Goal: Task Accomplishment & Management: Complete application form

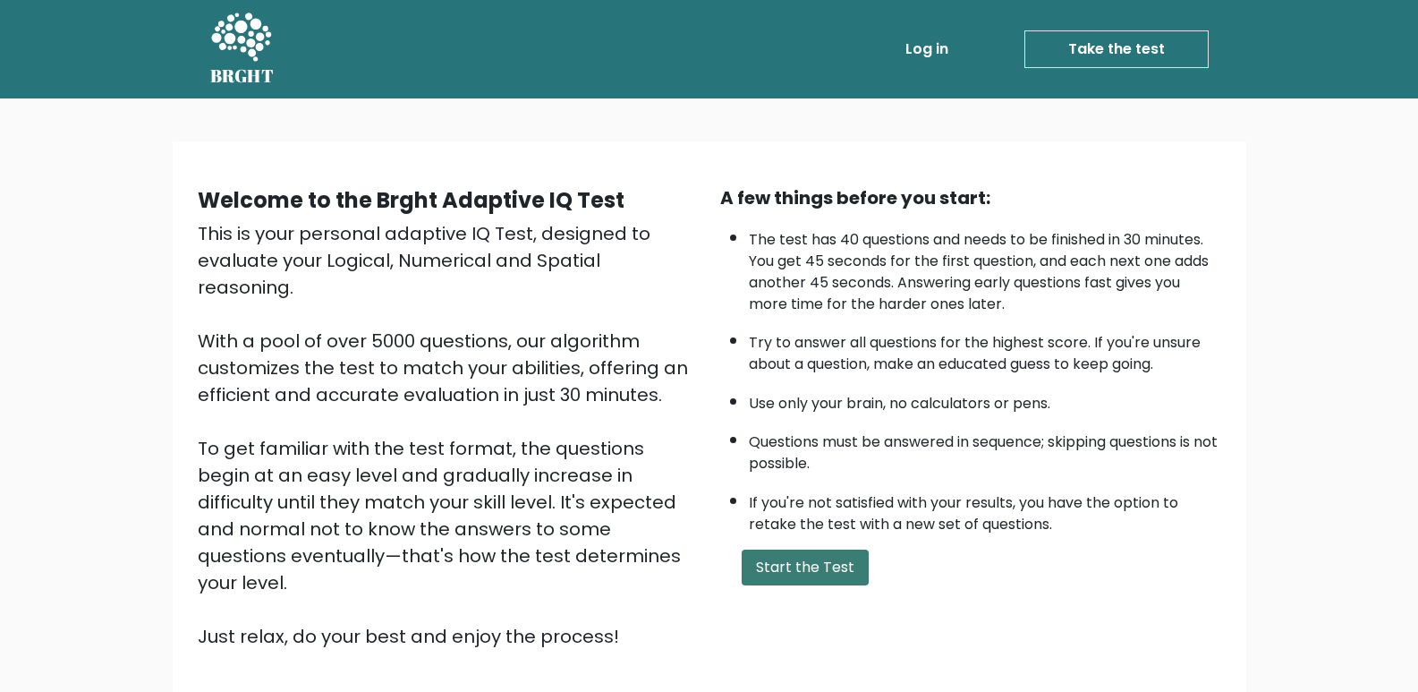
click at [793, 572] on button "Start the Test" at bounding box center [805, 567] width 127 height 36
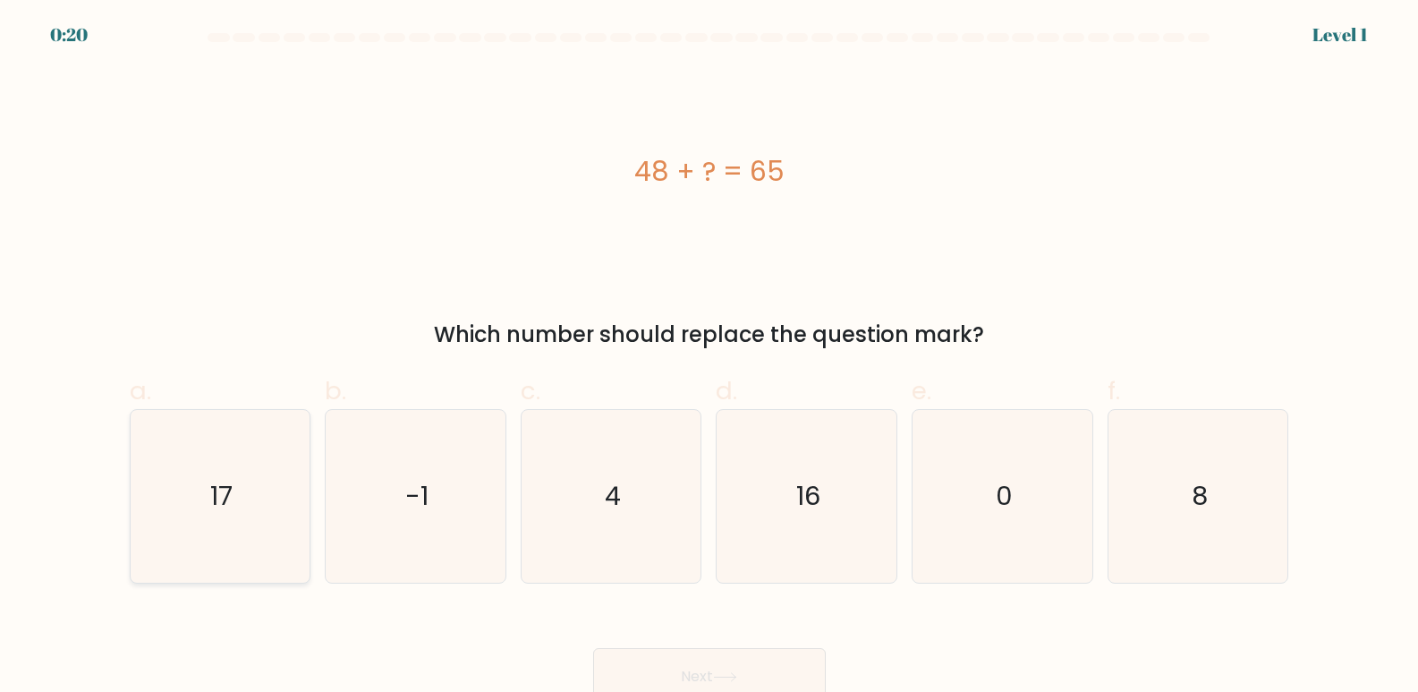
click at [223, 507] on text "17" at bounding box center [221, 497] width 22 height 36
click at [710, 358] on input "a. 17" at bounding box center [710, 352] width 1 height 12
radio input "true"
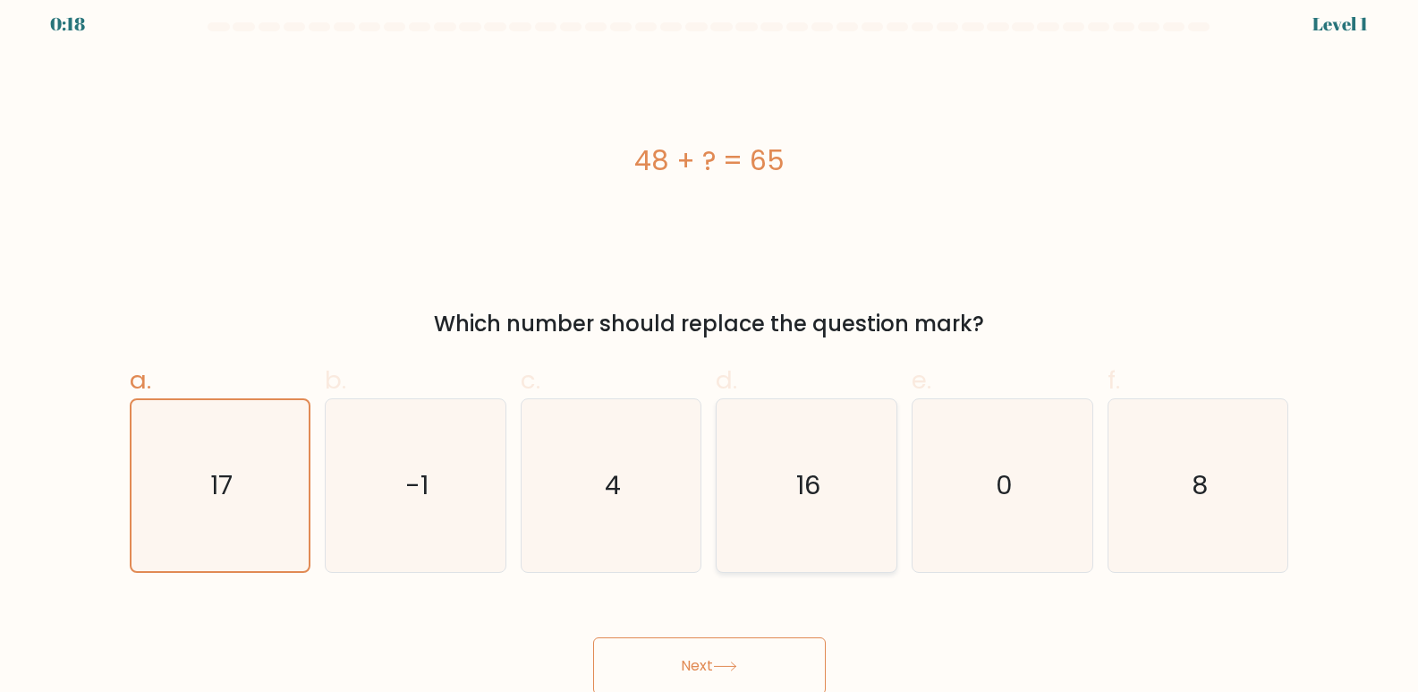
scroll to position [13, 0]
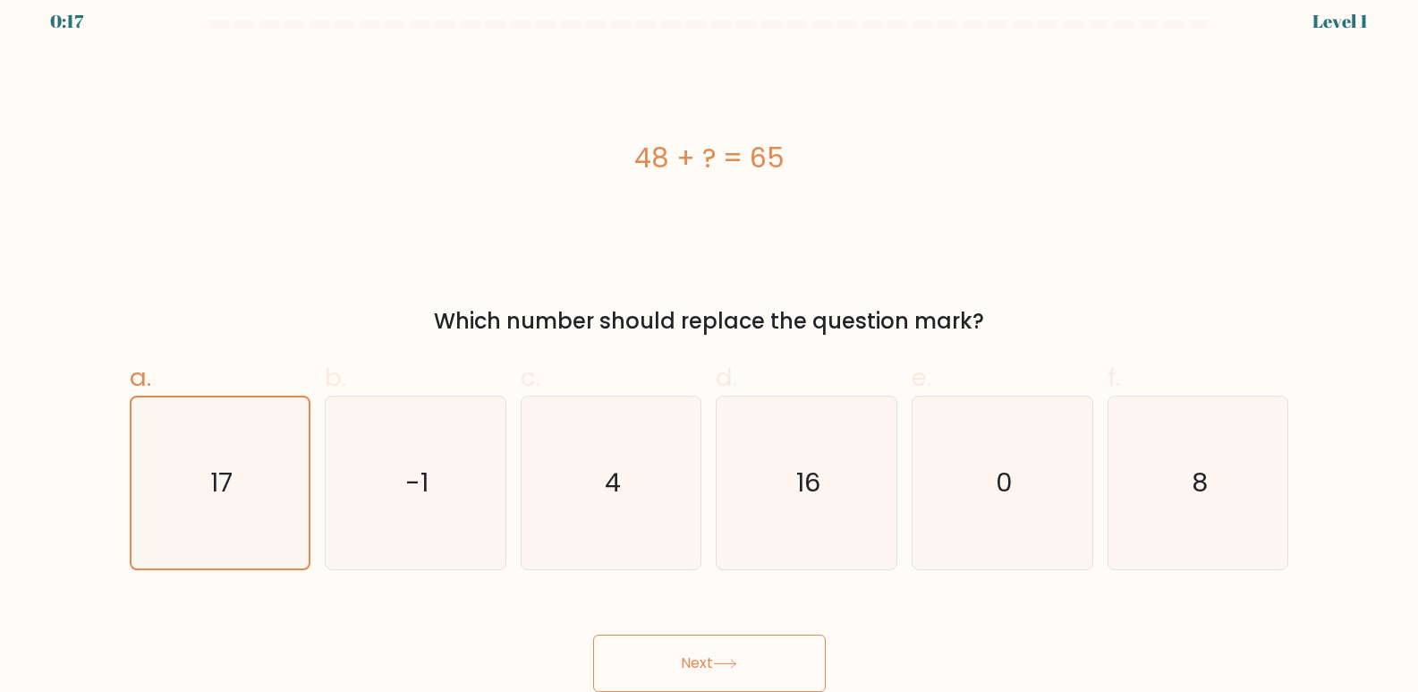
click at [703, 668] on button "Next" at bounding box center [709, 662] width 233 height 57
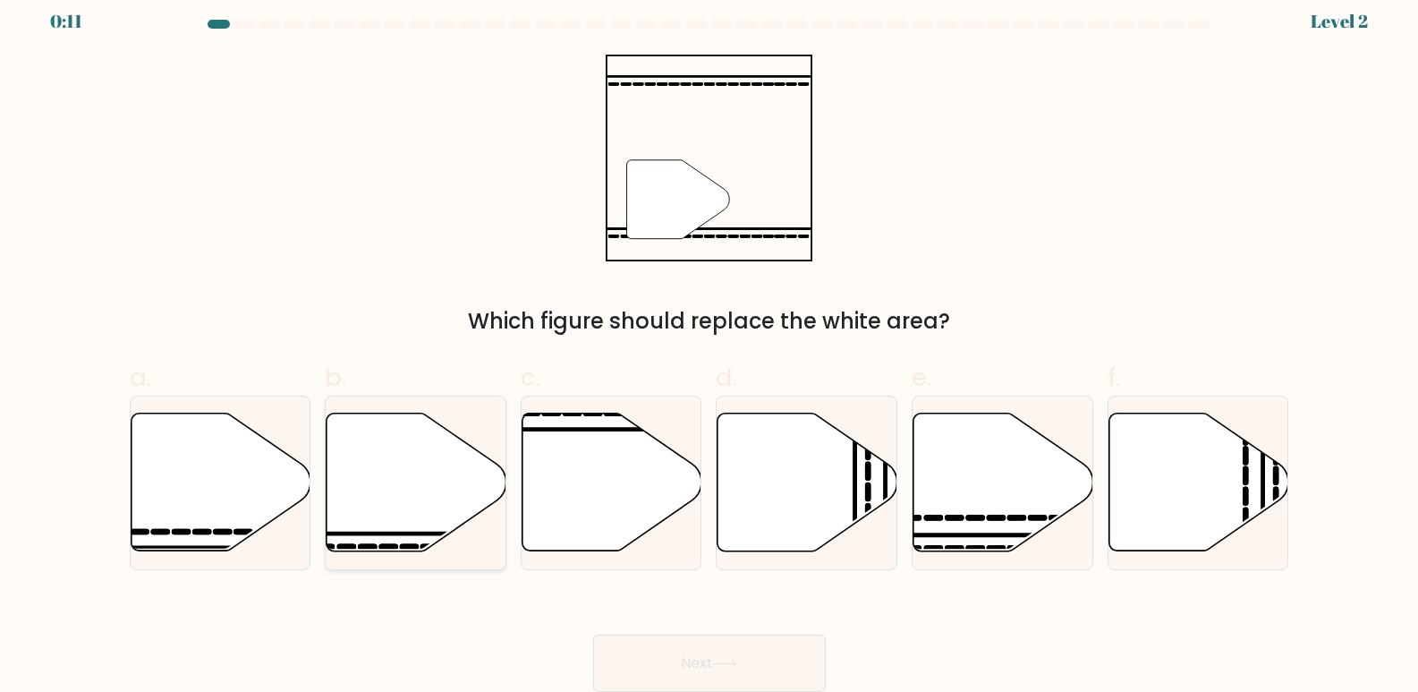
click at [388, 528] on icon at bounding box center [417, 482] width 180 height 138
click at [710, 345] on input "b." at bounding box center [710, 339] width 1 height 12
radio input "true"
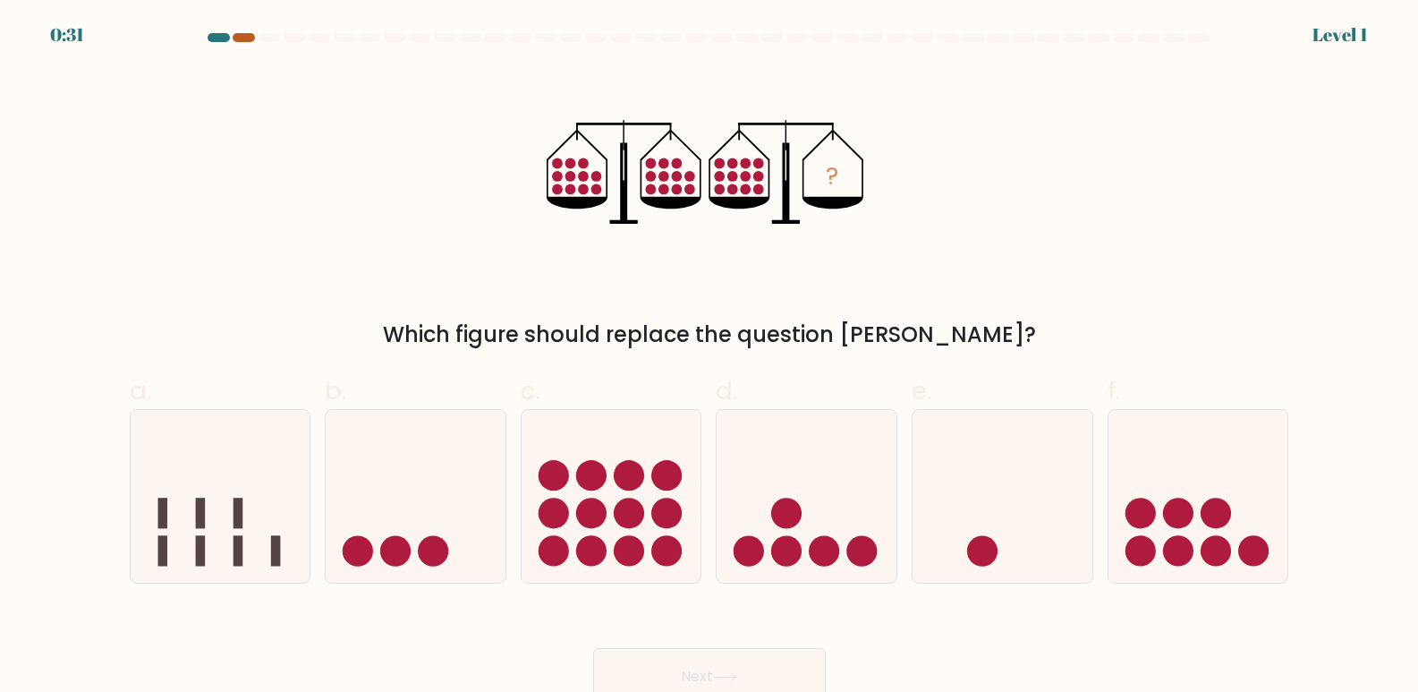
click at [247, 39] on div at bounding box center [243, 37] width 21 height 9
click at [613, 520] on icon at bounding box center [612, 496] width 180 height 149
click at [710, 358] on input "c." at bounding box center [710, 352] width 1 height 12
radio input "true"
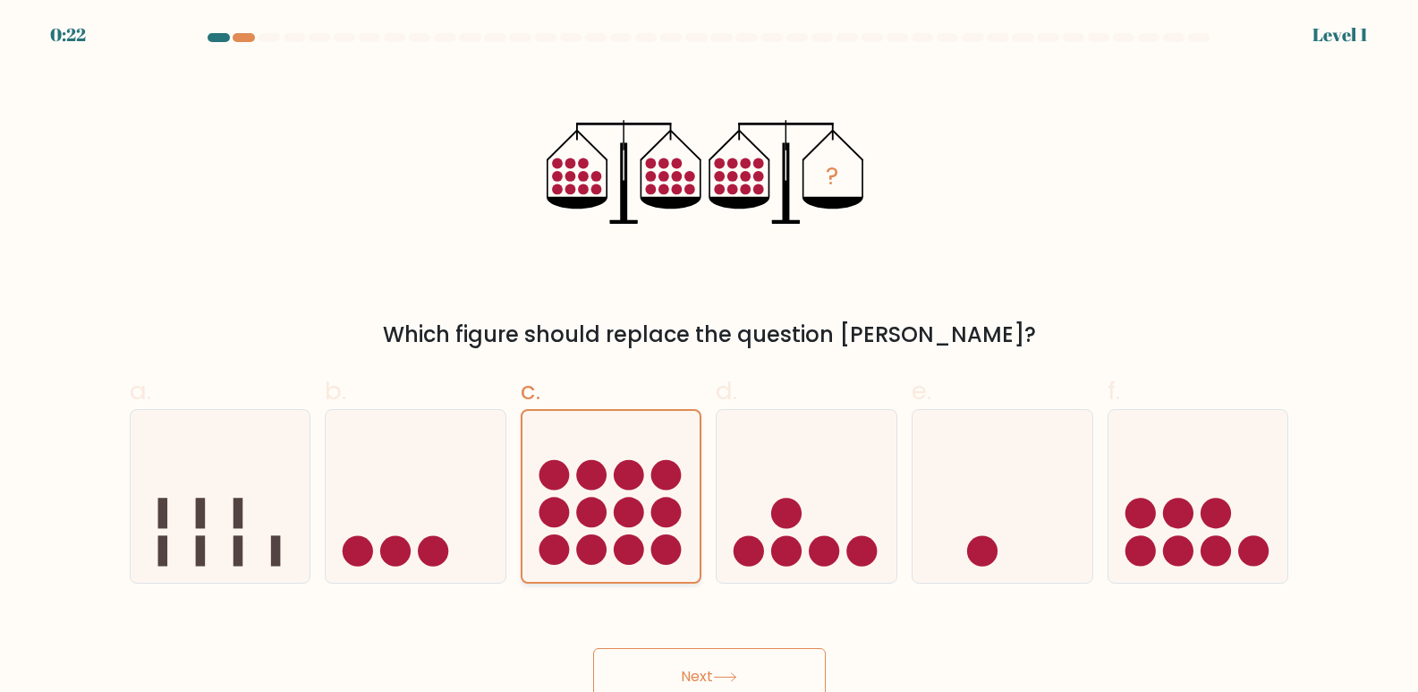
scroll to position [13, 0]
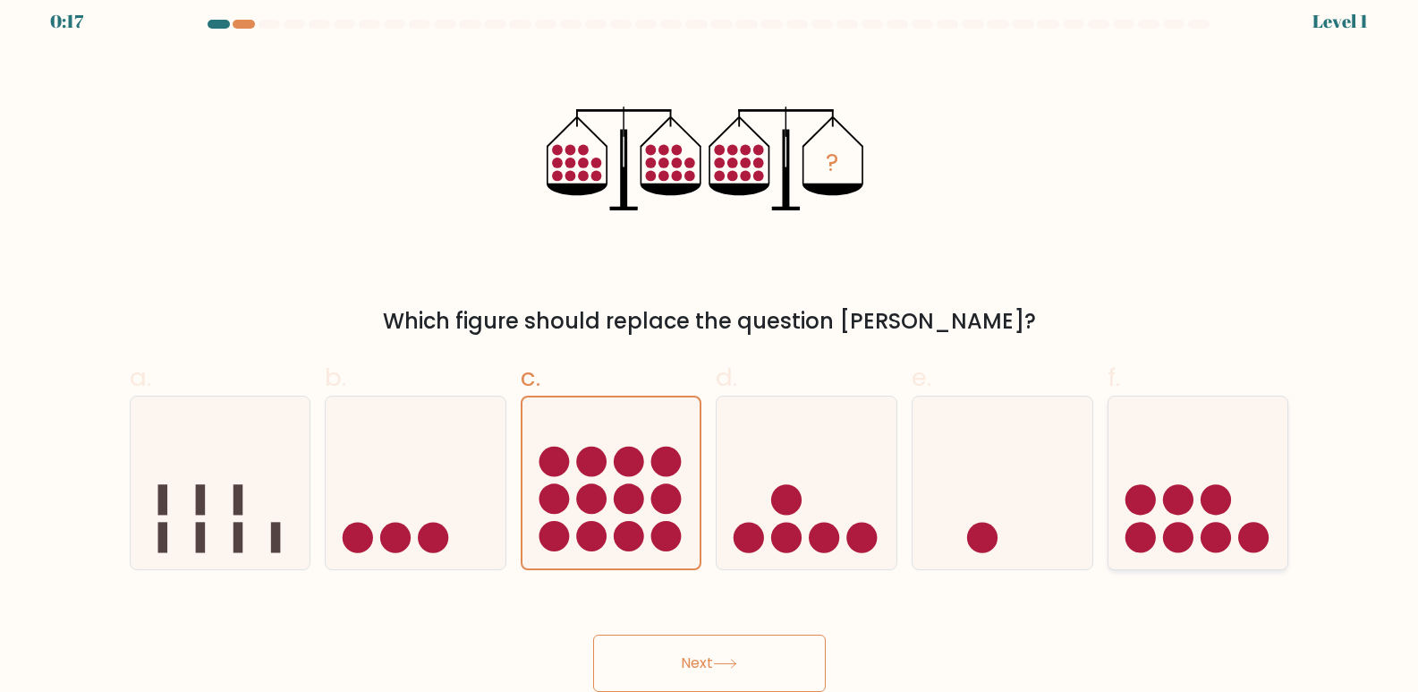
click at [1194, 521] on icon at bounding box center [1199, 483] width 180 height 149
click at [710, 345] on input "f." at bounding box center [710, 339] width 1 height 12
radio input "true"
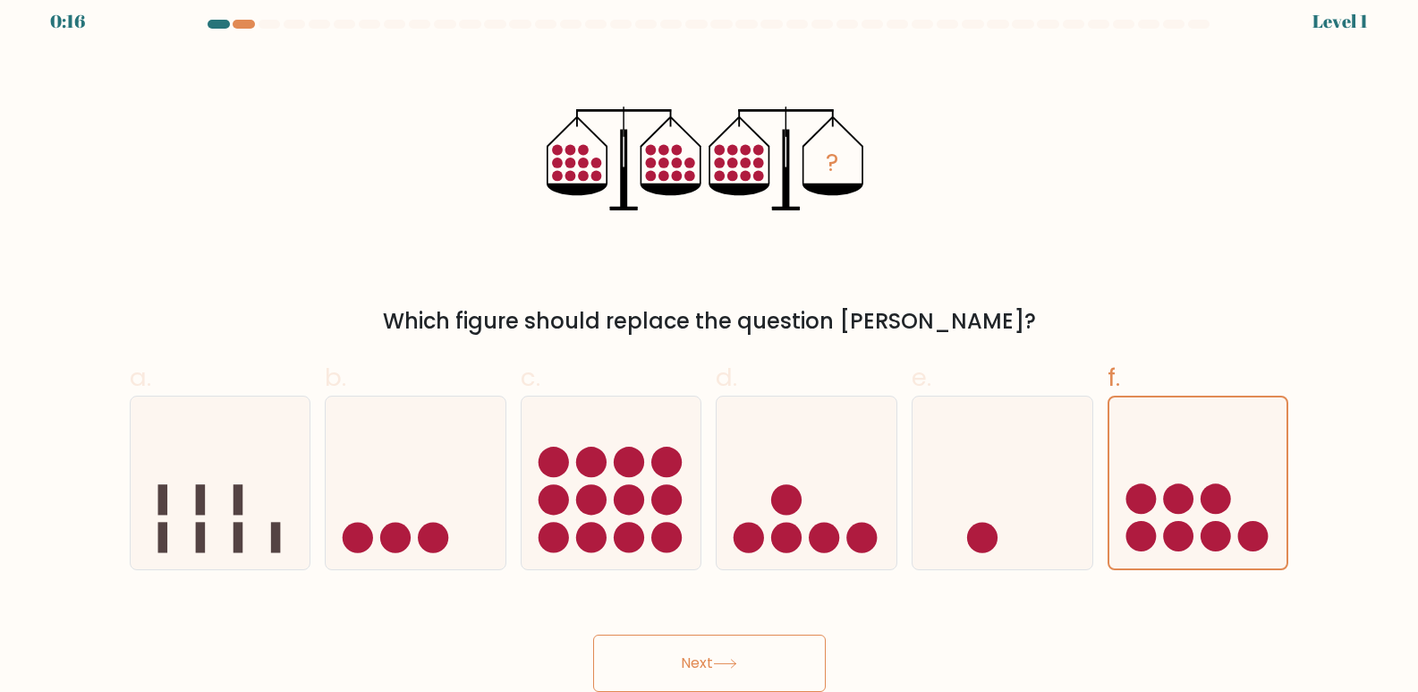
click at [695, 659] on button "Next" at bounding box center [709, 662] width 233 height 57
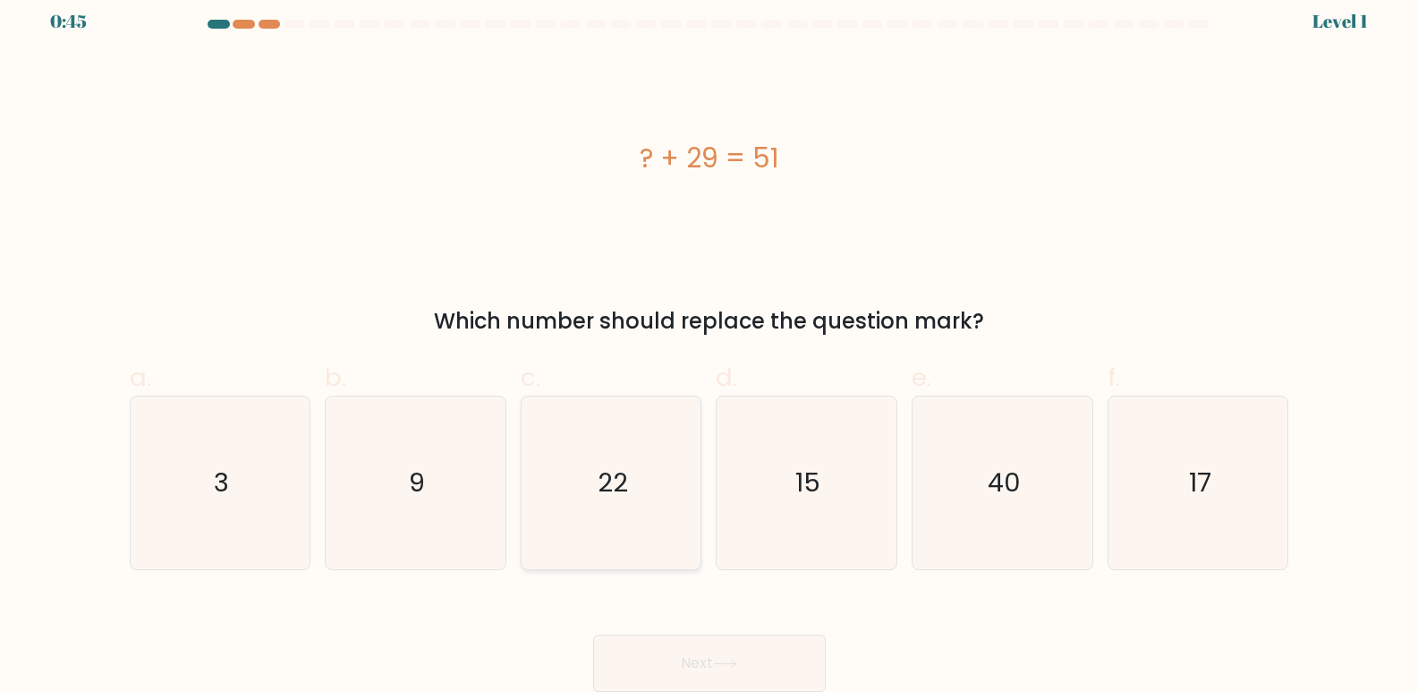
click at [618, 477] on text "22" at bounding box center [613, 483] width 30 height 36
click at [710, 345] on input "c. 22" at bounding box center [710, 339] width 1 height 12
radio input "true"
click at [745, 654] on button "Next" at bounding box center [709, 662] width 233 height 57
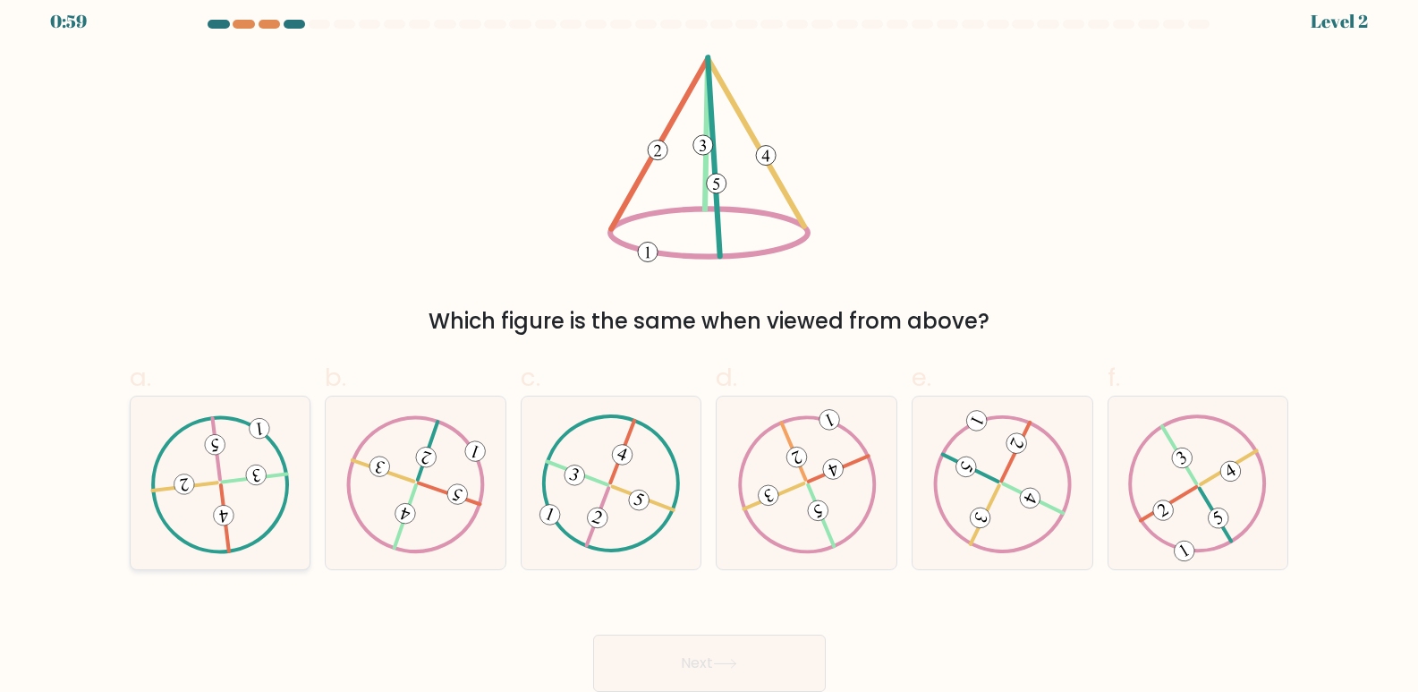
click at [246, 506] on icon at bounding box center [220, 483] width 140 height 138
click at [710, 345] on input "a." at bounding box center [710, 339] width 1 height 12
radio input "true"
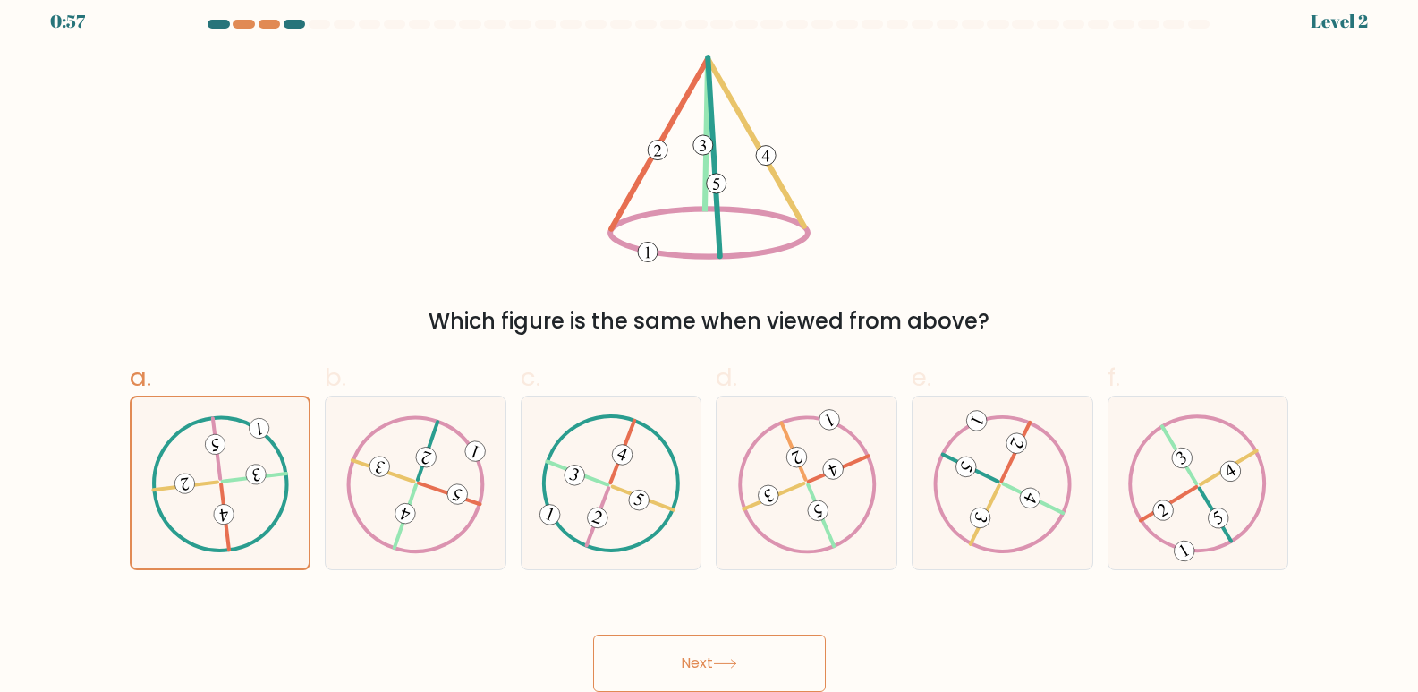
click at [746, 676] on button "Next" at bounding box center [709, 662] width 233 height 57
click at [698, 665] on button "Next" at bounding box center [709, 662] width 233 height 57
click at [709, 655] on button "Next" at bounding box center [709, 662] width 233 height 57
click at [728, 660] on icon at bounding box center [725, 664] width 24 height 10
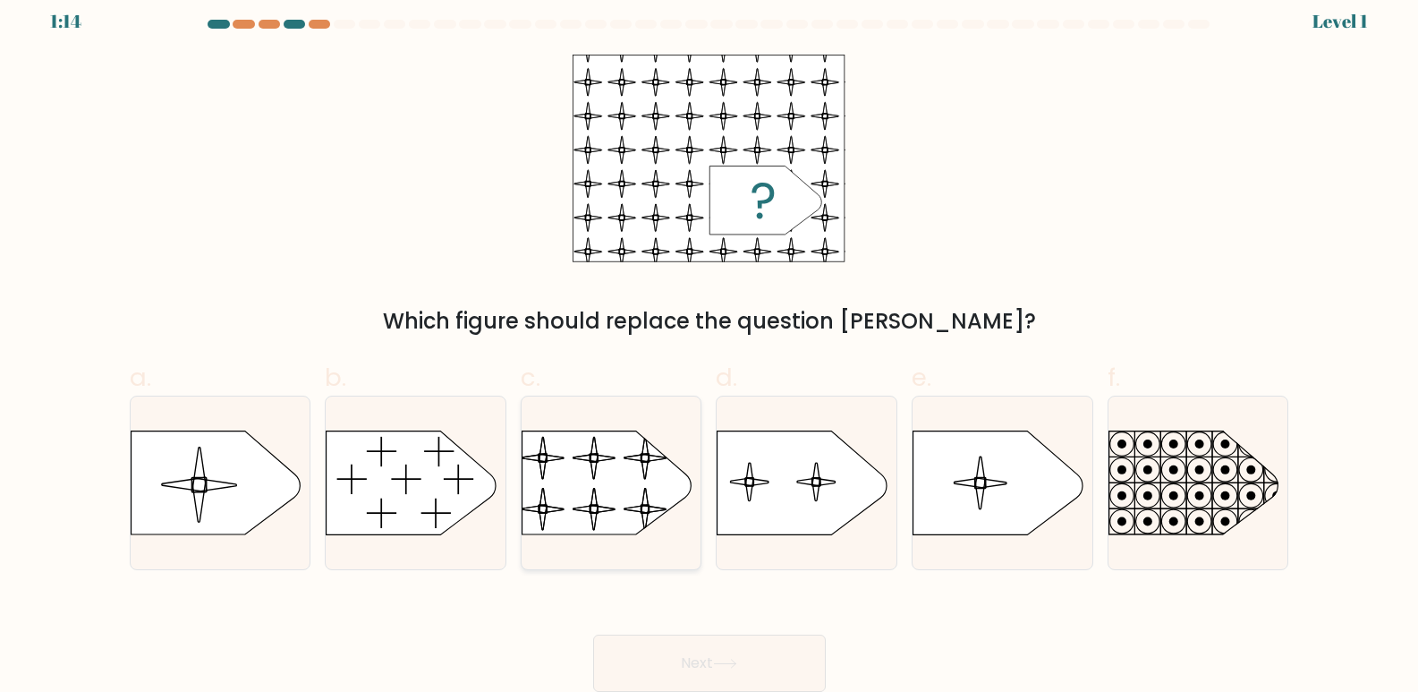
click at [593, 479] on icon at bounding box center [594, 466] width 8 height 25
click at [710, 345] on input "c." at bounding box center [710, 339] width 1 height 12
radio input "true"
click at [716, 661] on button "Next" at bounding box center [709, 662] width 233 height 57
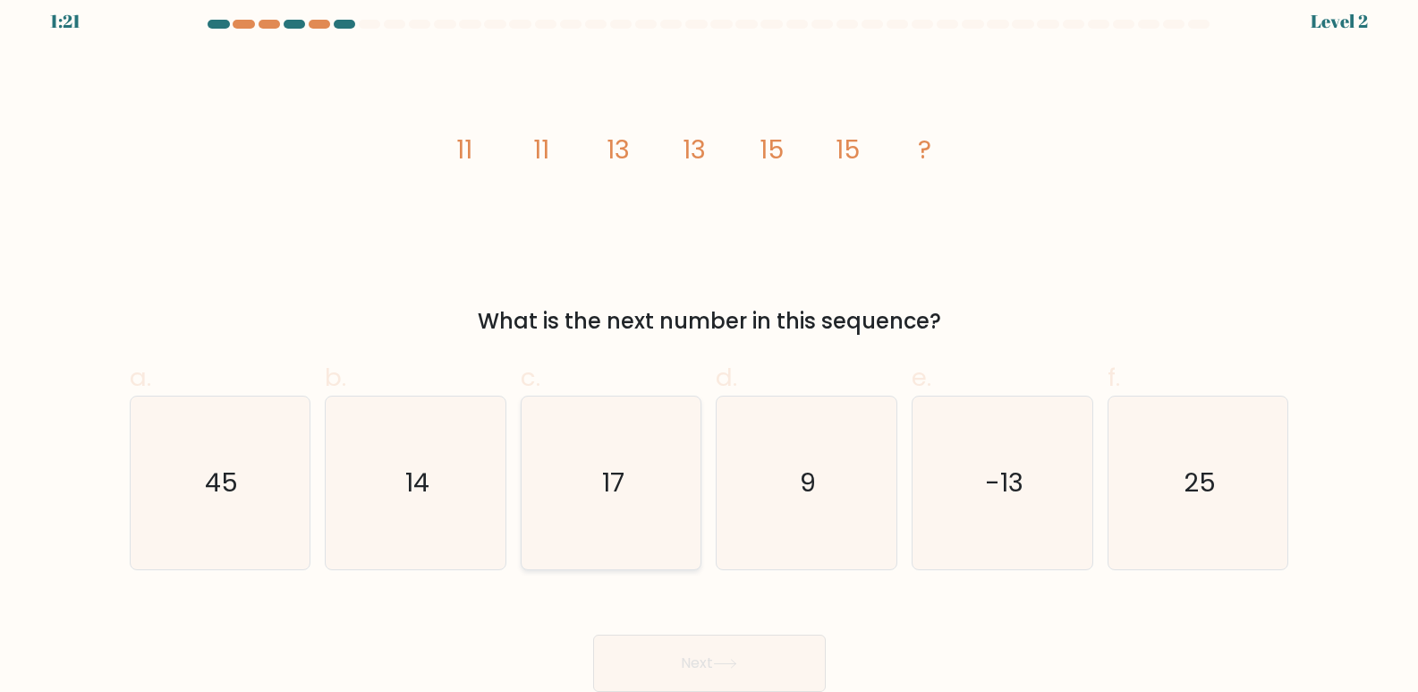
click at [633, 493] on icon "17" at bounding box center [611, 482] width 173 height 173
click at [710, 345] on input "c. 17" at bounding box center [710, 339] width 1 height 12
radio input "true"
click at [735, 642] on button "Next" at bounding box center [709, 662] width 233 height 57
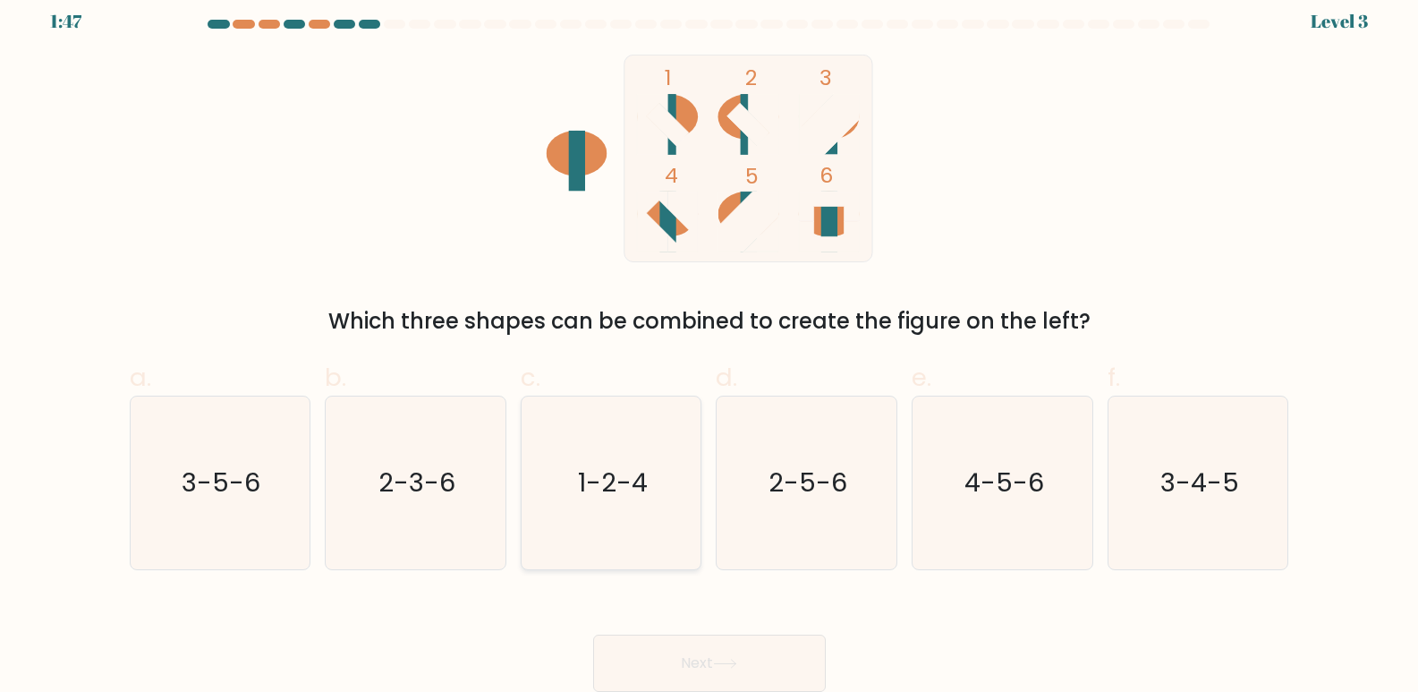
click at [592, 494] on text "1-2-4" at bounding box center [613, 483] width 70 height 36
click at [710, 345] on input "c. 1-2-4" at bounding box center [710, 339] width 1 height 12
radio input "true"
click at [653, 654] on button "Next" at bounding box center [709, 662] width 233 height 57
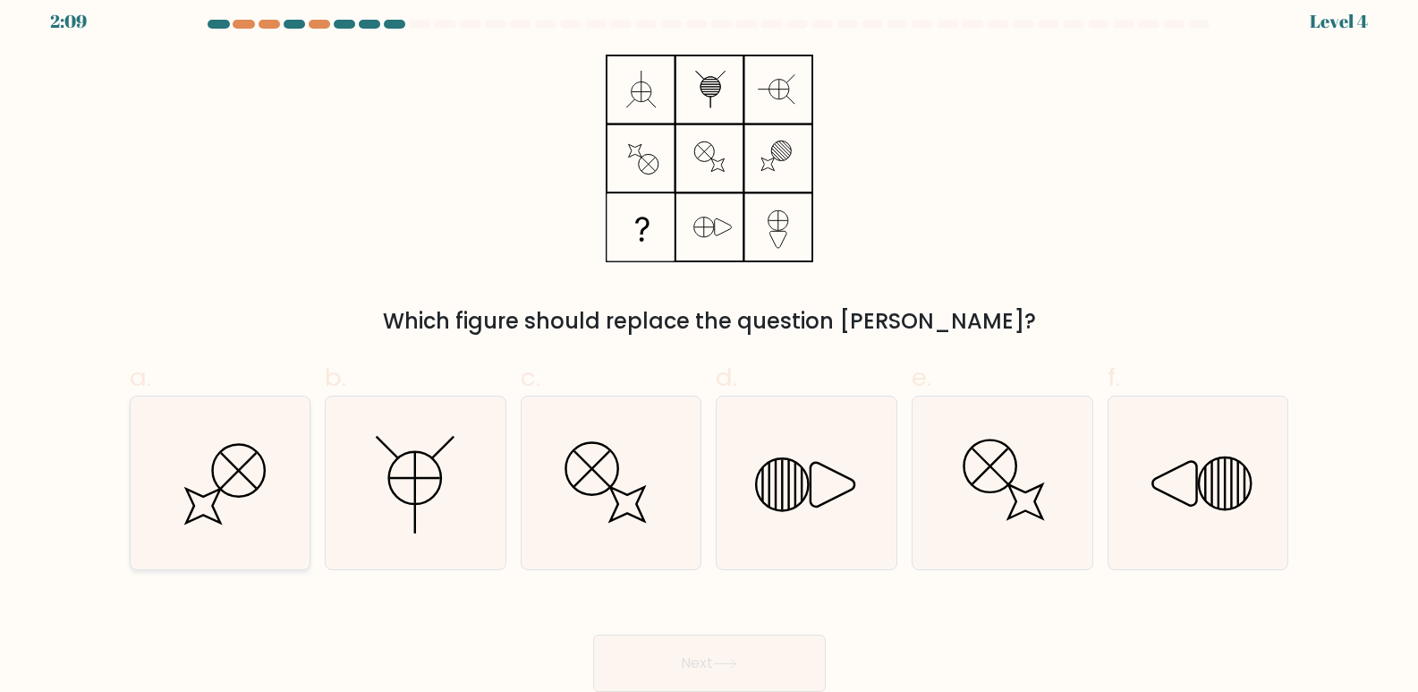
click at [217, 477] on icon at bounding box center [219, 482] width 173 height 173
click at [710, 345] on input "a." at bounding box center [710, 339] width 1 height 12
radio input "true"
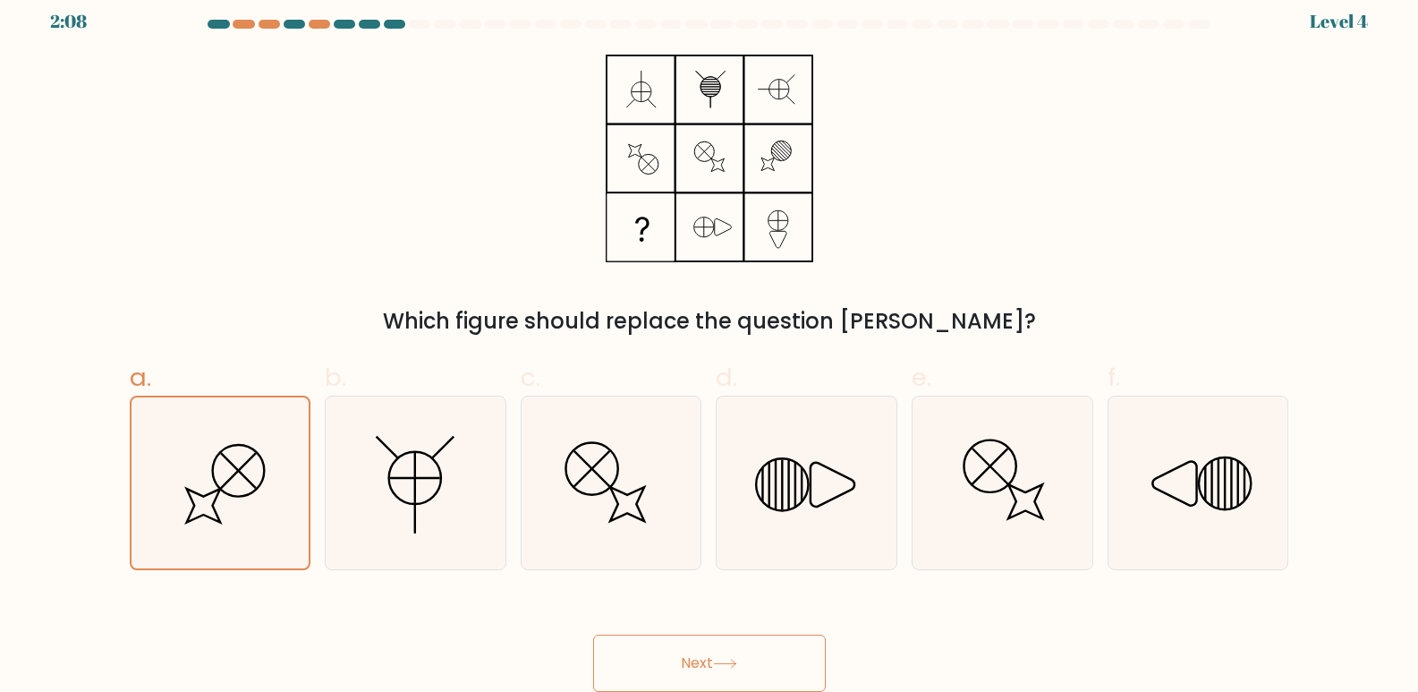
click at [685, 655] on button "Next" at bounding box center [709, 662] width 233 height 57
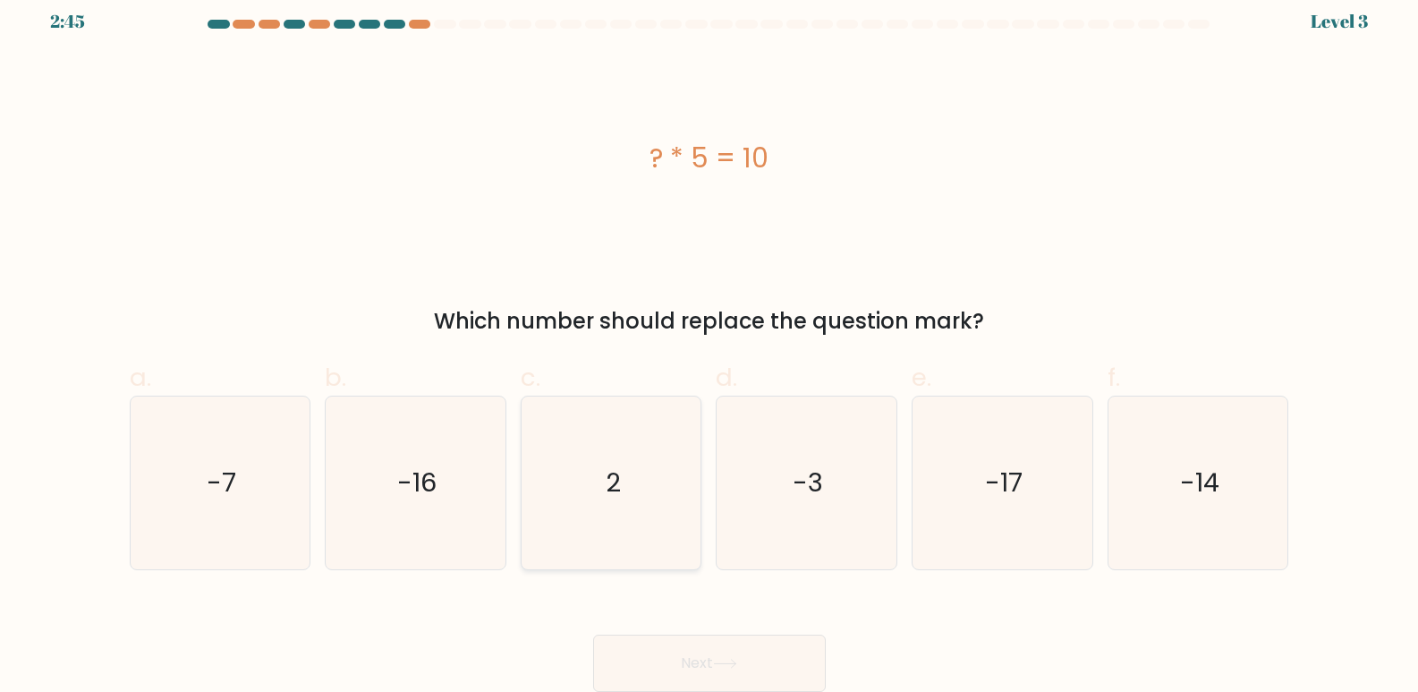
click at [657, 506] on icon "2" at bounding box center [611, 482] width 173 height 173
click at [710, 345] on input "c. 2" at bounding box center [710, 339] width 1 height 12
radio input "true"
click at [701, 668] on button "Next" at bounding box center [709, 662] width 233 height 57
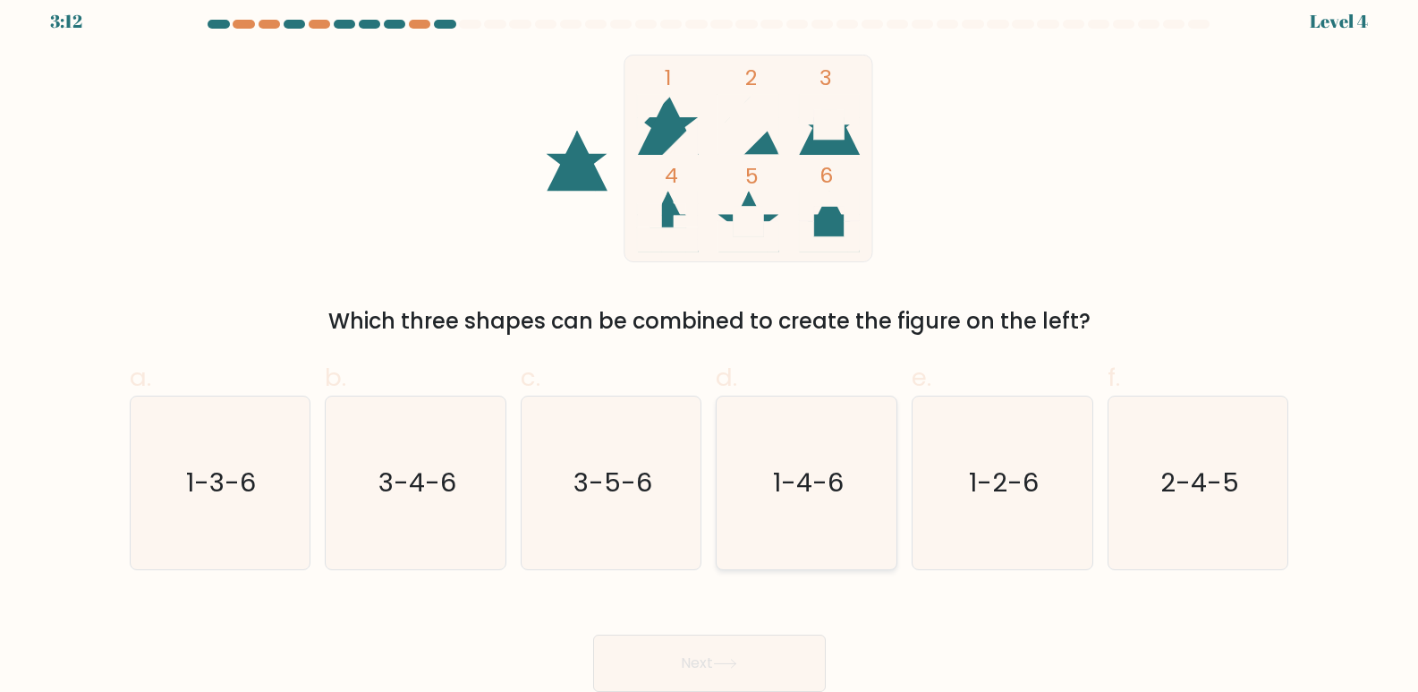
click at [794, 475] on text "1-4-6" at bounding box center [808, 483] width 71 height 36
click at [710, 345] on input "d. 1-4-6" at bounding box center [710, 339] width 1 height 12
radio input "true"
click at [745, 652] on button "Next" at bounding box center [709, 662] width 233 height 57
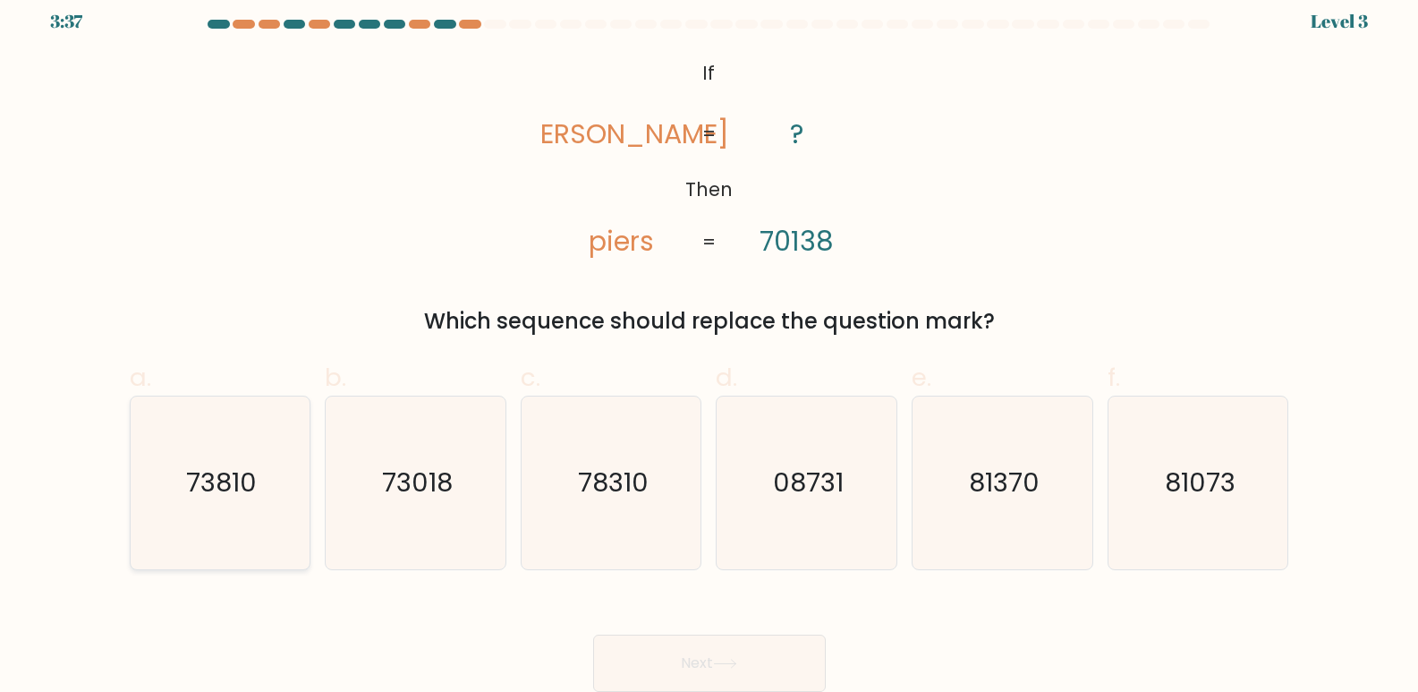
click at [221, 480] on text "73810" at bounding box center [221, 483] width 71 height 36
click at [710, 345] on input "a. 73810" at bounding box center [710, 339] width 1 height 12
radio input "true"
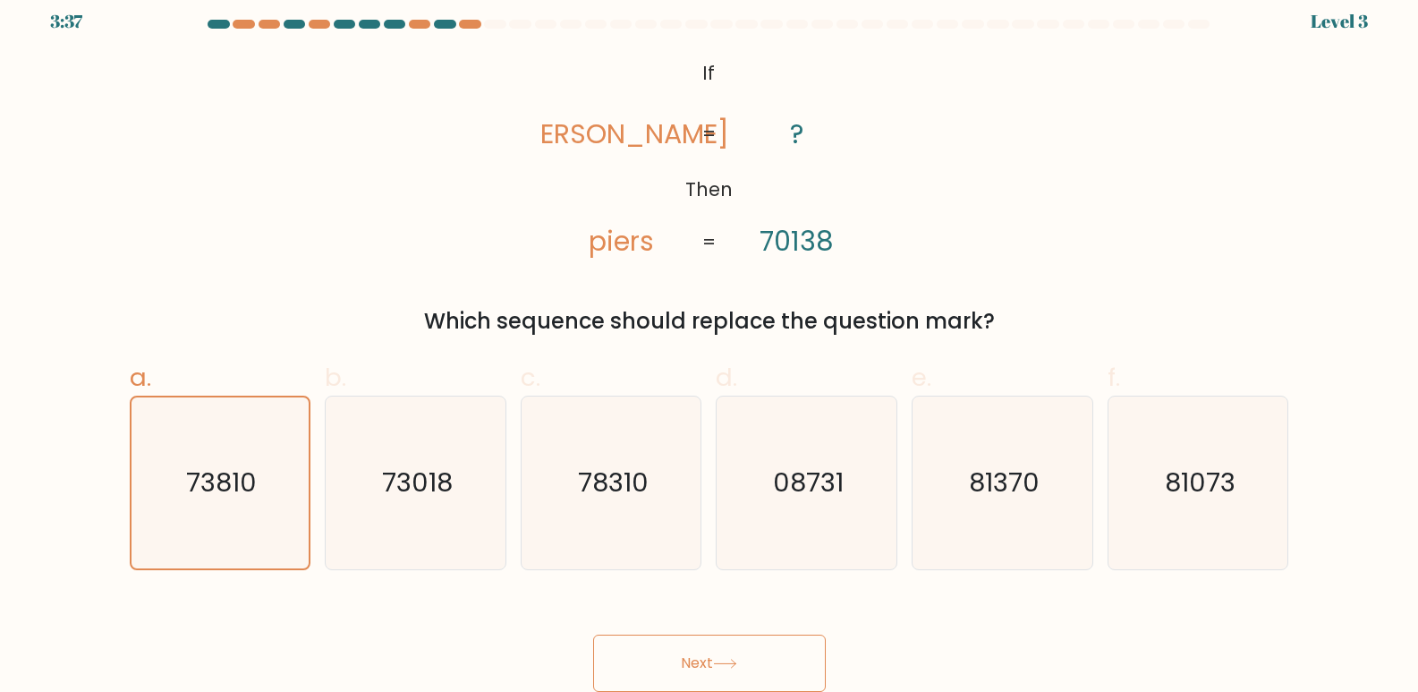
click at [727, 659] on icon at bounding box center [725, 664] width 24 height 10
click at [731, 663] on icon at bounding box center [725, 664] width 24 height 10
click at [677, 671] on button "Next" at bounding box center [709, 662] width 233 height 57
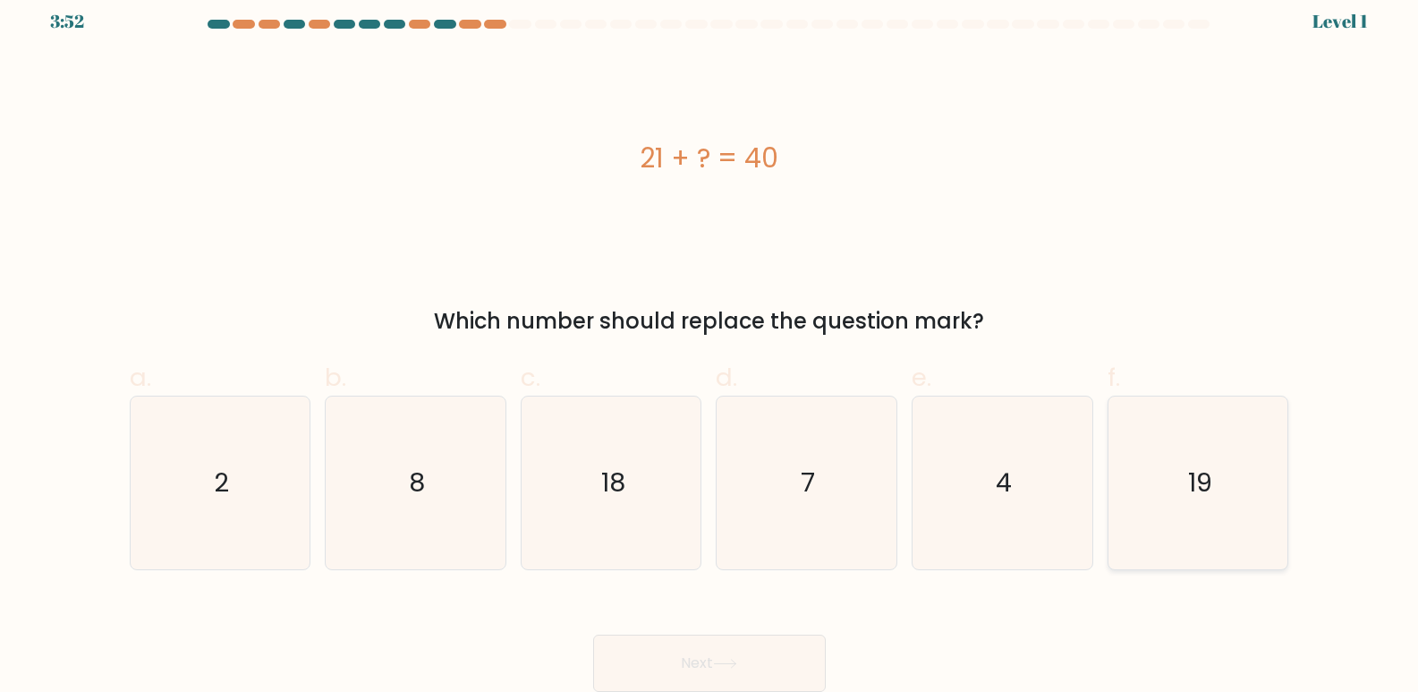
click at [1189, 489] on text "19" at bounding box center [1200, 483] width 24 height 36
click at [710, 345] on input "f. 19" at bounding box center [710, 339] width 1 height 12
radio input "true"
click at [676, 650] on button "Next" at bounding box center [709, 662] width 233 height 57
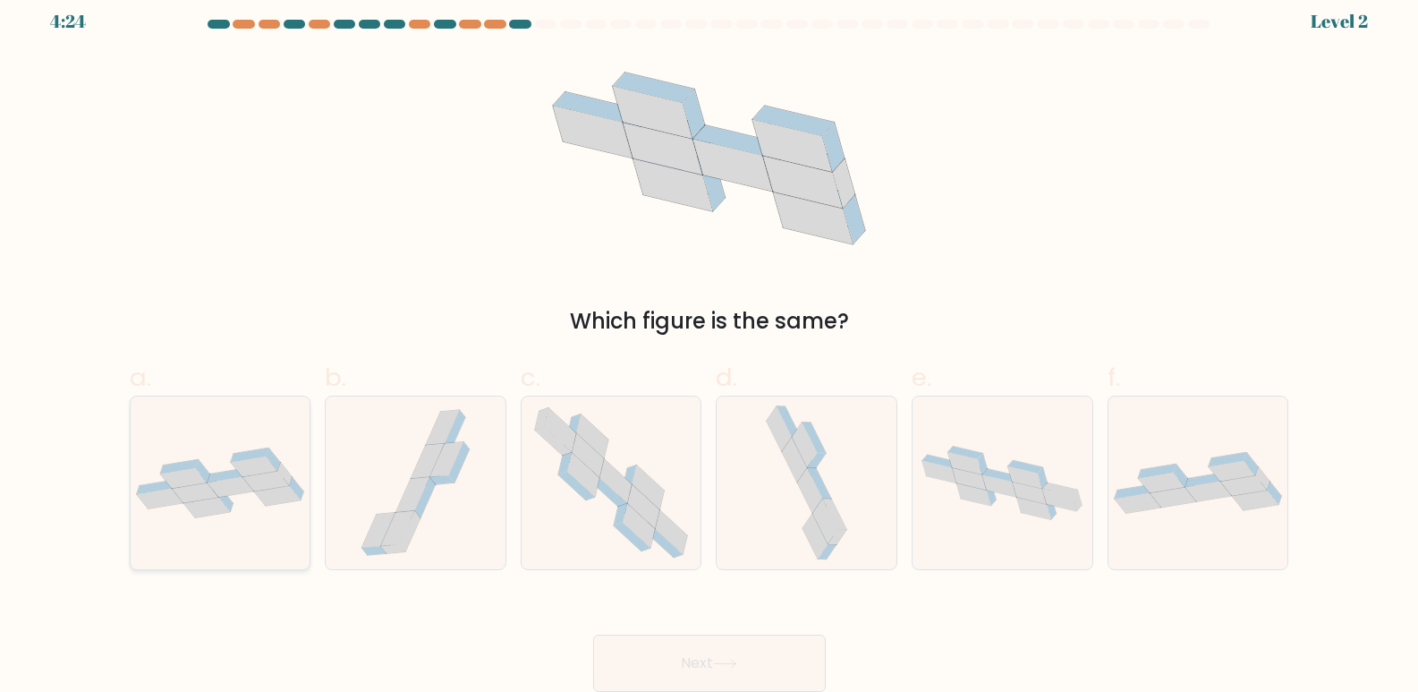
click at [233, 489] on icon at bounding box center [230, 487] width 47 height 21
click at [710, 345] on input "a." at bounding box center [710, 339] width 1 height 12
radio input "true"
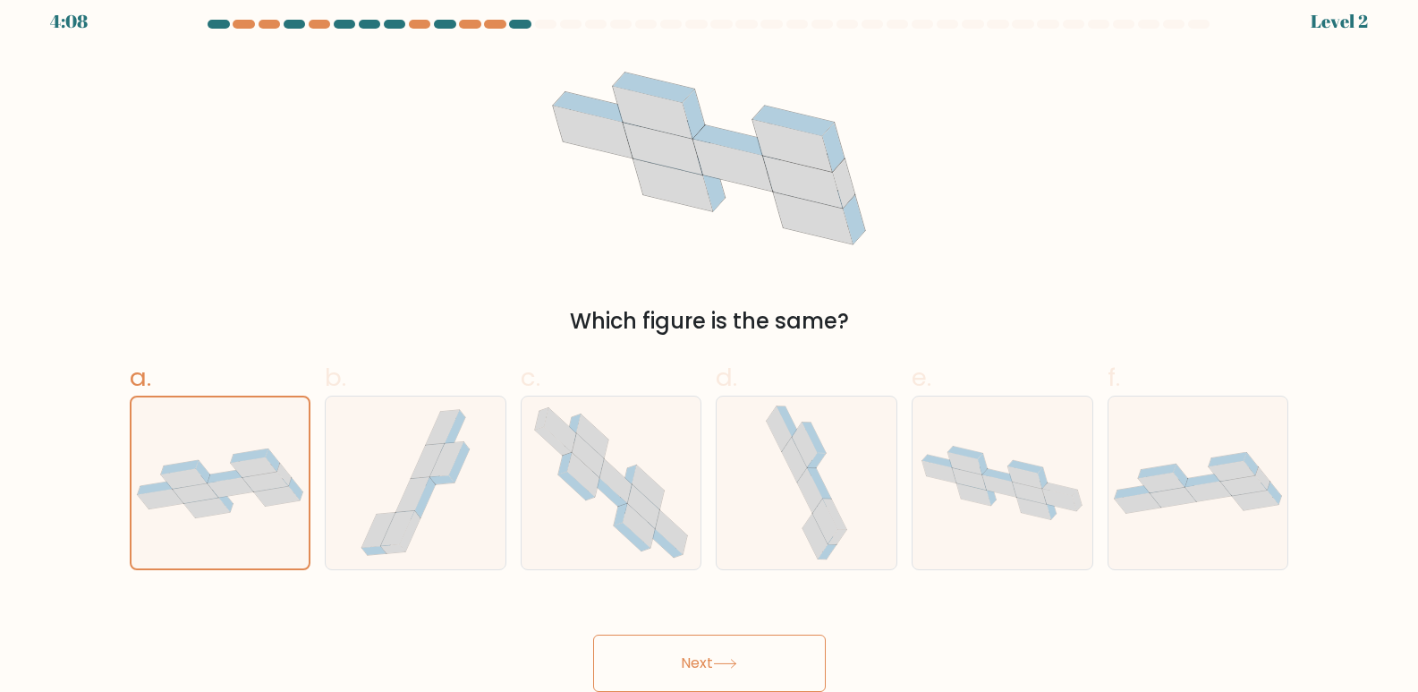
click at [708, 662] on button "Next" at bounding box center [709, 662] width 233 height 57
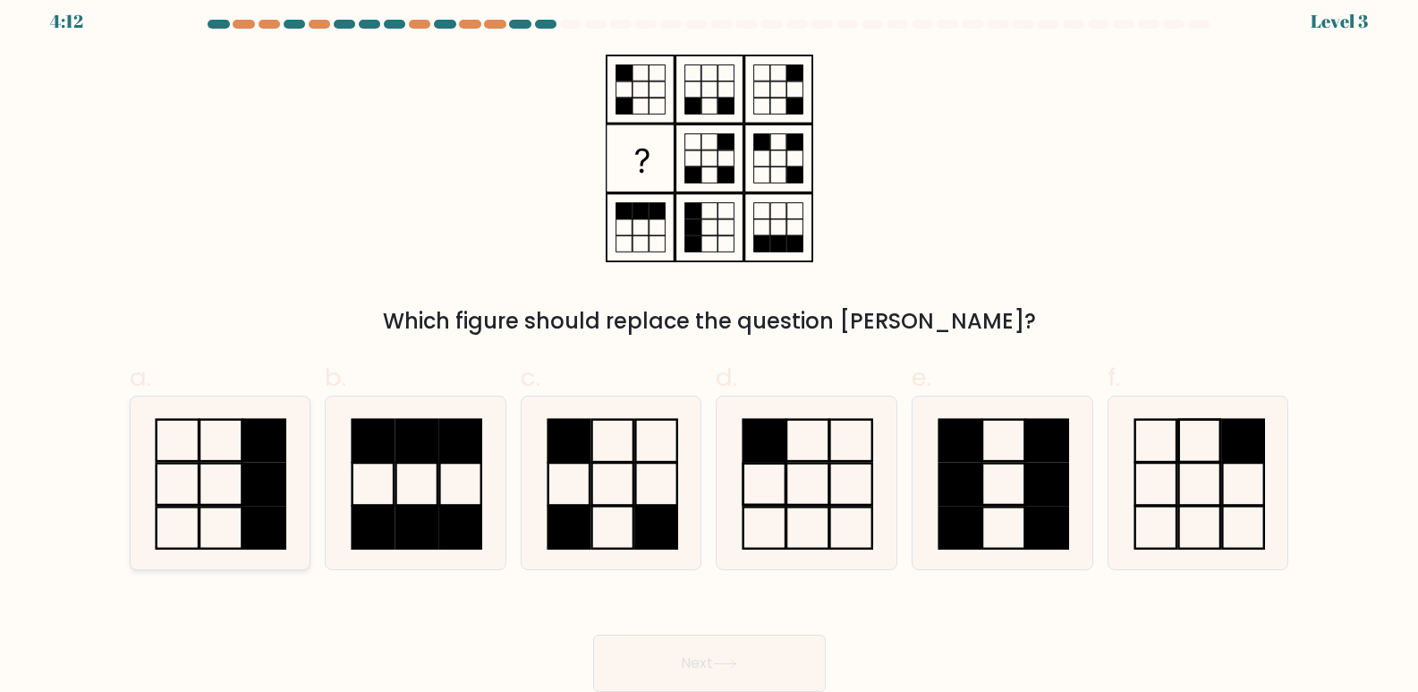
click at [233, 481] on icon at bounding box center [219, 482] width 173 height 173
click at [710, 345] on input "a." at bounding box center [710, 339] width 1 height 12
radio input "true"
click at [679, 649] on button "Next" at bounding box center [709, 662] width 233 height 57
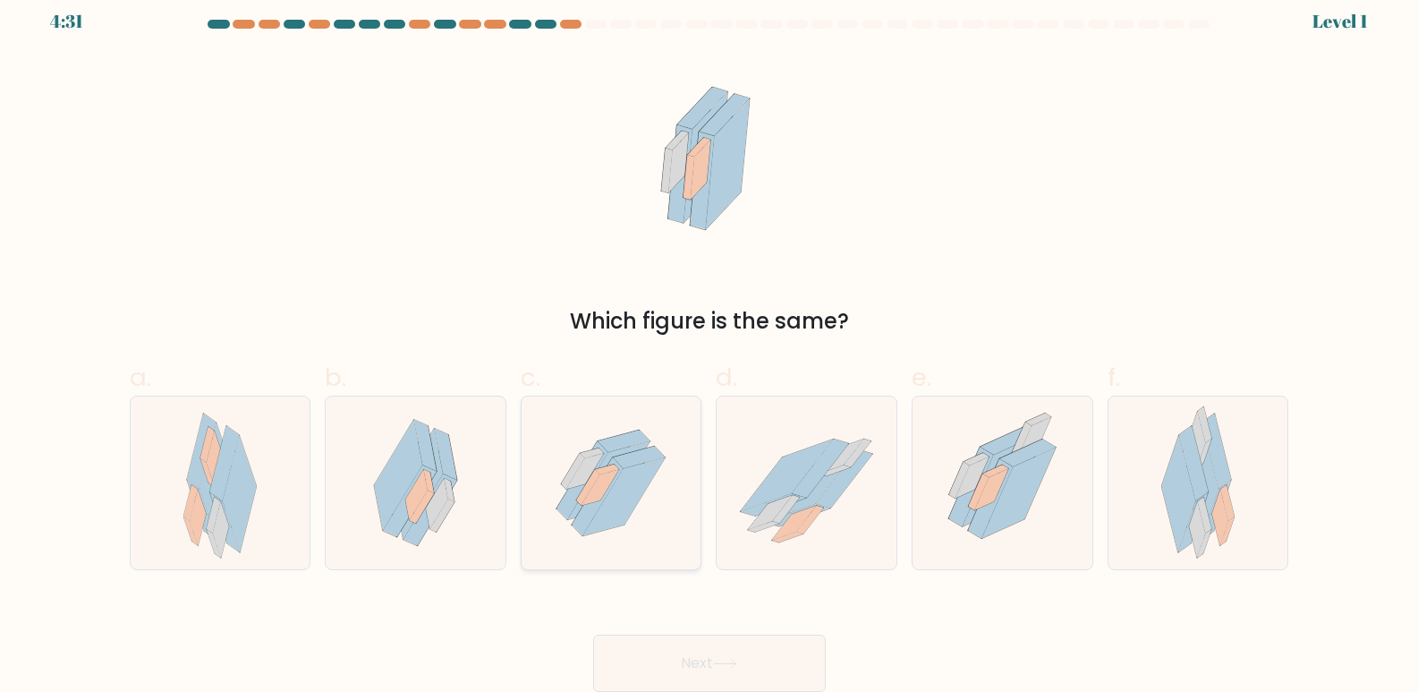
click at [587, 508] on icon at bounding box center [598, 496] width 51 height 78
click at [710, 345] on input "c." at bounding box center [710, 339] width 1 height 12
radio input "true"
click at [676, 658] on button "Next" at bounding box center [709, 662] width 233 height 57
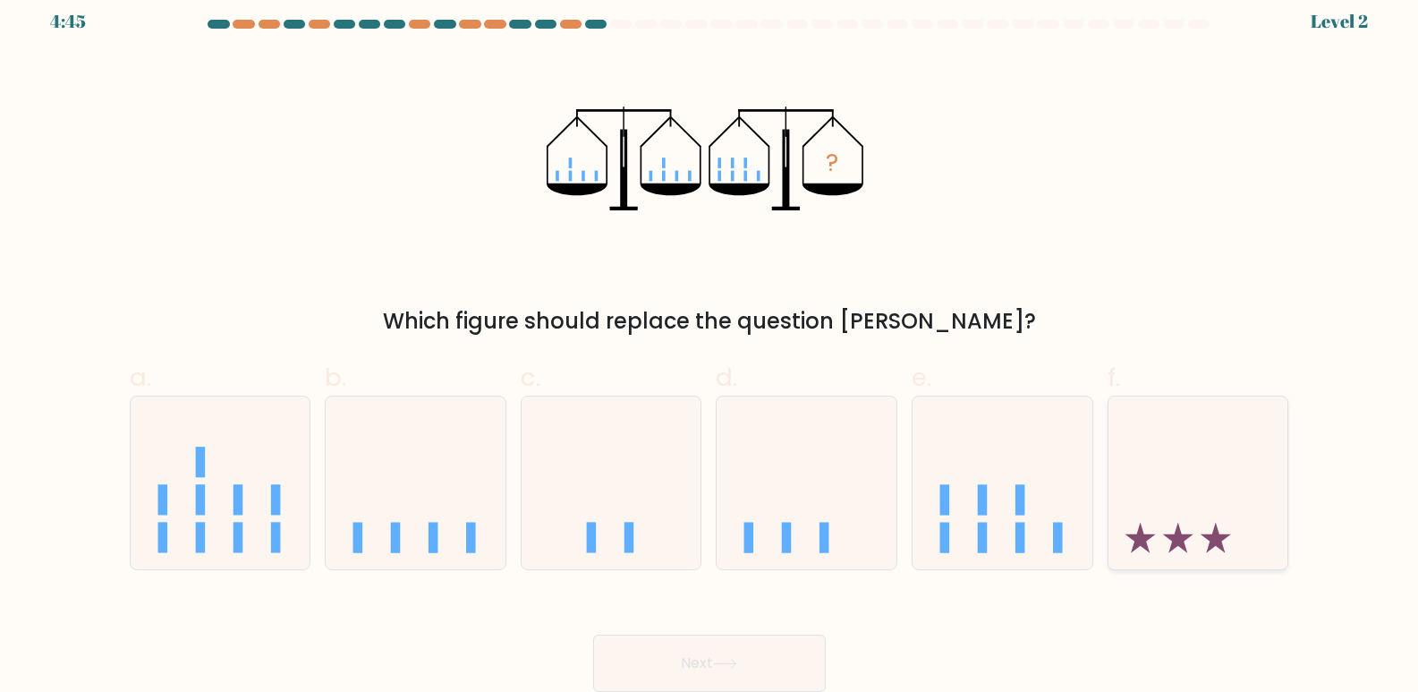
click at [1201, 506] on icon at bounding box center [1199, 483] width 180 height 149
click at [710, 345] on input "f." at bounding box center [710, 339] width 1 height 12
radio input "true"
click at [693, 660] on button "Next" at bounding box center [709, 662] width 233 height 57
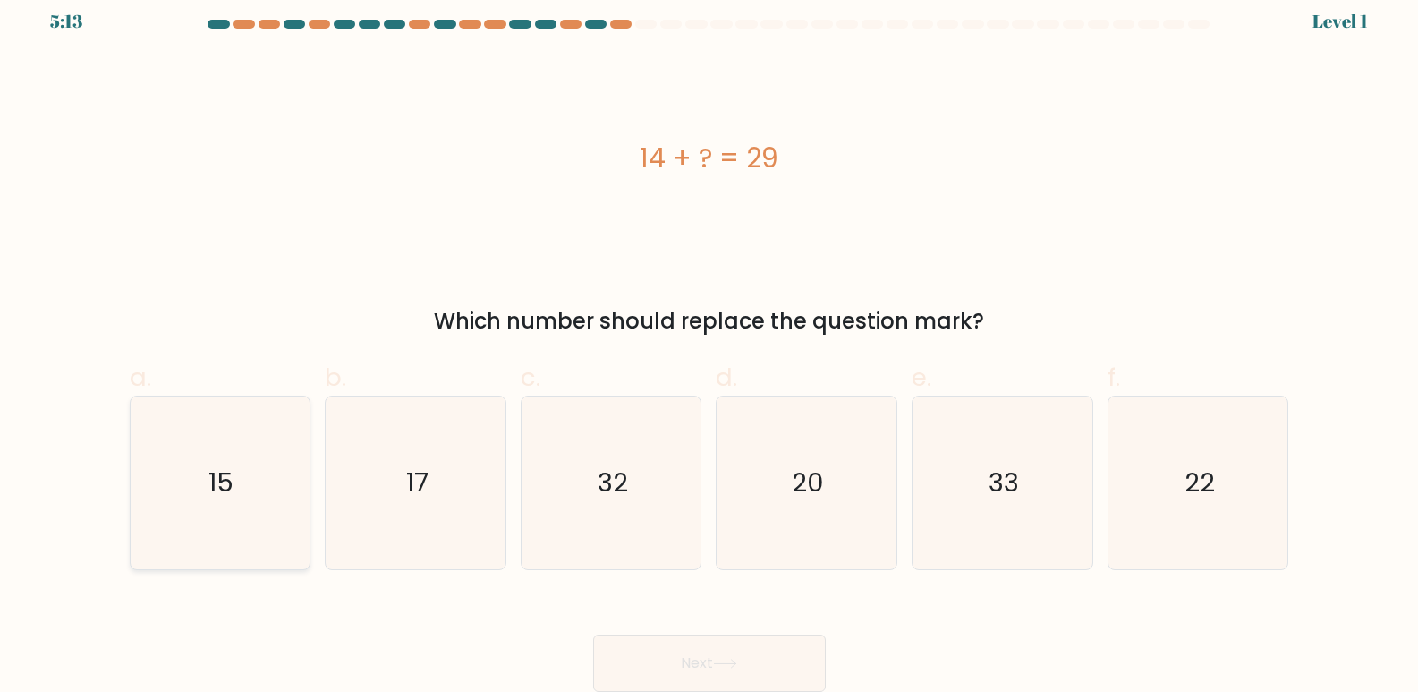
click at [211, 484] on text "15" at bounding box center [221, 483] width 25 height 36
click at [710, 345] on input "a. 15" at bounding box center [710, 339] width 1 height 12
radio input "true"
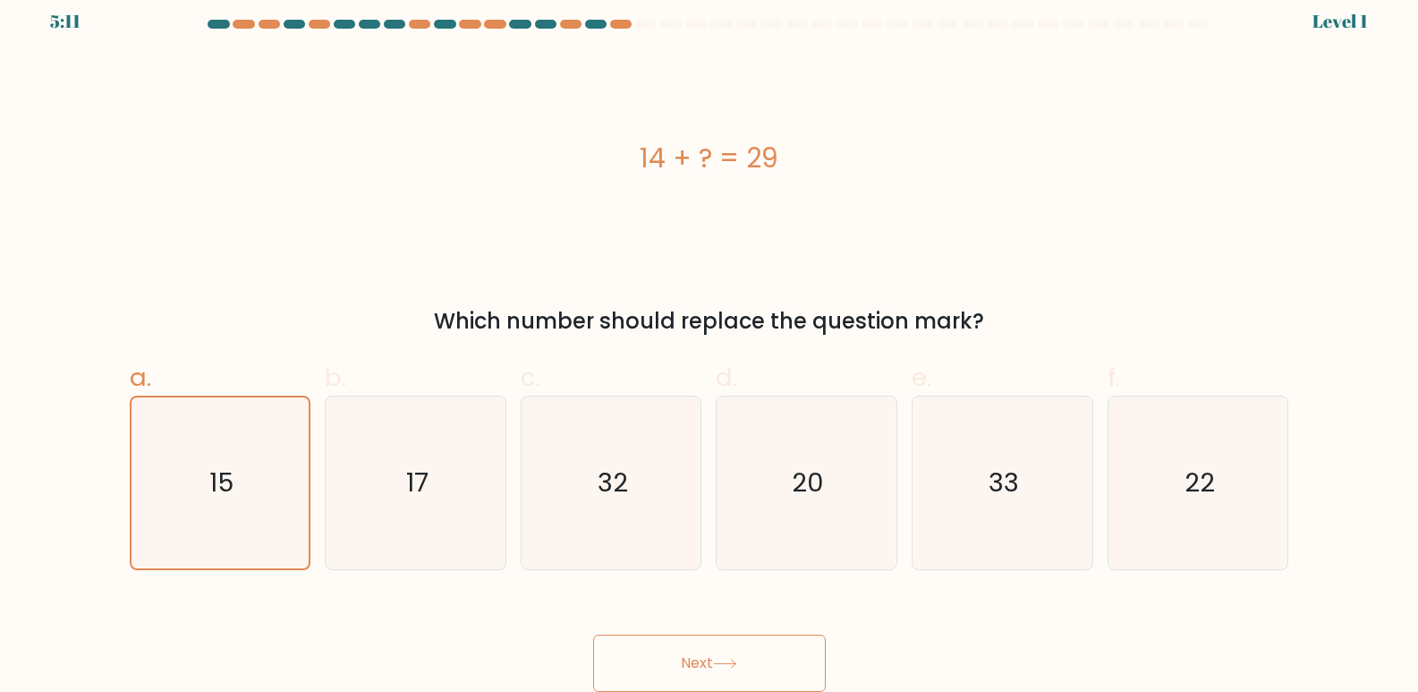
click at [806, 666] on button "Next" at bounding box center [709, 662] width 233 height 57
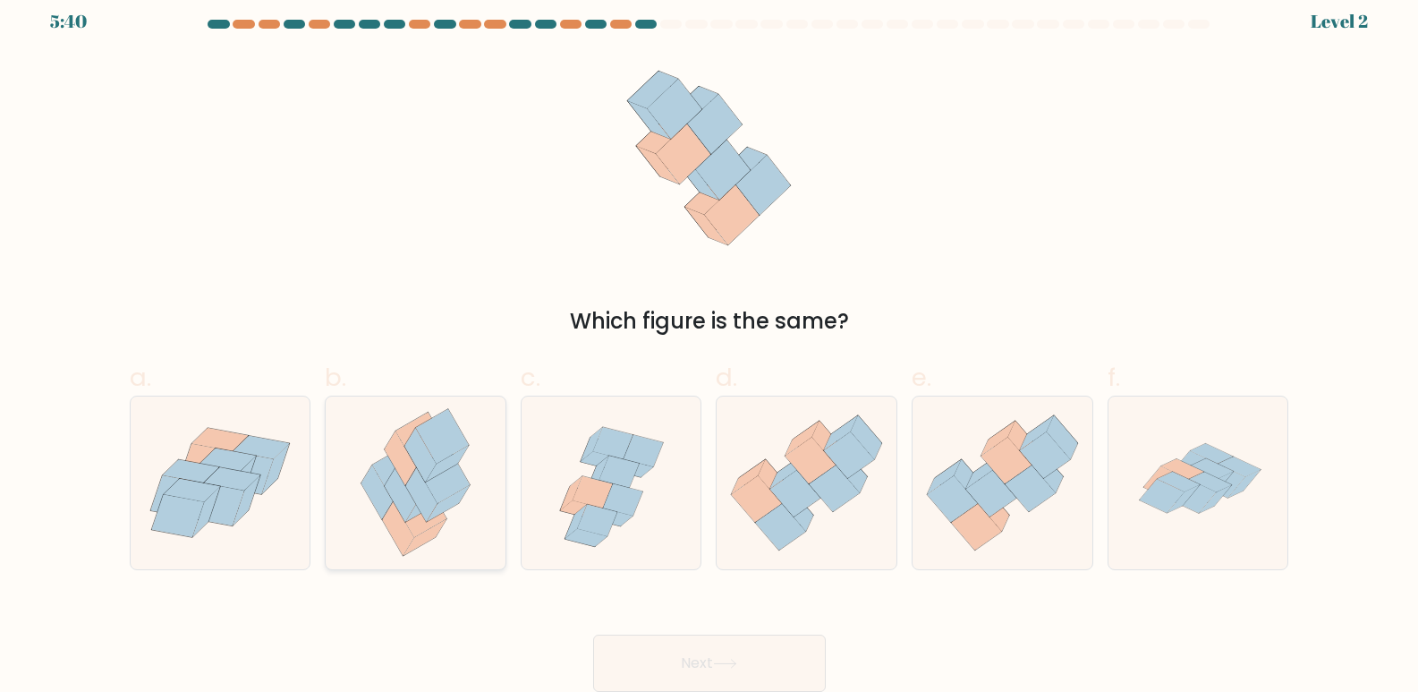
click at [388, 492] on icon at bounding box center [400, 496] width 31 height 55
click at [710, 345] on input "b." at bounding box center [710, 339] width 1 height 12
radio input "true"
click at [745, 545] on icon at bounding box center [807, 482] width 180 height 155
click at [710, 345] on input "d." at bounding box center [710, 339] width 1 height 12
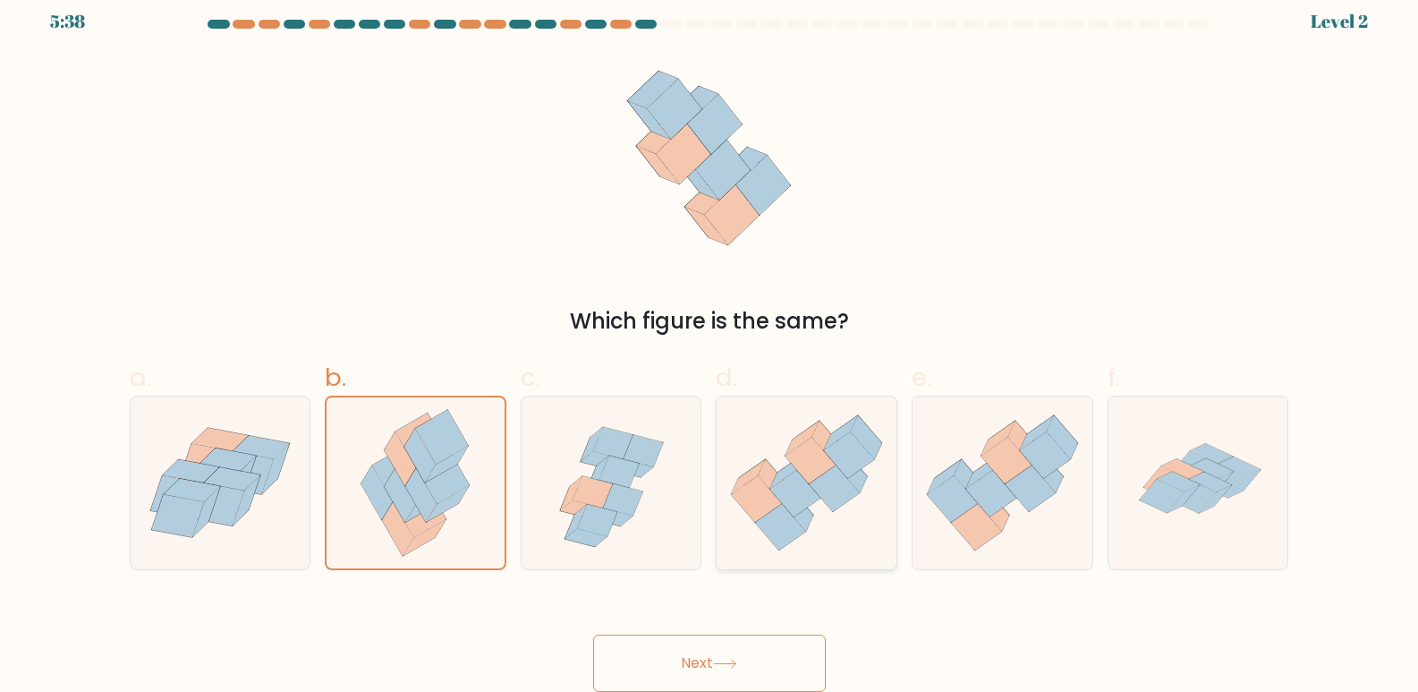
radio input "true"
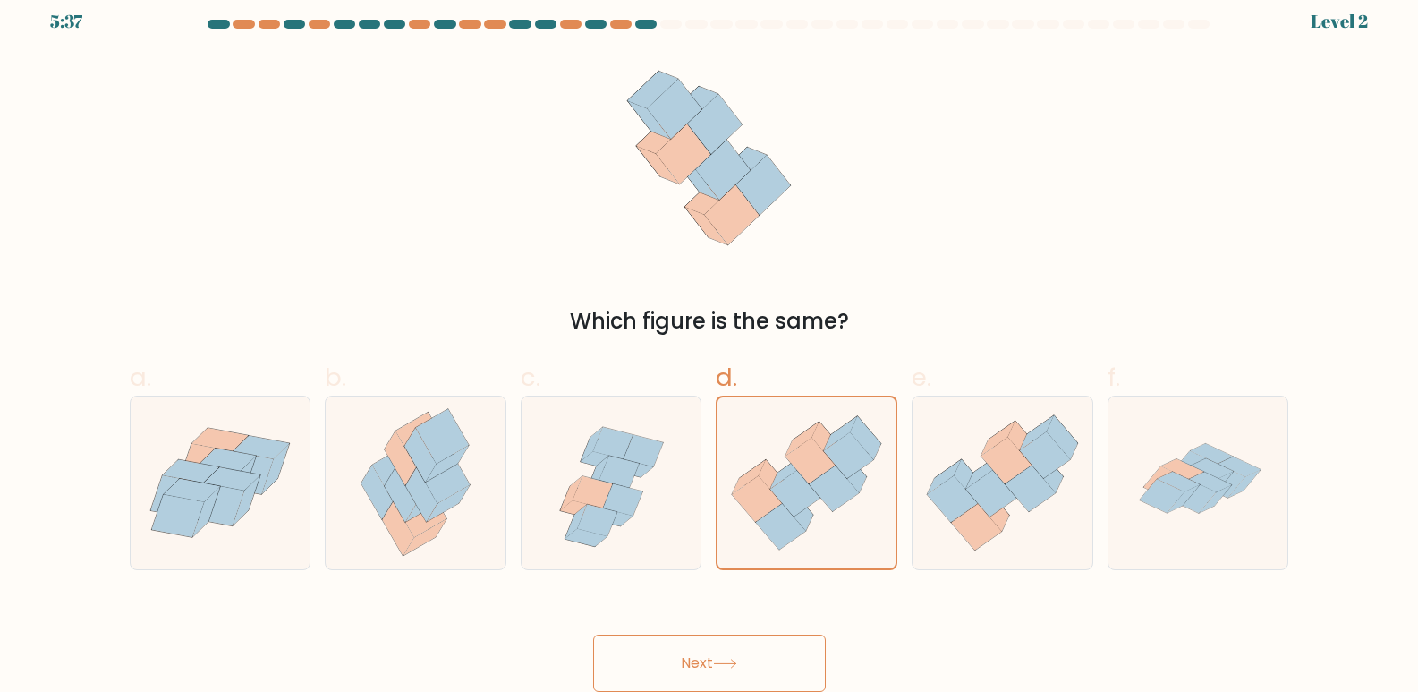
click at [724, 662] on icon at bounding box center [725, 664] width 24 height 10
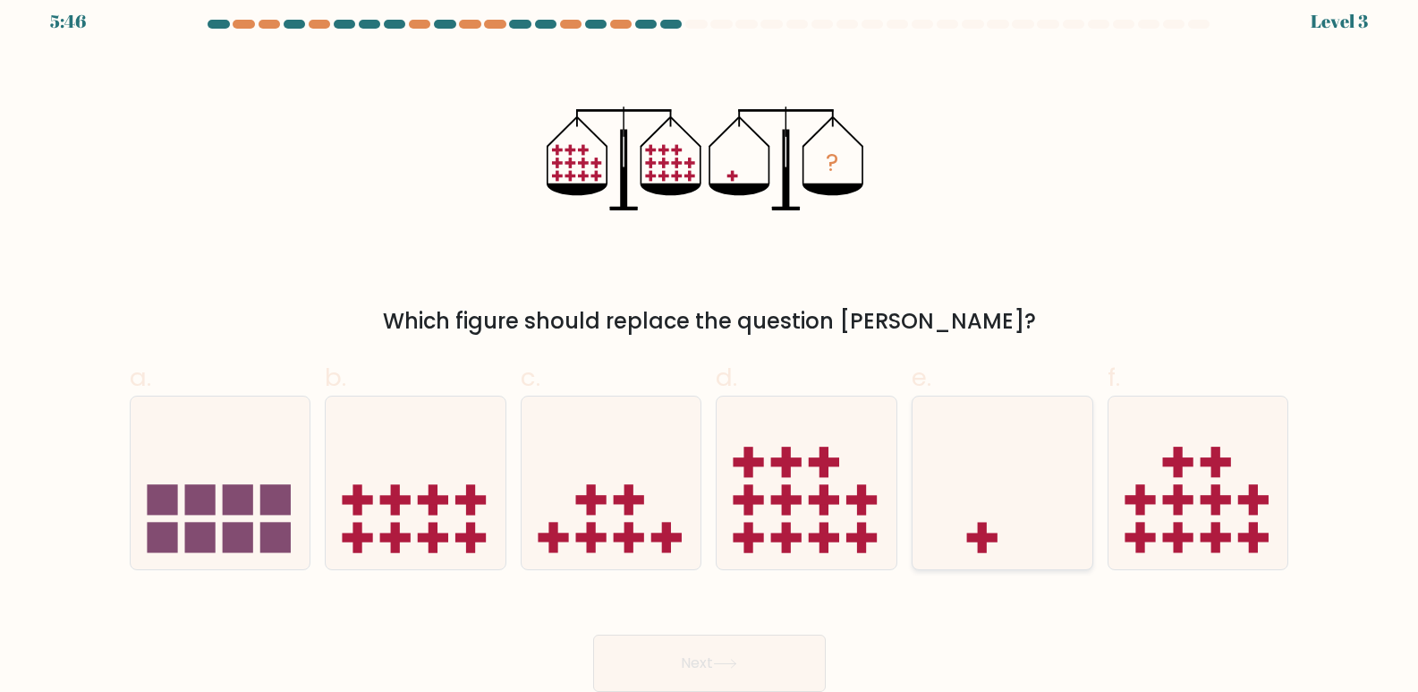
click at [1010, 516] on icon at bounding box center [1003, 483] width 180 height 149
click at [710, 345] on input "e." at bounding box center [710, 339] width 1 height 12
radio input "true"
click at [767, 651] on button "Next" at bounding box center [709, 662] width 233 height 57
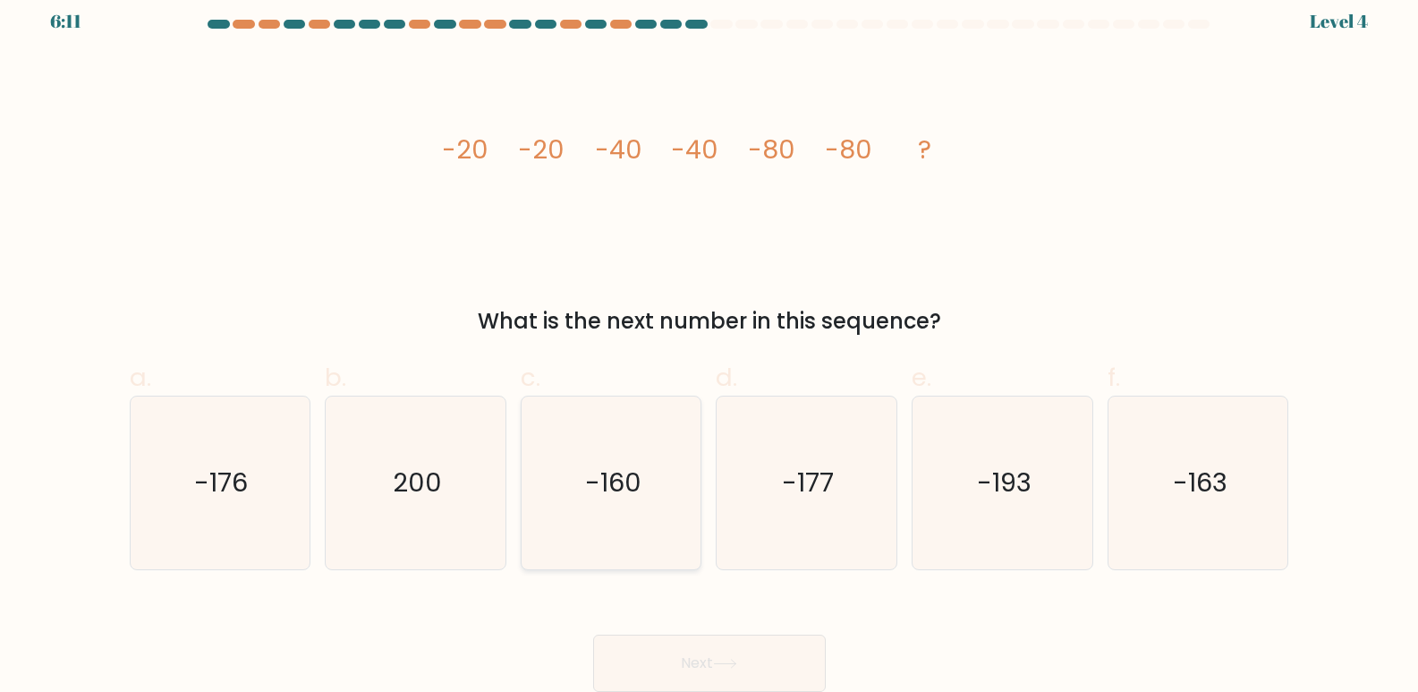
click at [631, 448] on icon "-160" at bounding box center [611, 482] width 173 height 173
click at [710, 345] on input "c. -160" at bounding box center [710, 339] width 1 height 12
radio input "true"
click at [757, 671] on button "Next" at bounding box center [709, 662] width 233 height 57
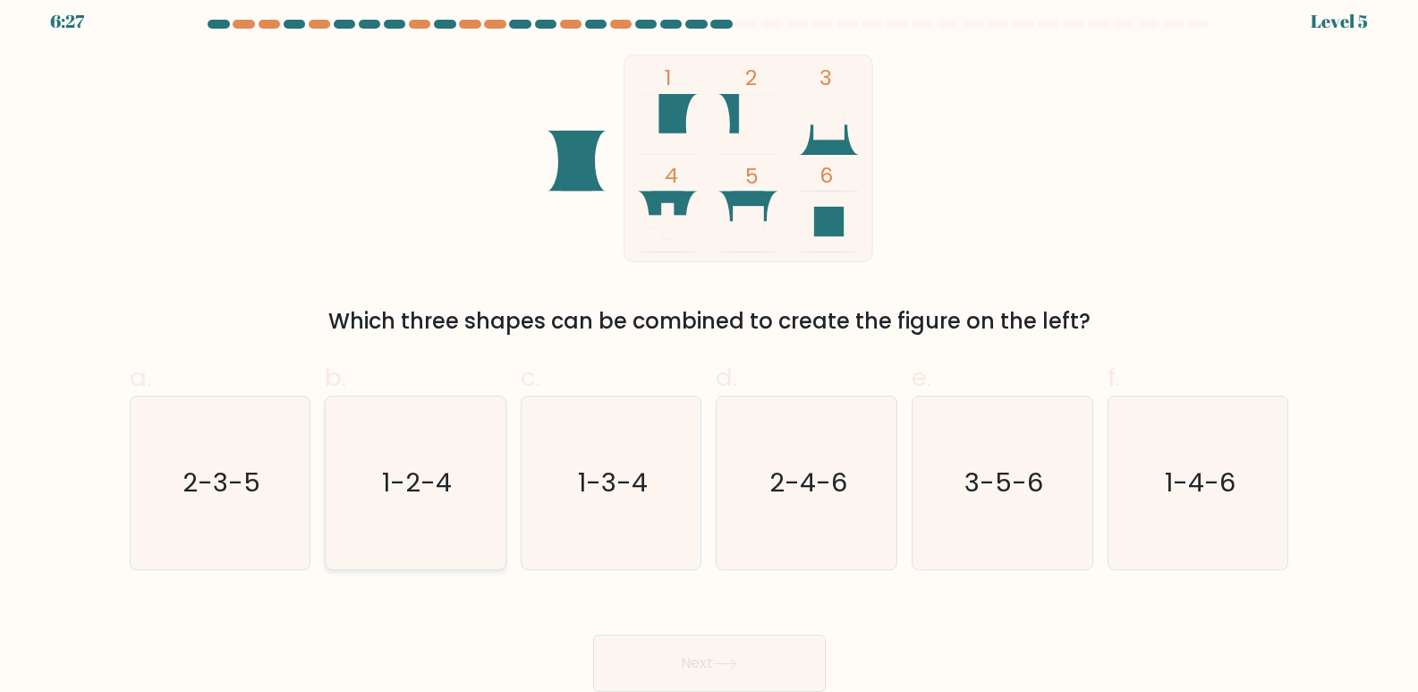
click at [432, 493] on text "1-2-4" at bounding box center [417, 483] width 70 height 36
click at [710, 345] on input "b. 1-2-4" at bounding box center [710, 339] width 1 height 12
radio input "true"
click at [743, 652] on button "Next" at bounding box center [709, 662] width 233 height 57
click at [708, 662] on button "Next" at bounding box center [709, 662] width 233 height 57
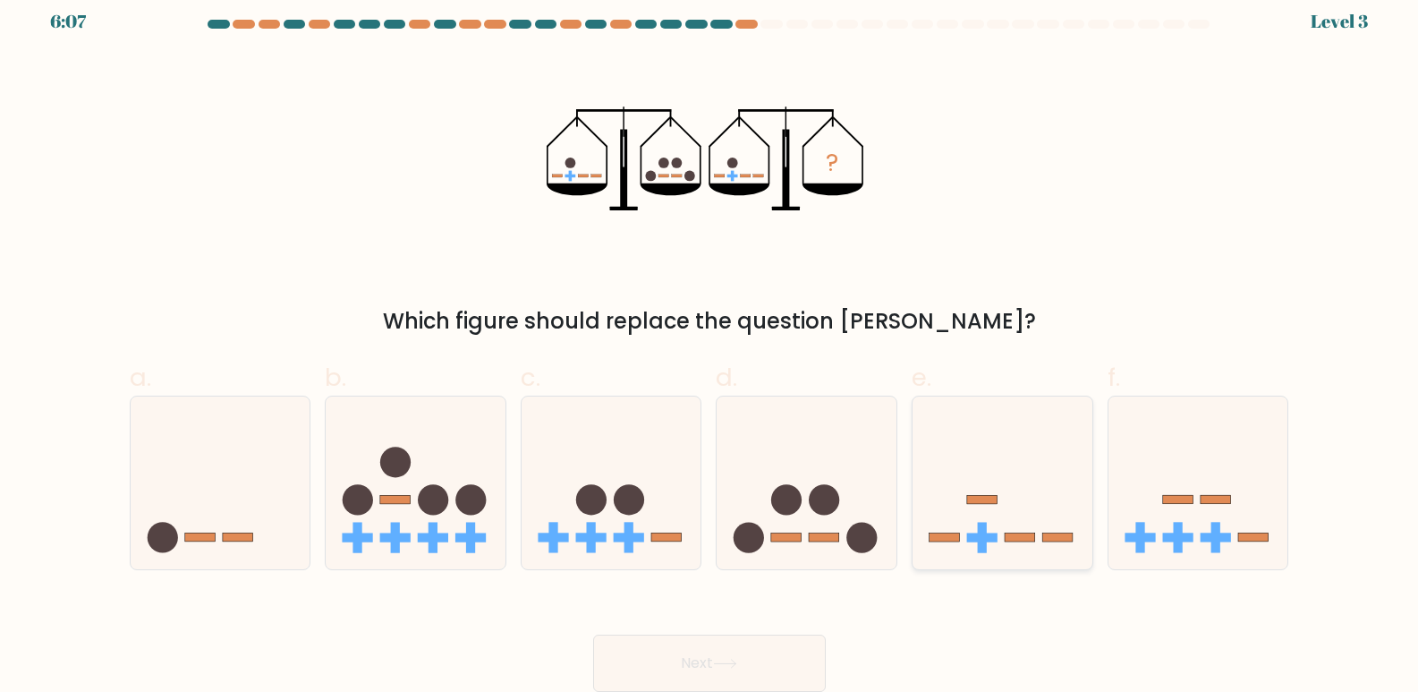
click at [1004, 531] on icon at bounding box center [1003, 483] width 180 height 149
click at [710, 345] on input "e." at bounding box center [710, 339] width 1 height 12
radio input "true"
click at [706, 663] on button "Next" at bounding box center [709, 662] width 233 height 57
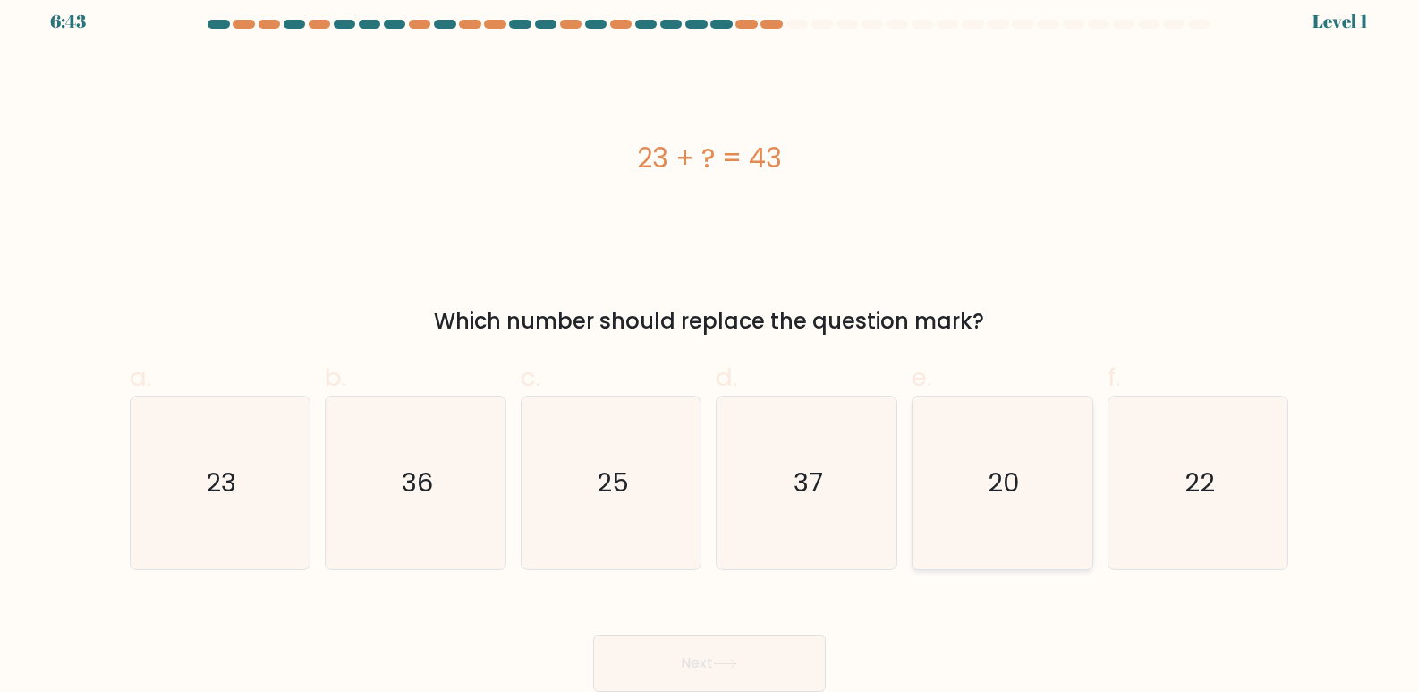
click at [991, 489] on text "20" at bounding box center [1004, 483] width 32 height 36
click at [710, 345] on input "e. 20" at bounding box center [710, 339] width 1 height 12
radio input "true"
click at [674, 668] on button "Next" at bounding box center [709, 662] width 233 height 57
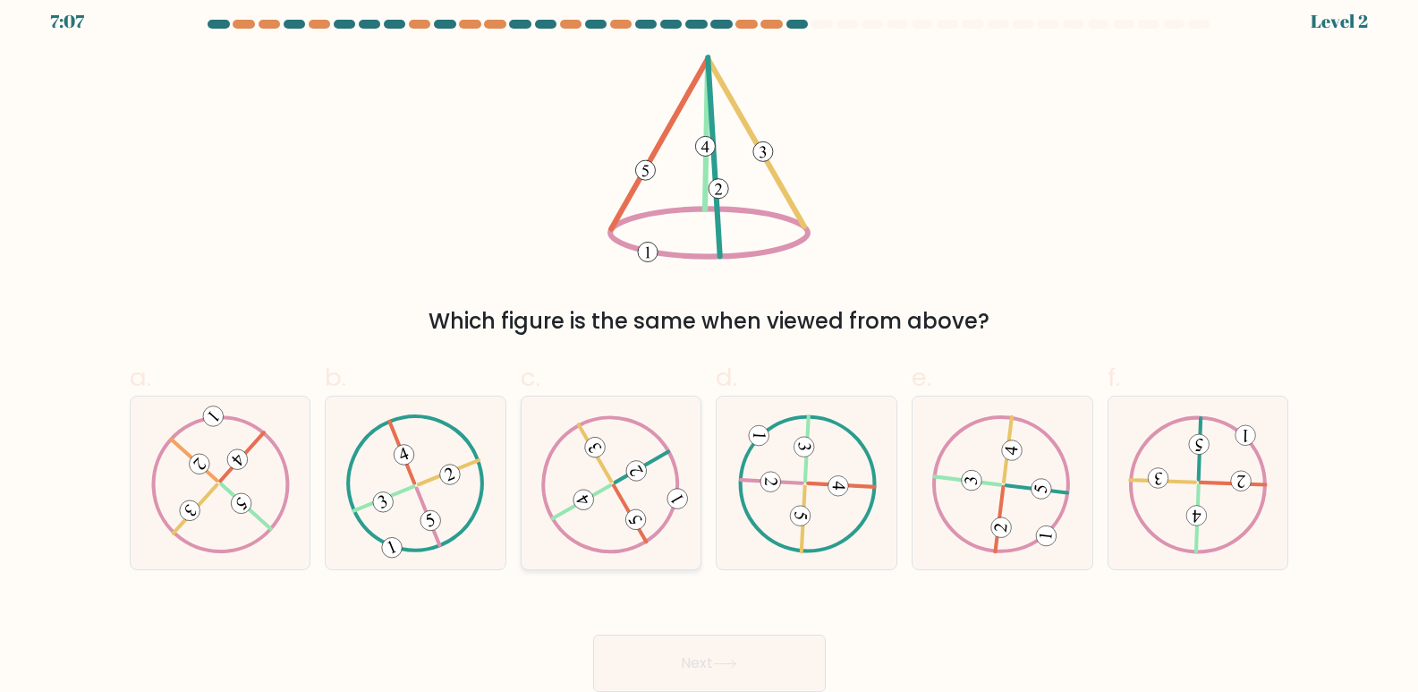
click at [602, 521] on icon at bounding box center [611, 483] width 140 height 138
click at [710, 345] on input "c." at bounding box center [710, 339] width 1 height 12
radio input "true"
click at [707, 662] on button "Next" at bounding box center [709, 662] width 233 height 57
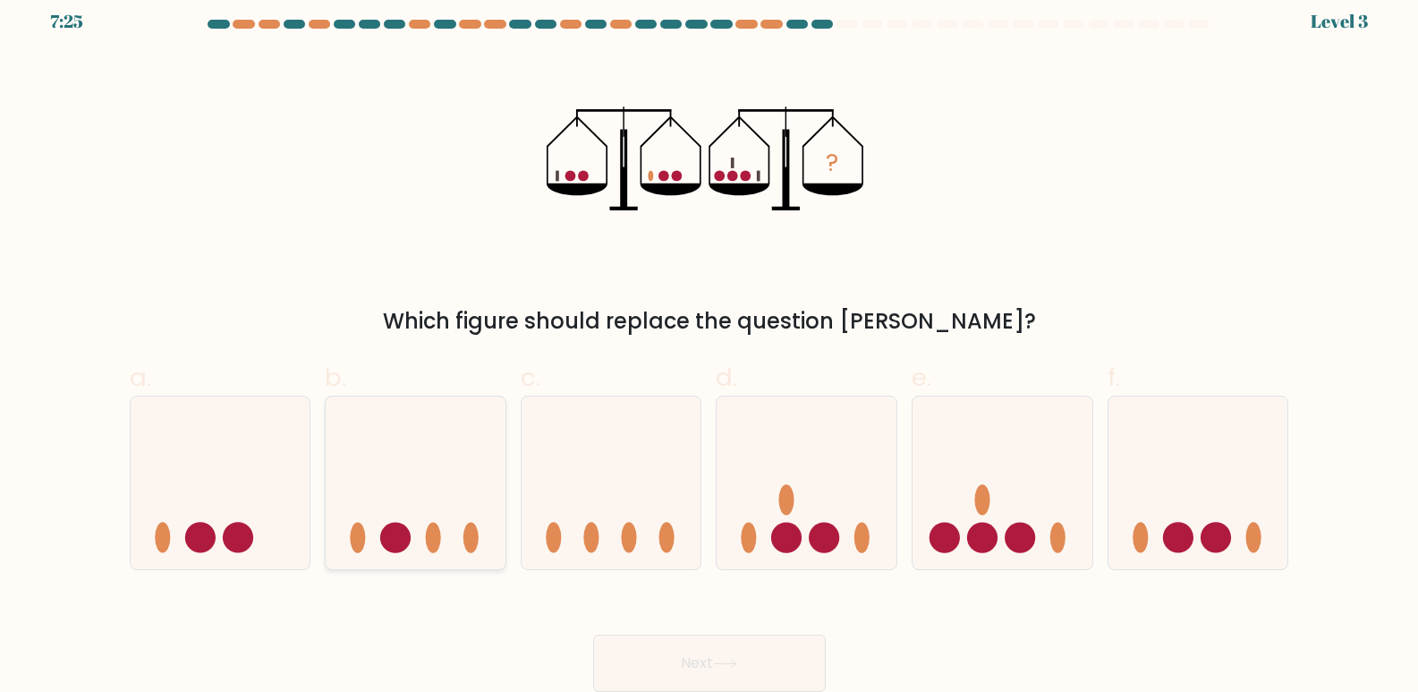
click at [449, 528] on icon at bounding box center [416, 483] width 180 height 149
click at [710, 345] on input "b." at bounding box center [710, 339] width 1 height 12
radio input "true"
click at [744, 661] on button "Next" at bounding box center [709, 662] width 233 height 57
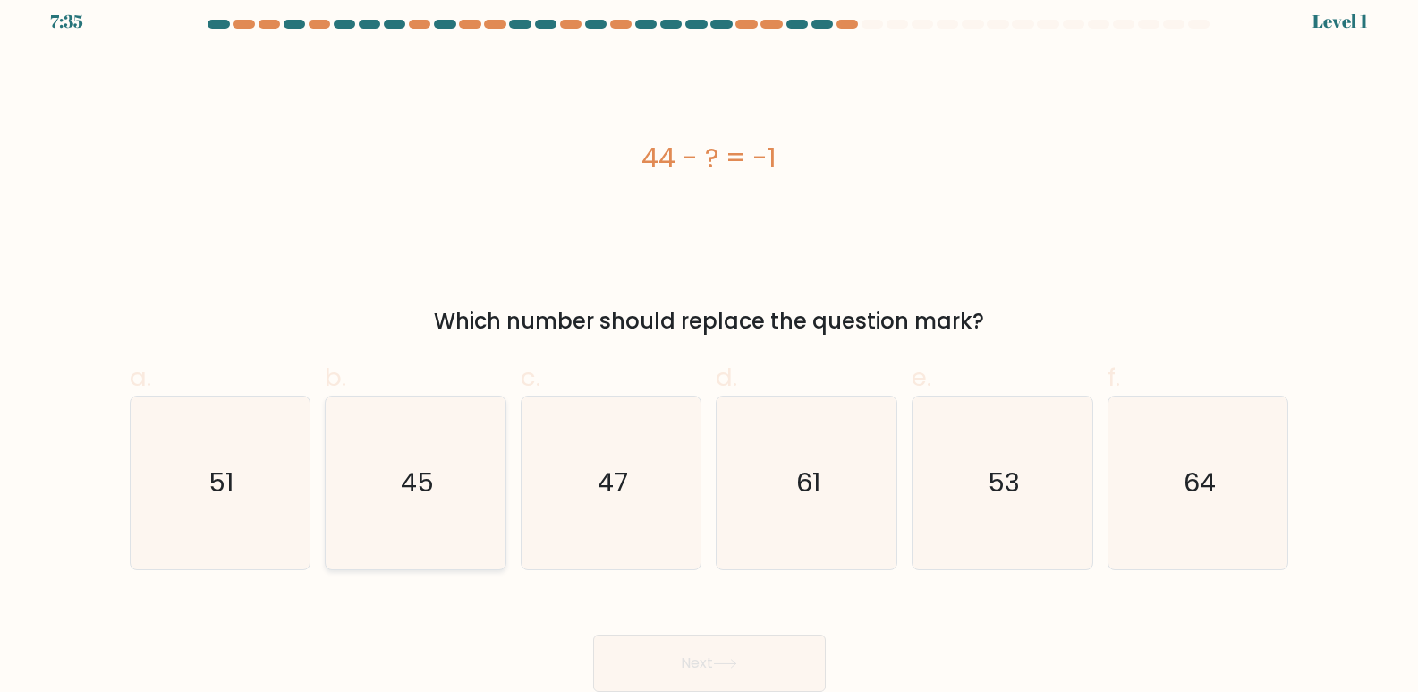
click at [455, 491] on icon "45" at bounding box center [415, 482] width 173 height 173
click at [710, 345] on input "b. 45" at bounding box center [710, 339] width 1 height 12
radio input "true"
click at [707, 661] on button "Next" at bounding box center [709, 662] width 233 height 57
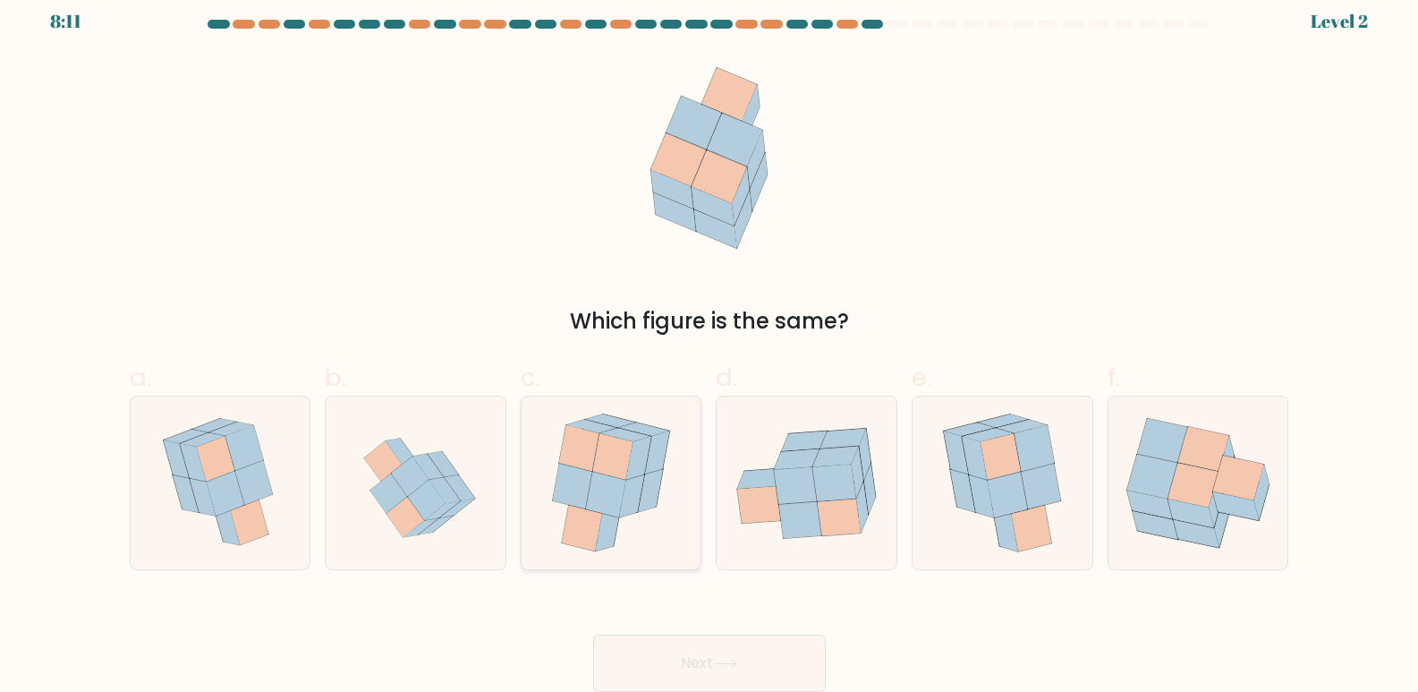
click at [625, 462] on icon at bounding box center [613, 457] width 40 height 47
click at [710, 345] on input "c." at bounding box center [710, 339] width 1 height 12
radio input "true"
click at [715, 674] on button "Next" at bounding box center [709, 662] width 233 height 57
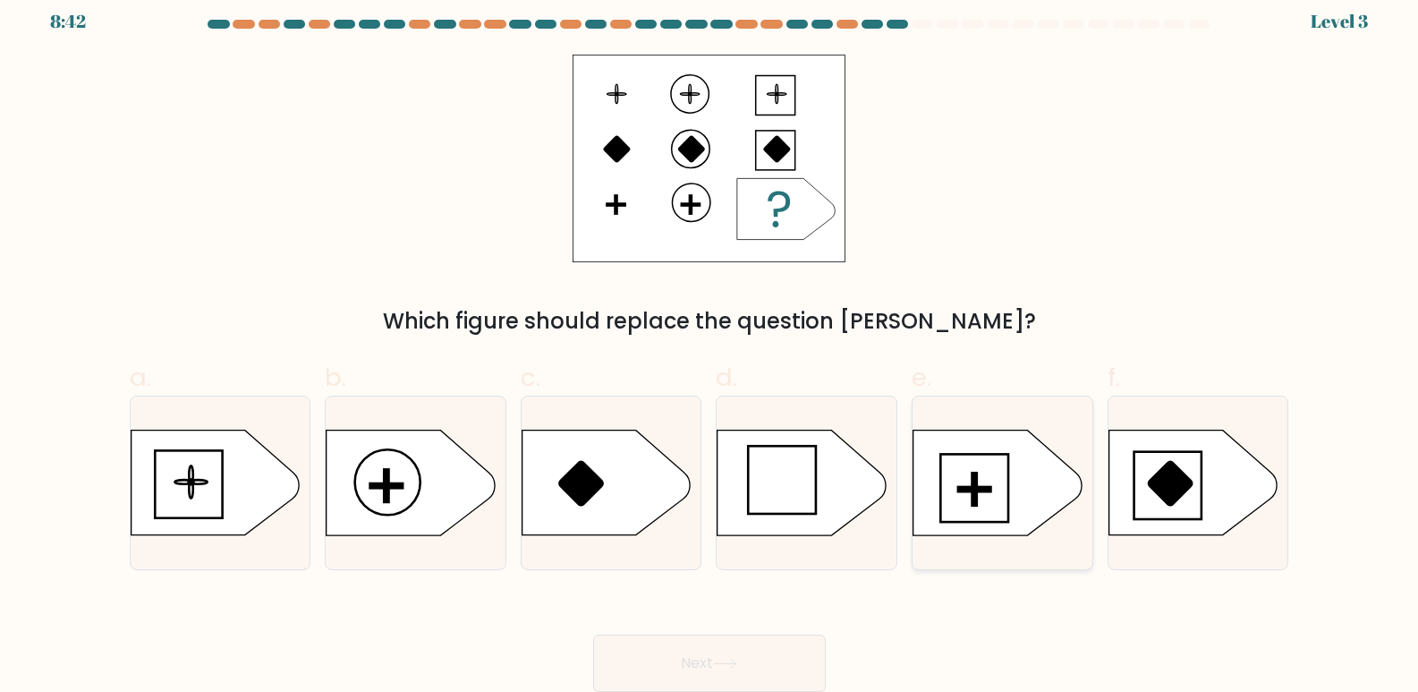
click at [976, 480] on rect at bounding box center [975, 489] width 4 height 32
click at [710, 345] on input "e." at bounding box center [710, 339] width 1 height 12
radio input "true"
click at [423, 515] on icon at bounding box center [411, 482] width 168 height 105
click at [710, 345] on input "b." at bounding box center [710, 339] width 1 height 12
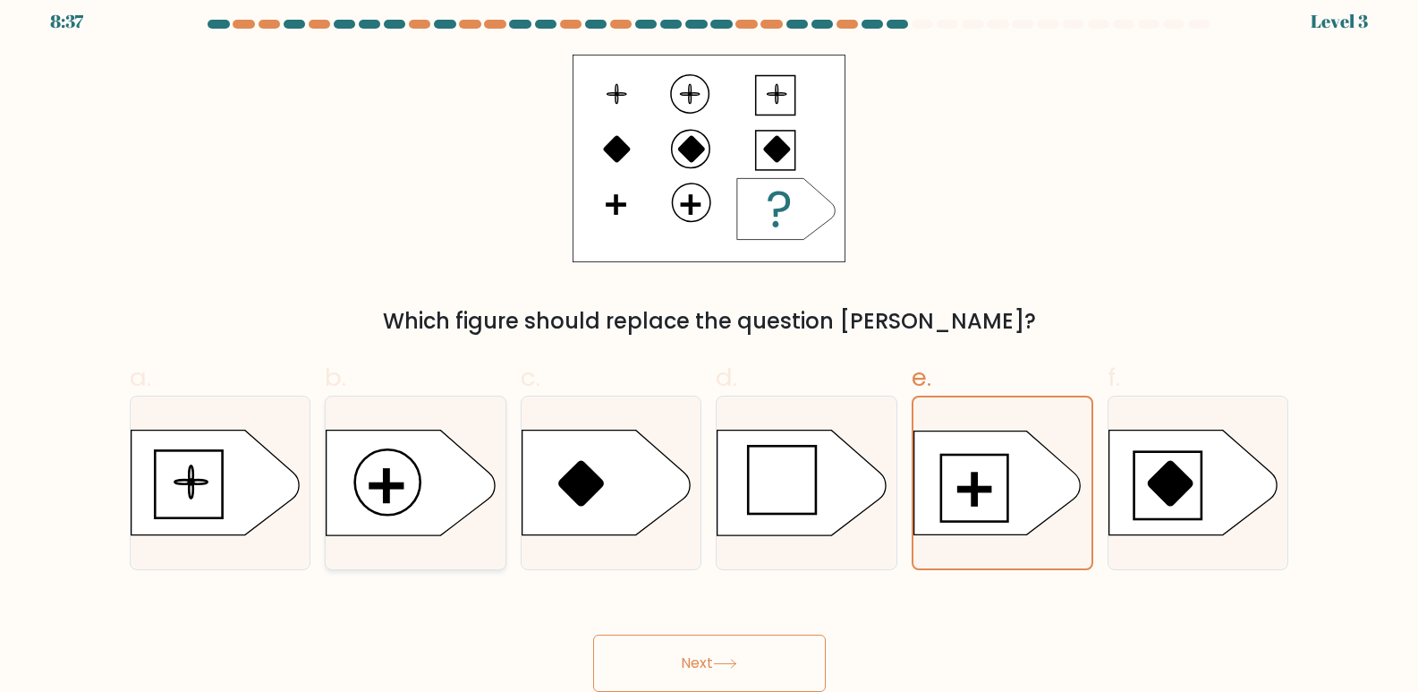
radio input "true"
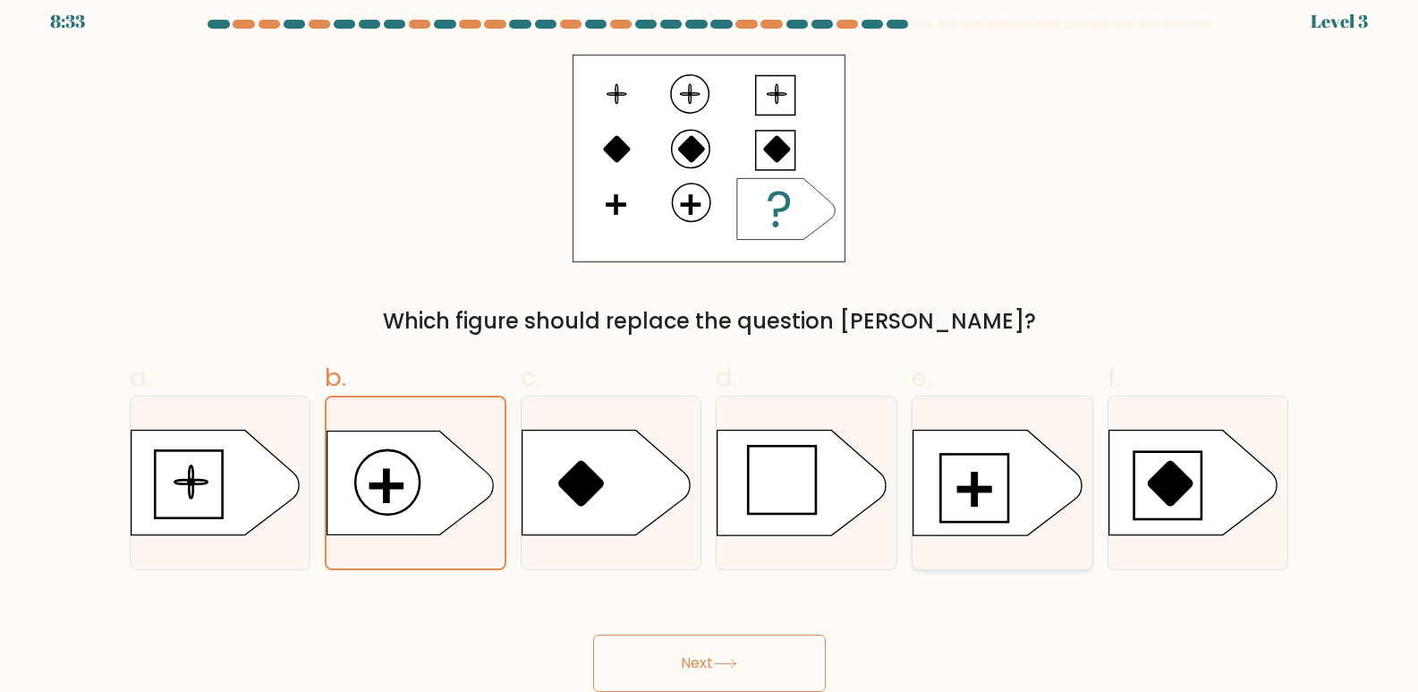
click at [1018, 501] on icon at bounding box center [998, 482] width 168 height 105
click at [710, 345] on input "e." at bounding box center [710, 339] width 1 height 12
radio input "true"
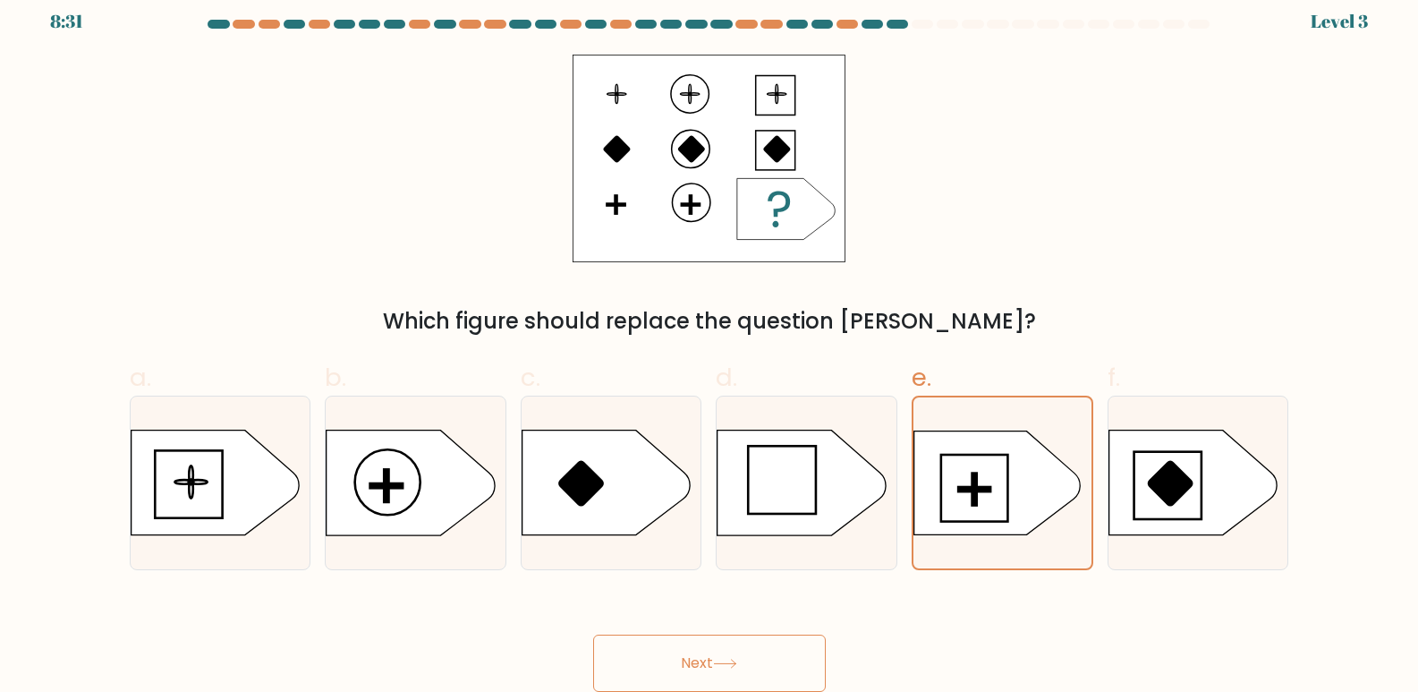
click at [704, 660] on button "Next" at bounding box center [709, 662] width 233 height 57
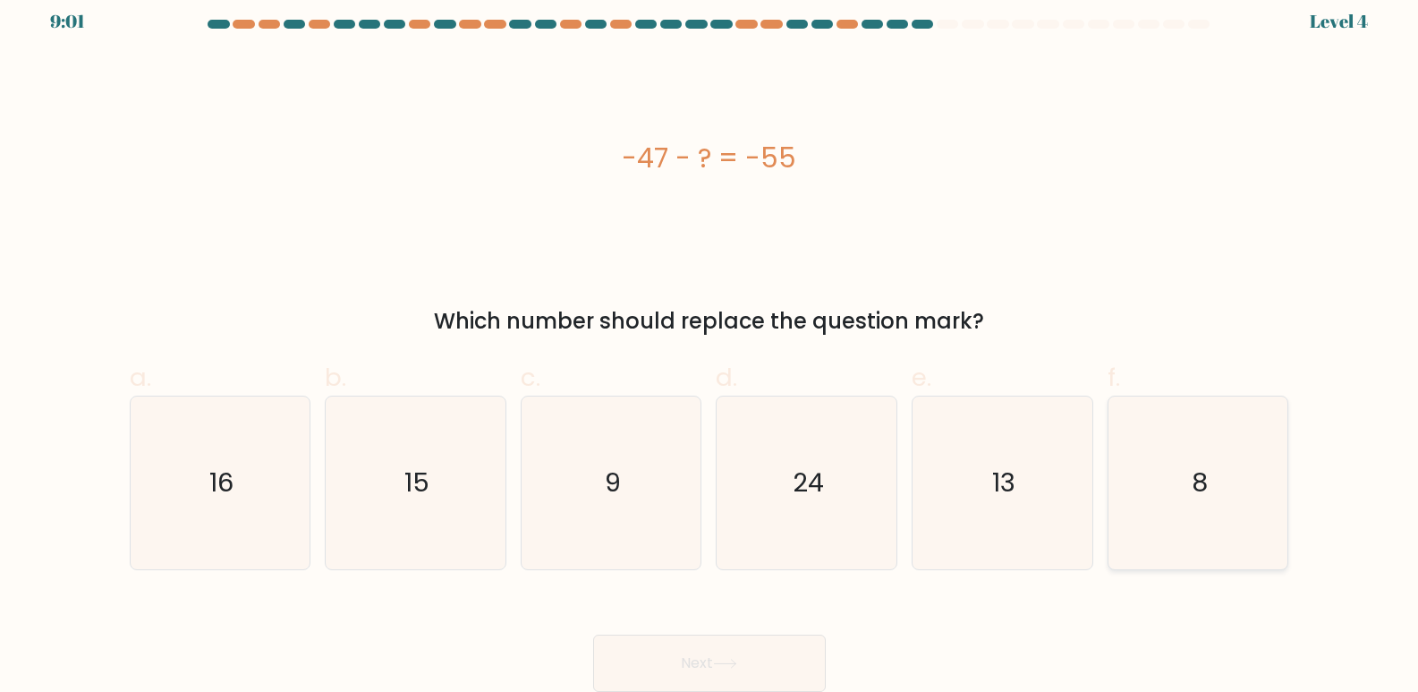
click at [1195, 480] on text "8" at bounding box center [1200, 483] width 16 height 36
click at [710, 345] on input "f. 8" at bounding box center [710, 339] width 1 height 12
radio input "true"
click at [729, 667] on icon at bounding box center [725, 664] width 24 height 10
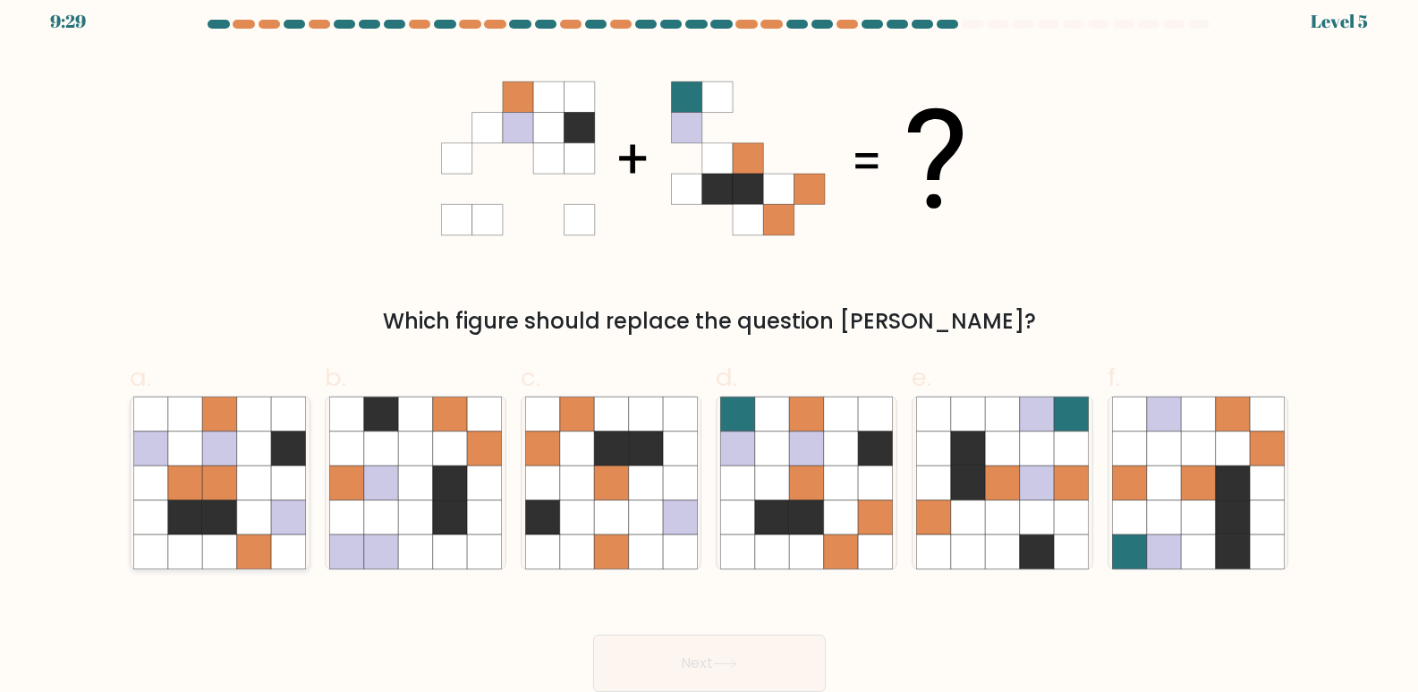
click at [186, 481] on icon at bounding box center [185, 482] width 34 height 34
click at [710, 345] on input "a." at bounding box center [710, 339] width 1 height 12
radio input "true"
click at [667, 672] on button "Next" at bounding box center [709, 662] width 233 height 57
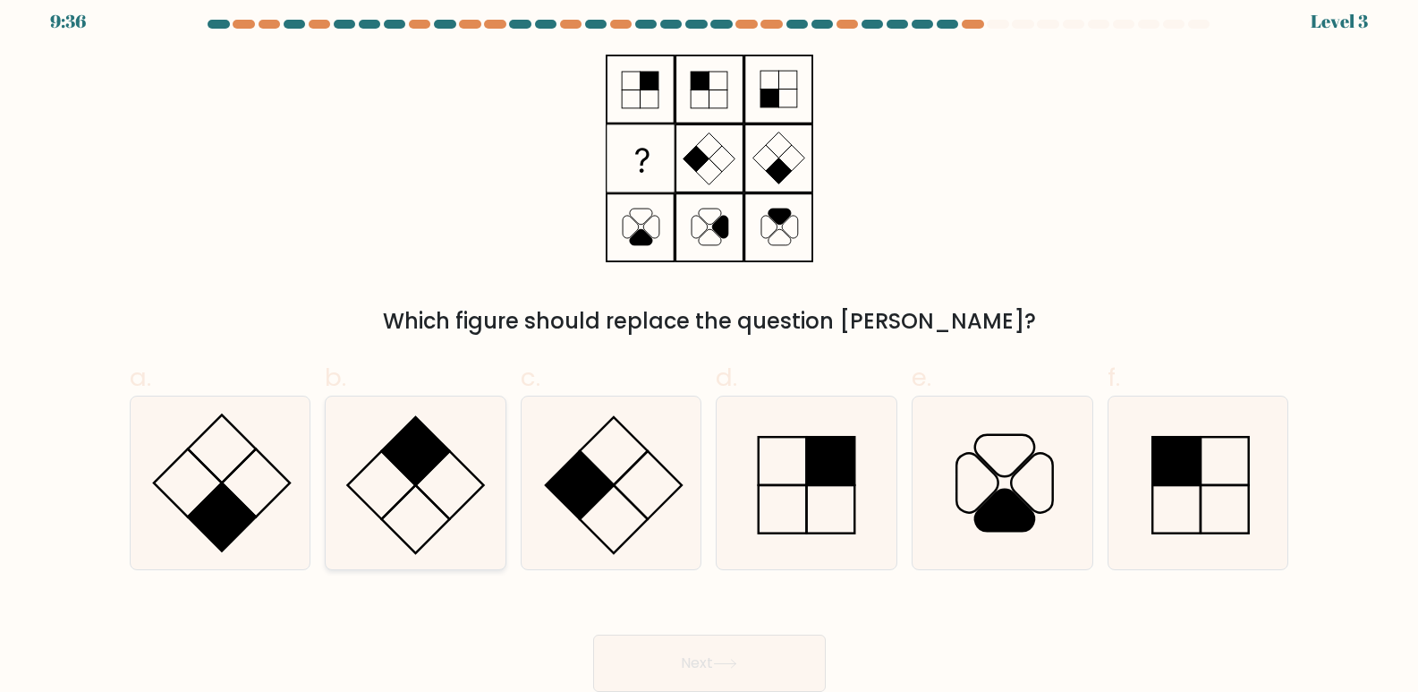
click at [421, 466] on rect at bounding box center [416, 451] width 68 height 68
click at [710, 345] on input "b." at bounding box center [710, 339] width 1 height 12
radio input "true"
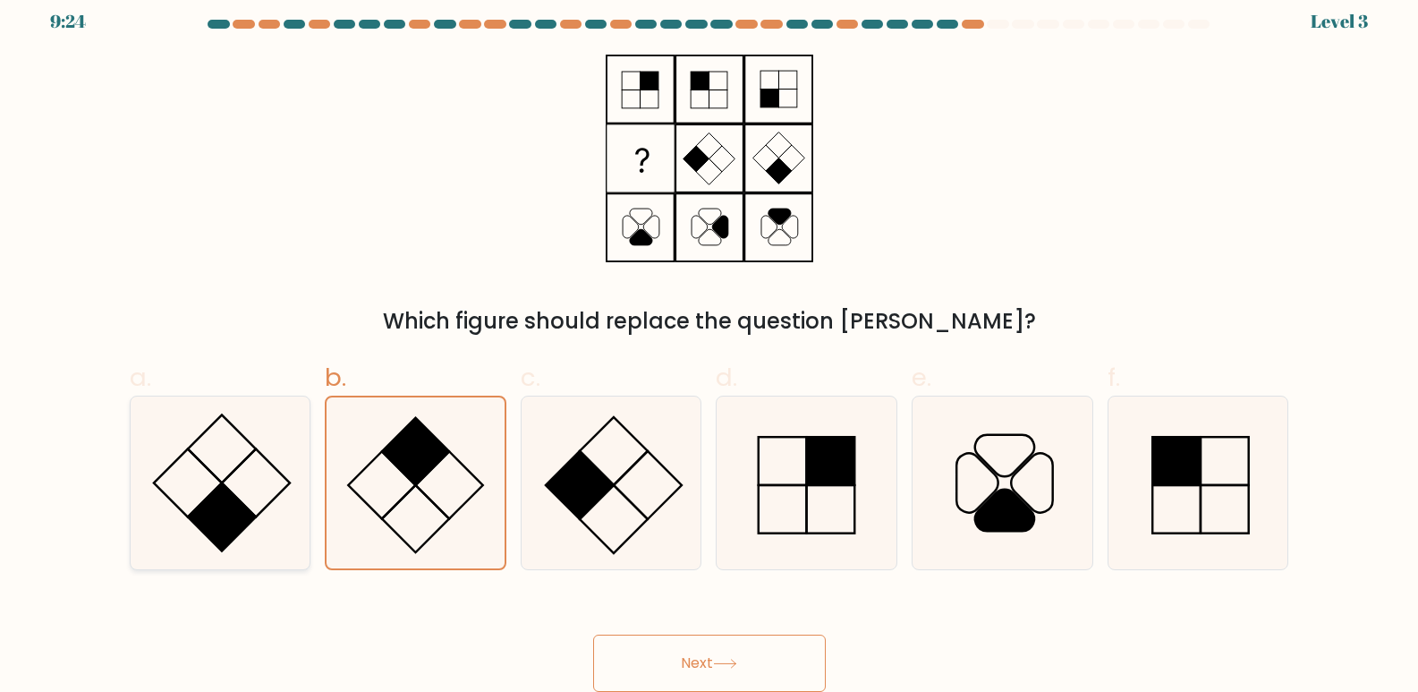
click at [199, 503] on icon at bounding box center [219, 482] width 173 height 173
click at [710, 345] on input "a." at bounding box center [710, 339] width 1 height 12
radio input "true"
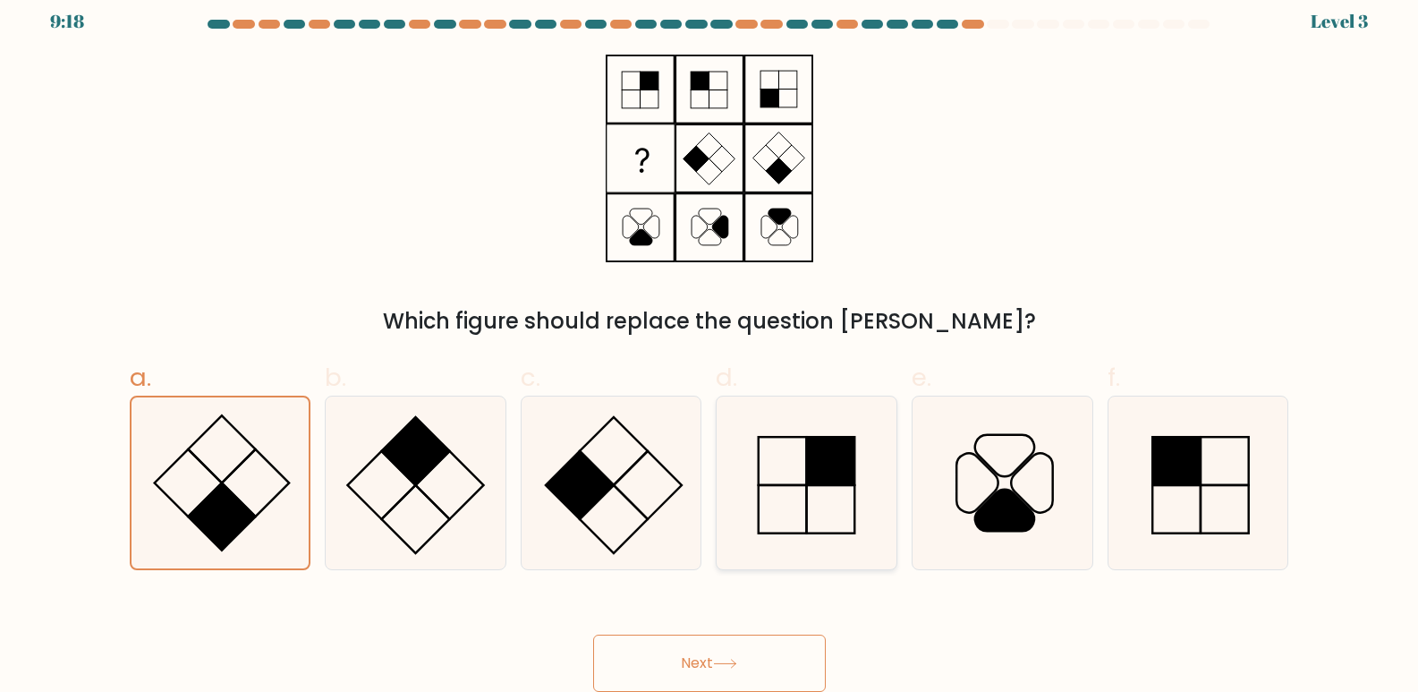
click at [833, 478] on rect at bounding box center [831, 461] width 48 height 48
click at [710, 345] on input "d." at bounding box center [710, 339] width 1 height 12
radio input "true"
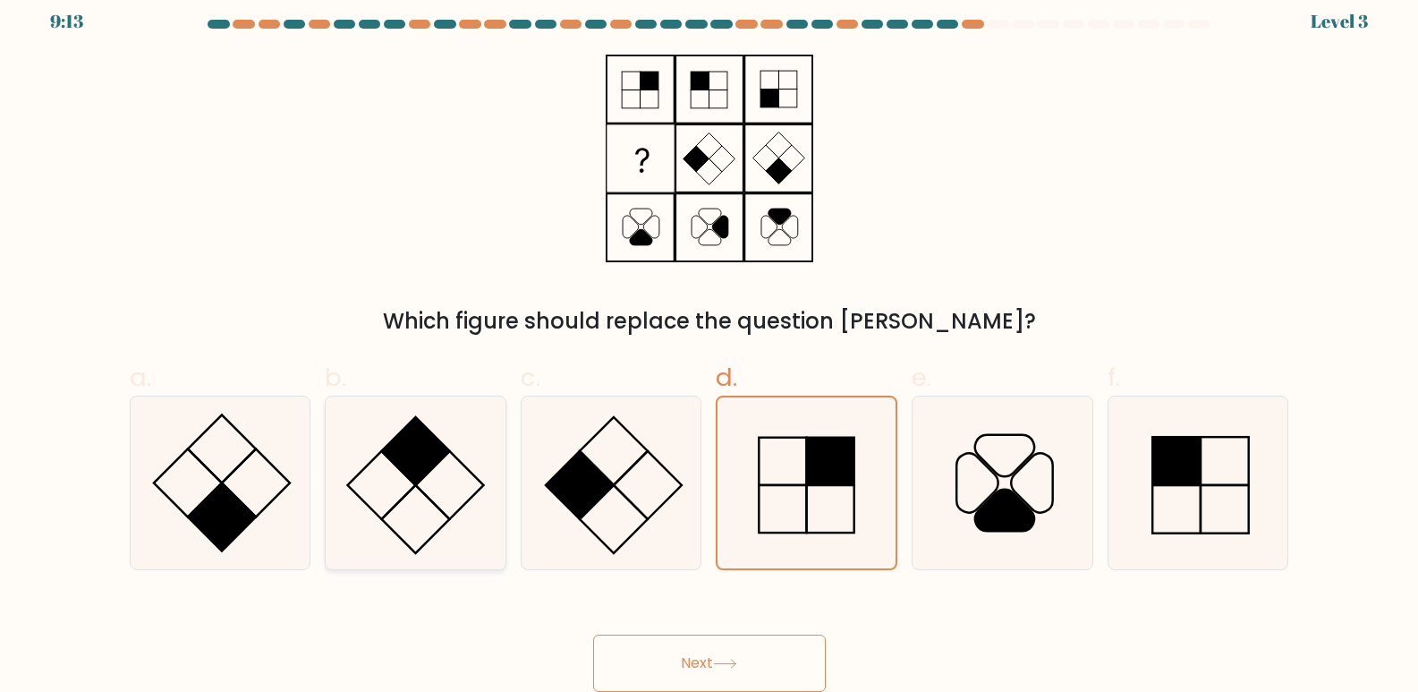
click at [461, 505] on icon at bounding box center [415, 482] width 173 height 173
click at [710, 345] on input "b." at bounding box center [710, 339] width 1 height 12
radio input "true"
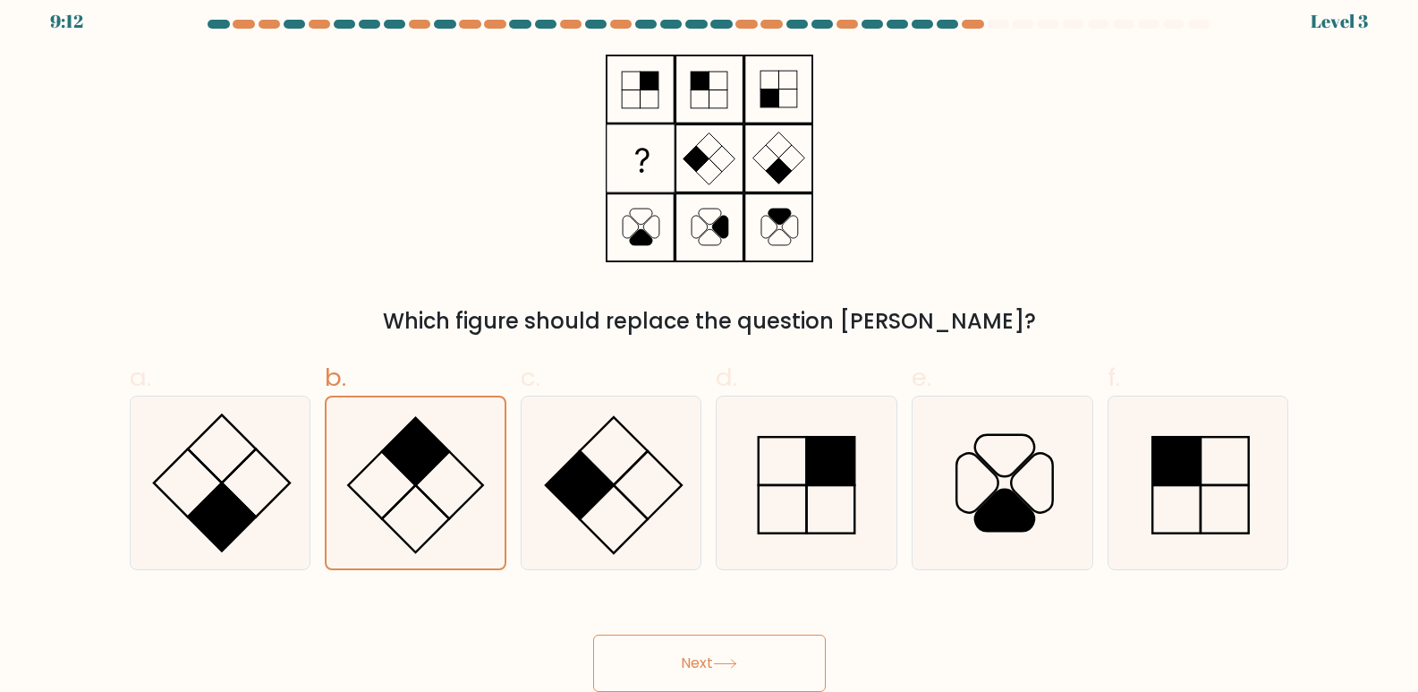
click at [727, 657] on button "Next" at bounding box center [709, 662] width 233 height 57
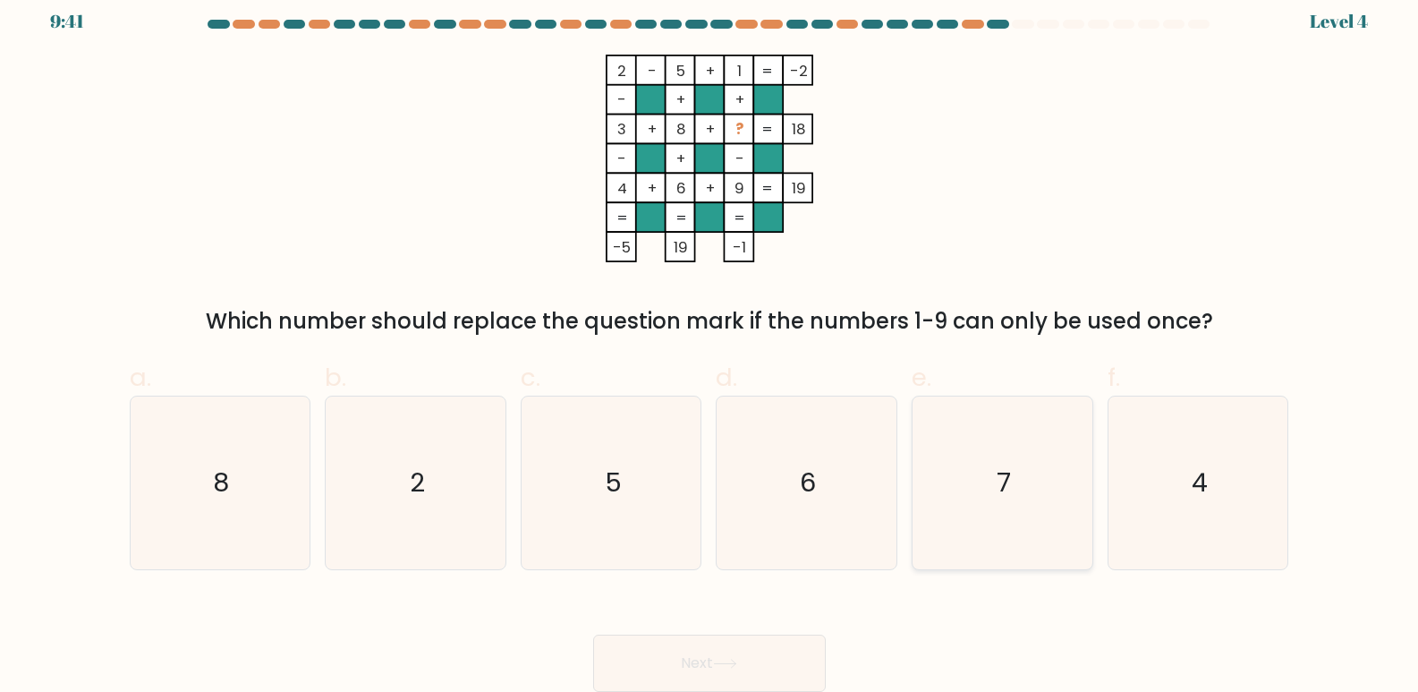
click at [996, 484] on icon "7" at bounding box center [1002, 482] width 173 height 173
click at [710, 345] on input "e. 7" at bounding box center [710, 339] width 1 height 12
radio input "true"
click at [727, 655] on button "Next" at bounding box center [709, 662] width 233 height 57
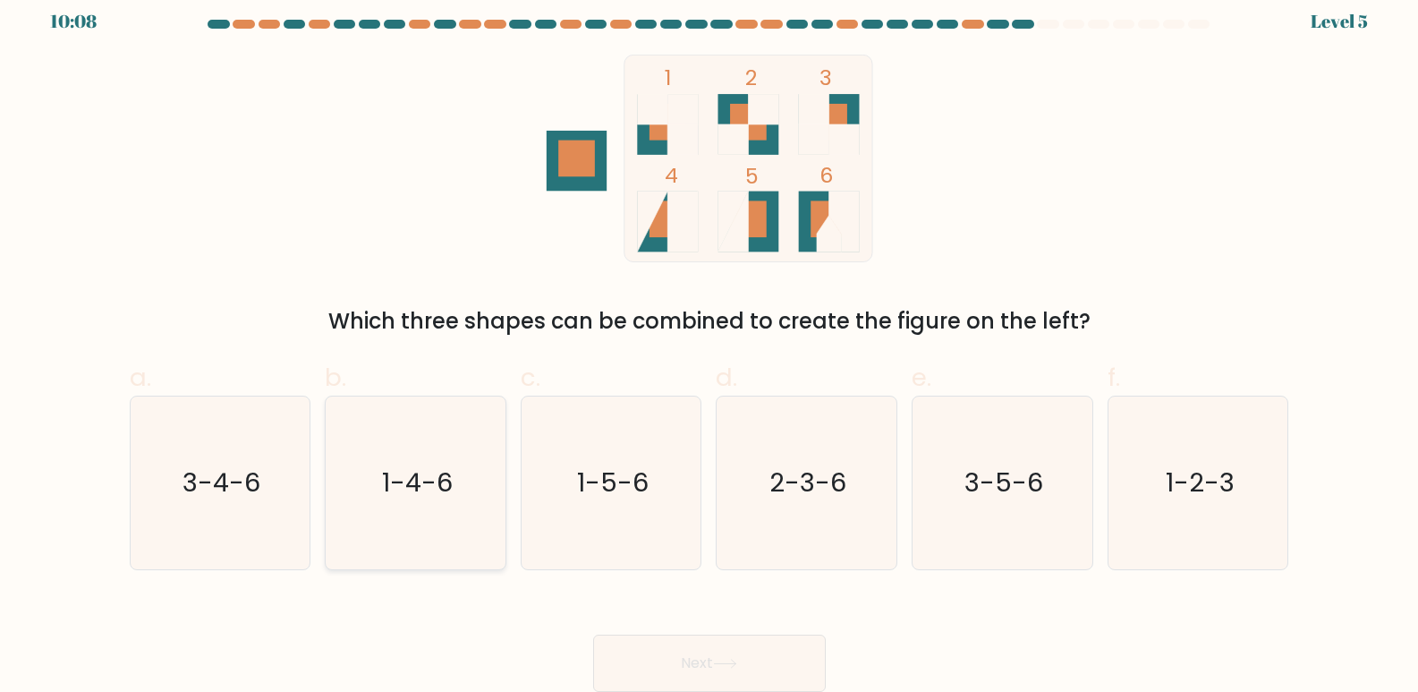
click at [438, 495] on text "1-4-6" at bounding box center [417, 483] width 71 height 36
click at [710, 345] on input "b. 1-4-6" at bounding box center [710, 339] width 1 height 12
radio input "true"
click at [711, 669] on button "Next" at bounding box center [709, 662] width 233 height 57
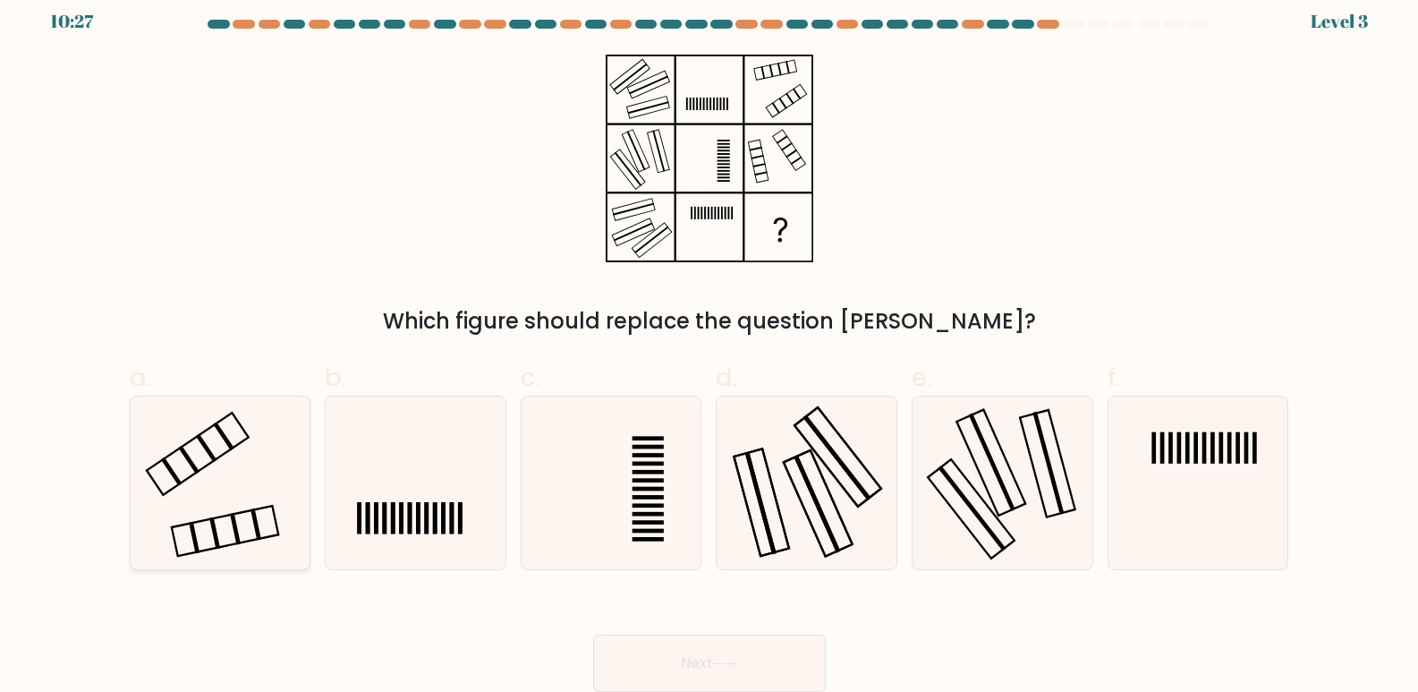
click at [186, 493] on icon at bounding box center [219, 482] width 173 height 173
click at [710, 345] on input "a." at bounding box center [710, 339] width 1 height 12
radio input "true"
click at [663, 667] on button "Next" at bounding box center [709, 662] width 233 height 57
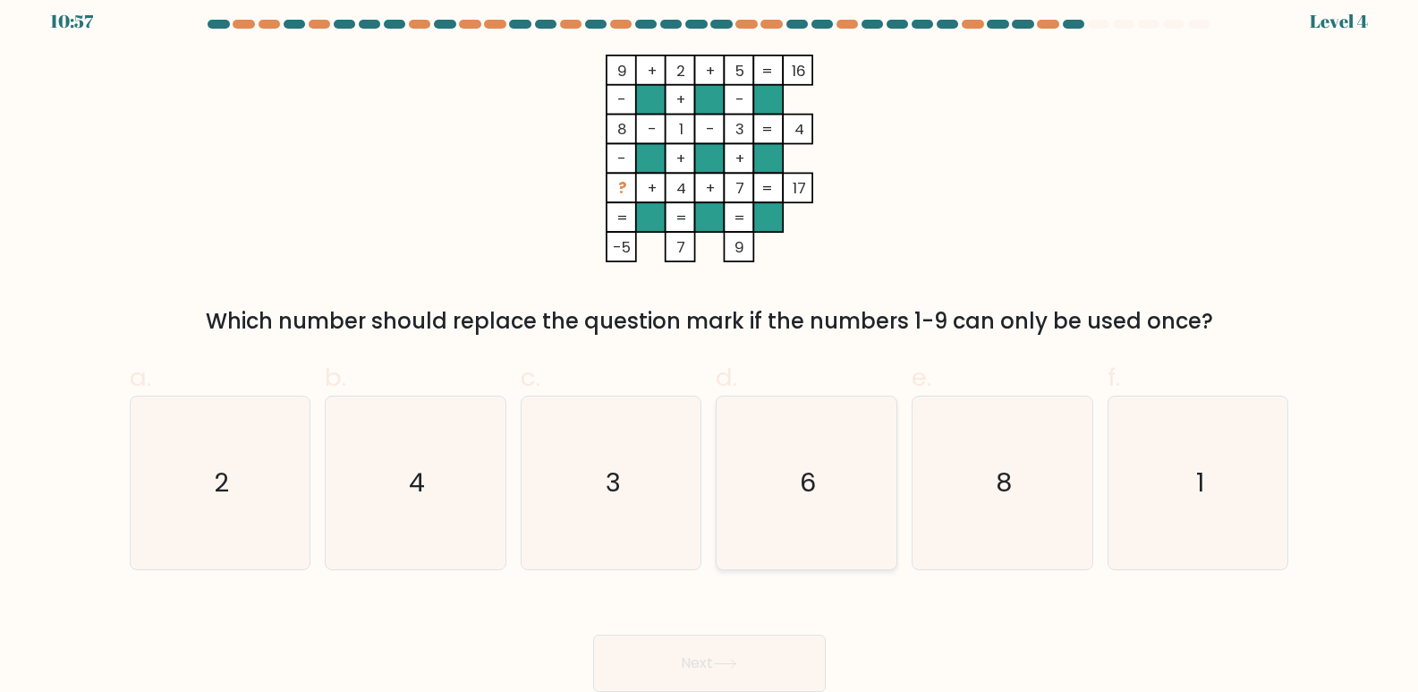
click at [804, 495] on text "6" at bounding box center [809, 483] width 16 height 36
click at [710, 345] on input "d. 6" at bounding box center [710, 339] width 1 height 12
radio input "true"
click at [736, 664] on icon at bounding box center [724, 663] width 21 height 8
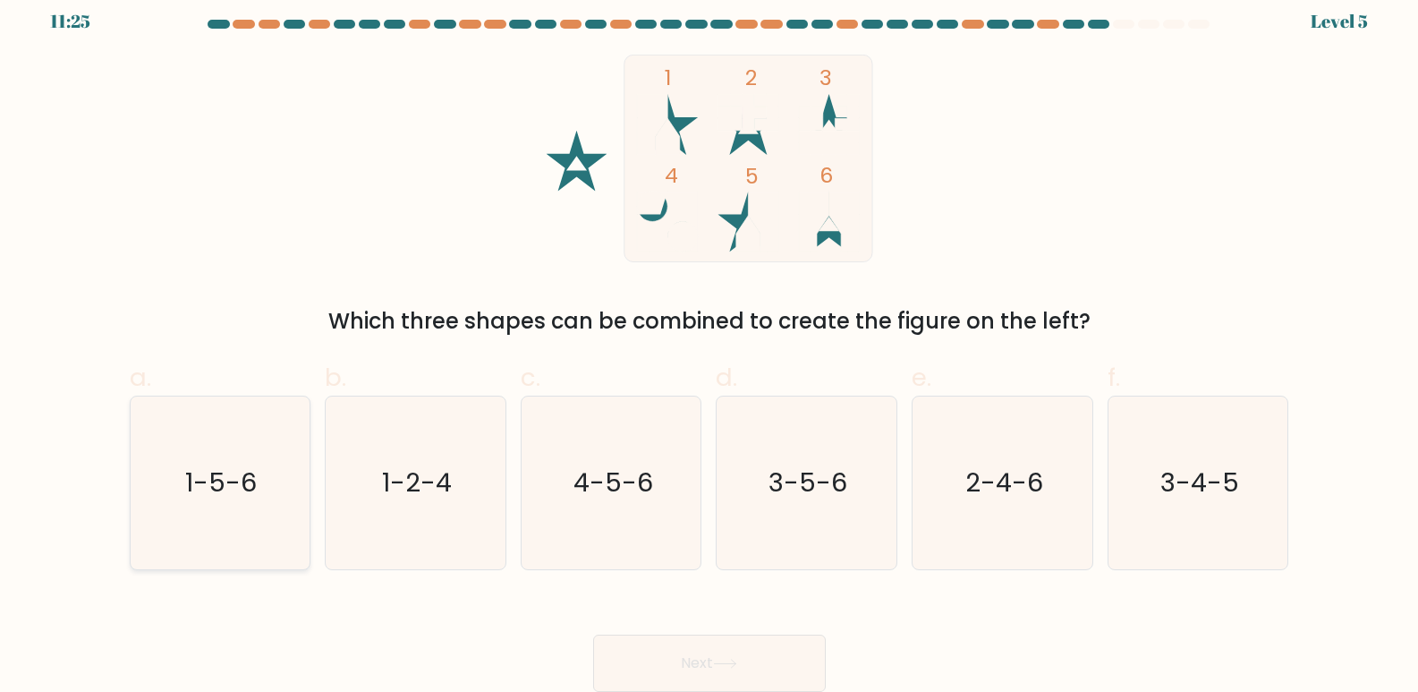
click at [252, 486] on text "1-5-6" at bounding box center [222, 483] width 72 height 36
click at [710, 345] on input "a. 1-5-6" at bounding box center [710, 339] width 1 height 12
radio input "true"
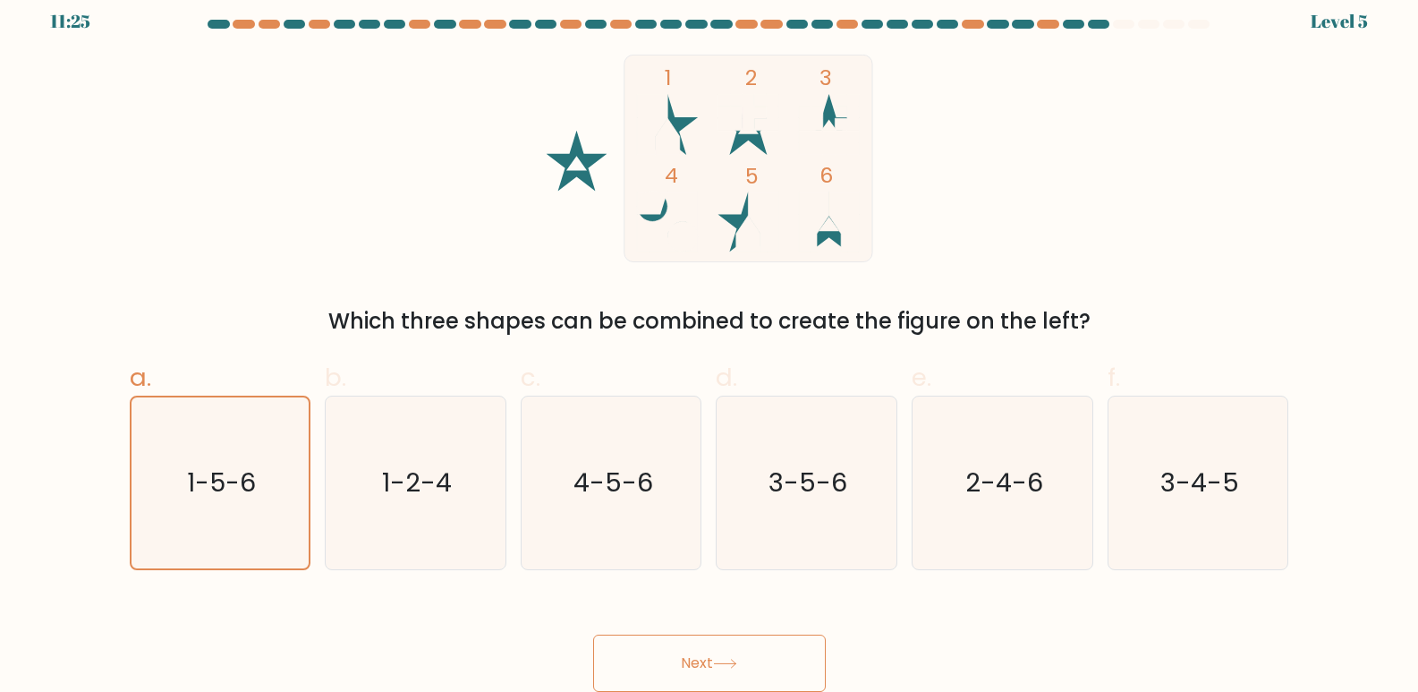
click at [655, 658] on button "Next" at bounding box center [709, 662] width 233 height 57
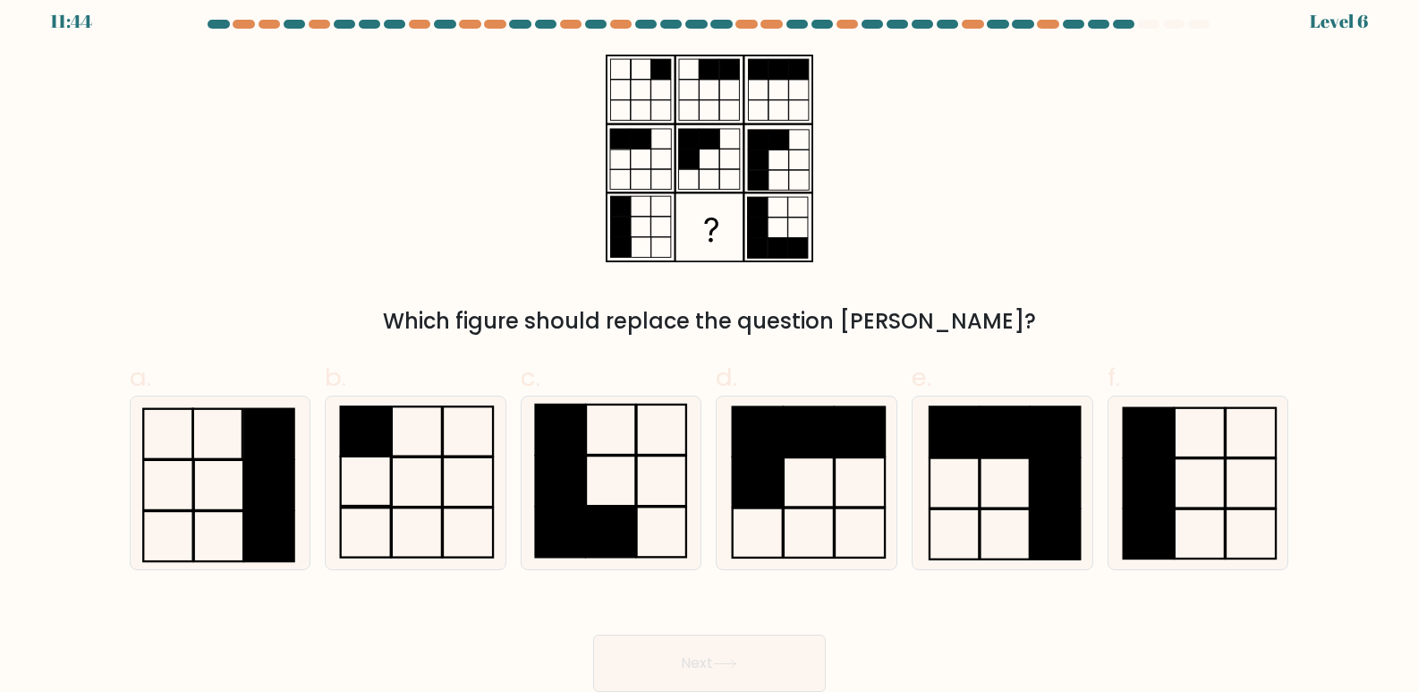
click at [688, 112] on icon at bounding box center [710, 159] width 224 height 208
click at [595, 508] on rect at bounding box center [610, 531] width 49 height 50
click at [710, 345] on input "c." at bounding box center [710, 339] width 1 height 12
radio input "true"
click at [704, 663] on button "Next" at bounding box center [709, 662] width 233 height 57
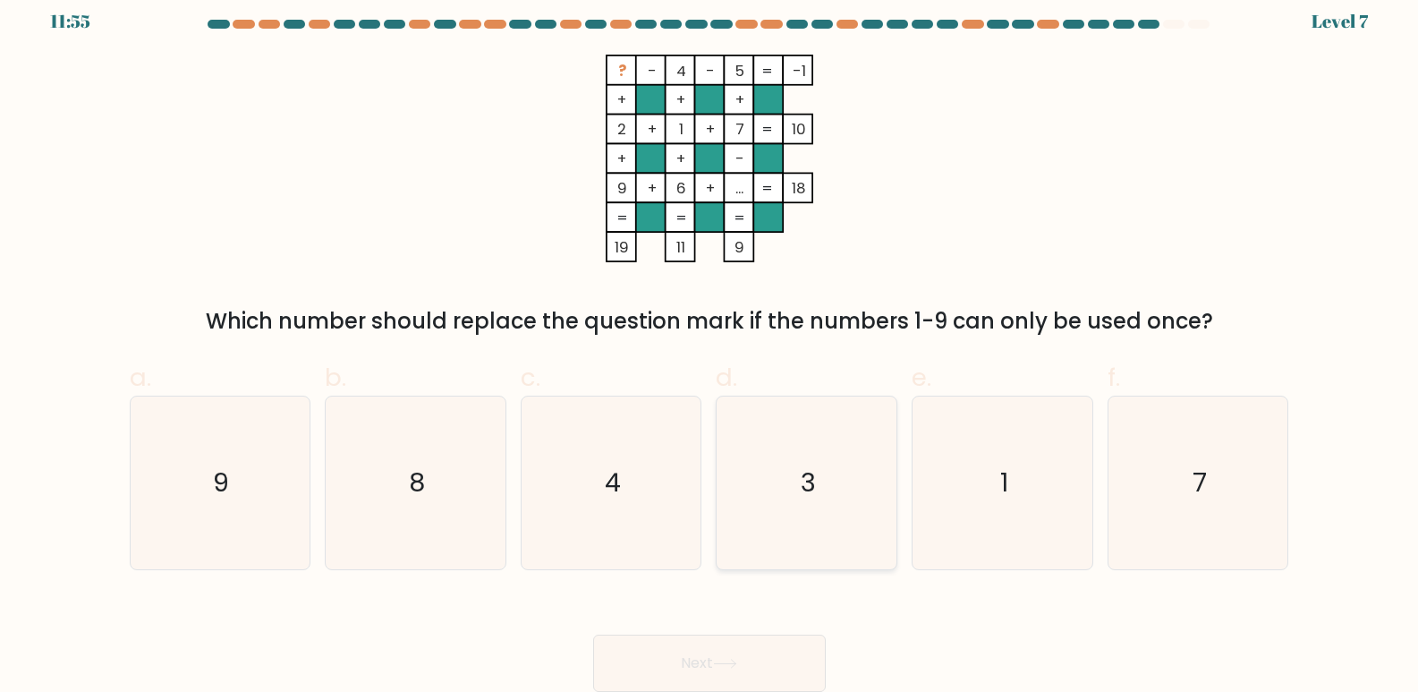
click at [838, 496] on icon "3" at bounding box center [806, 482] width 173 height 173
click at [710, 345] on input "d. 3" at bounding box center [710, 339] width 1 height 12
radio input "true"
click at [716, 647] on button "Next" at bounding box center [709, 662] width 233 height 57
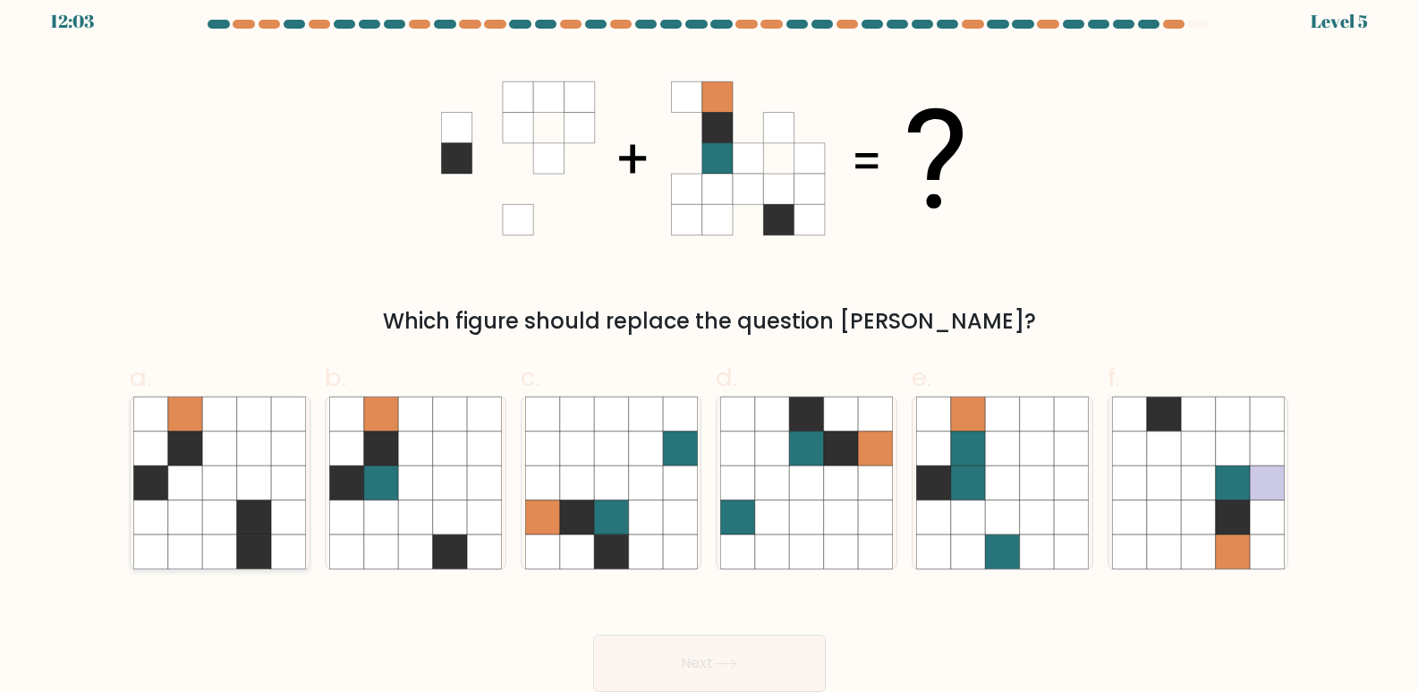
click at [198, 484] on icon at bounding box center [185, 482] width 34 height 34
click at [710, 345] on input "a." at bounding box center [710, 339] width 1 height 12
radio input "true"
drag, startPoint x: 580, startPoint y: 515, endPoint x: 497, endPoint y: 440, distance: 112.1
click at [497, 440] on icon at bounding box center [484, 448] width 34 height 34
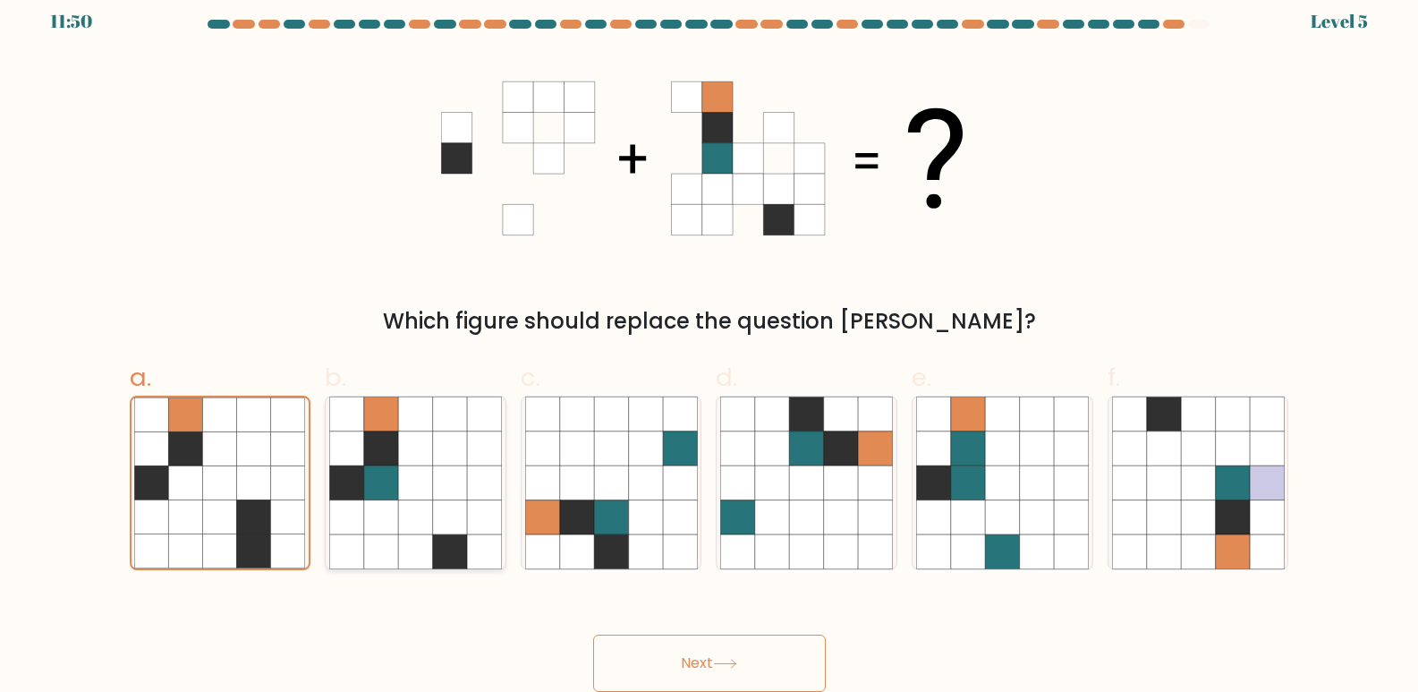
click at [710, 345] on input "b." at bounding box center [710, 339] width 1 height 12
radio input "true"
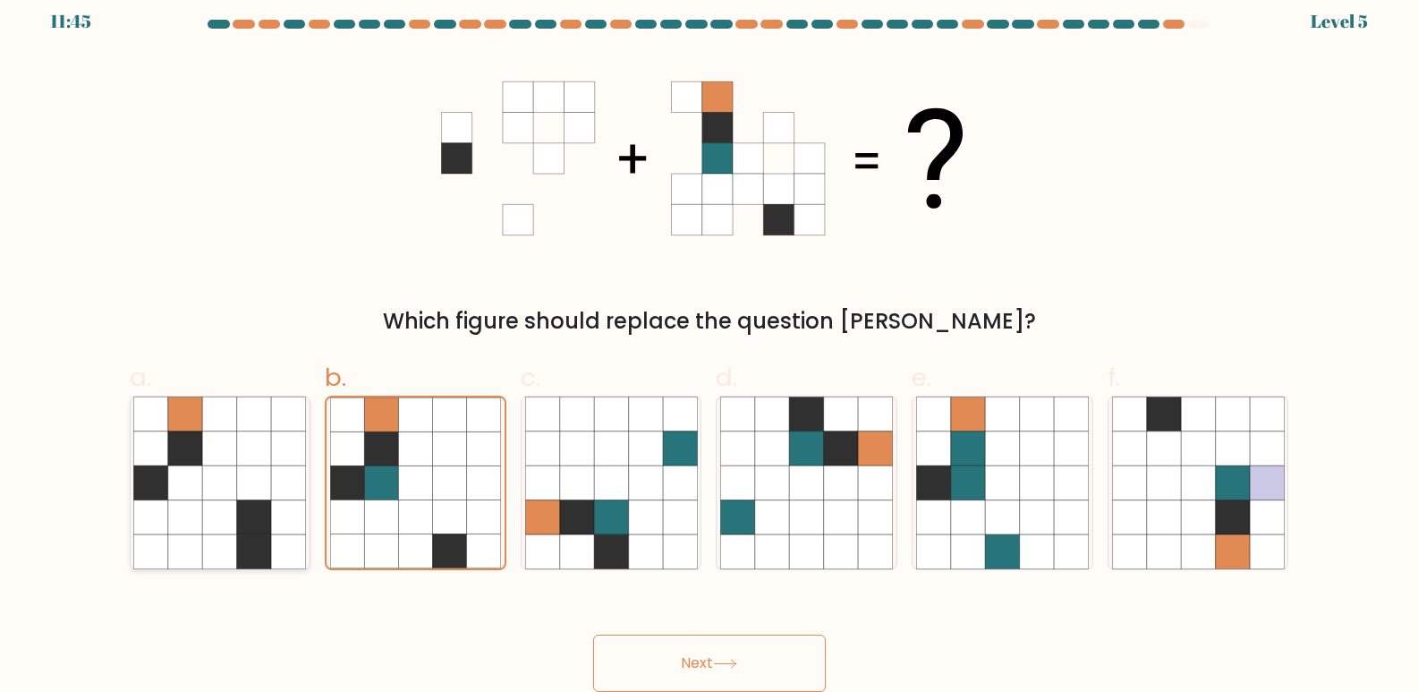
click at [216, 512] on icon at bounding box center [220, 517] width 34 height 34
click at [710, 345] on input "a." at bounding box center [710, 339] width 1 height 12
radio input "true"
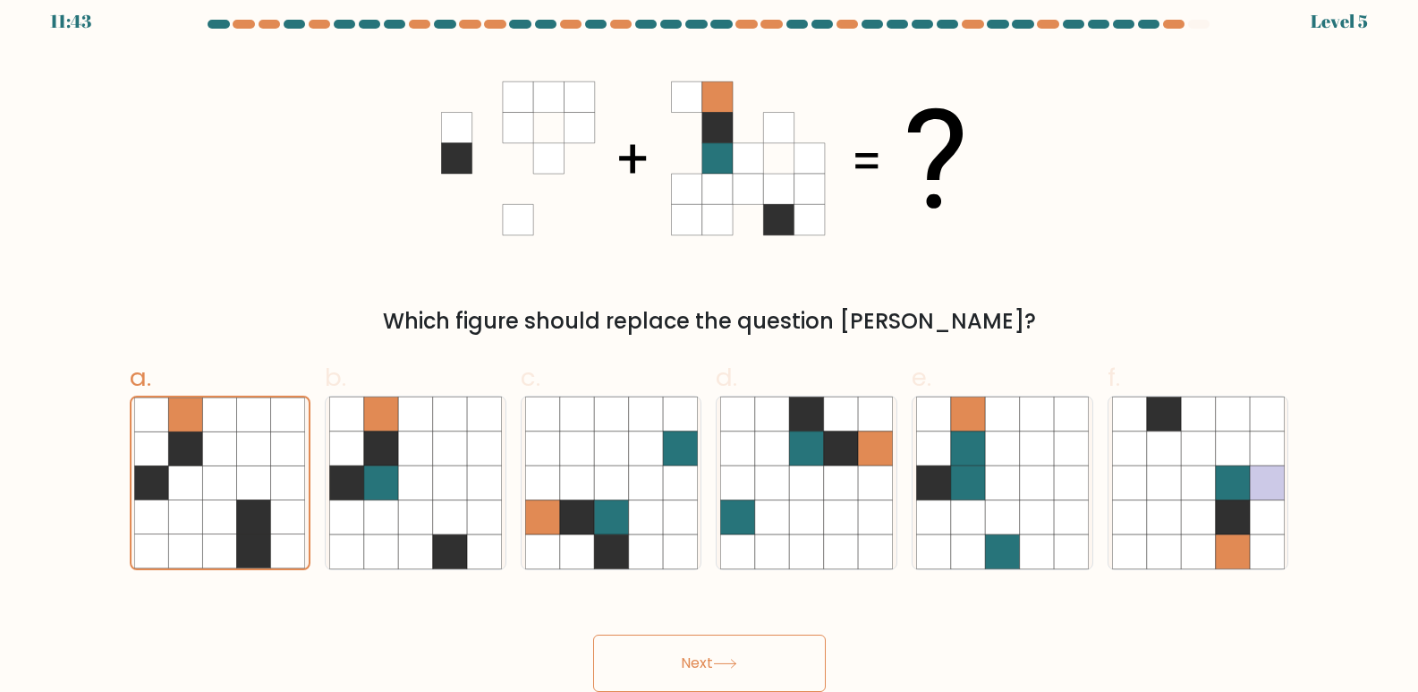
click at [694, 655] on button "Next" at bounding box center [709, 662] width 233 height 57
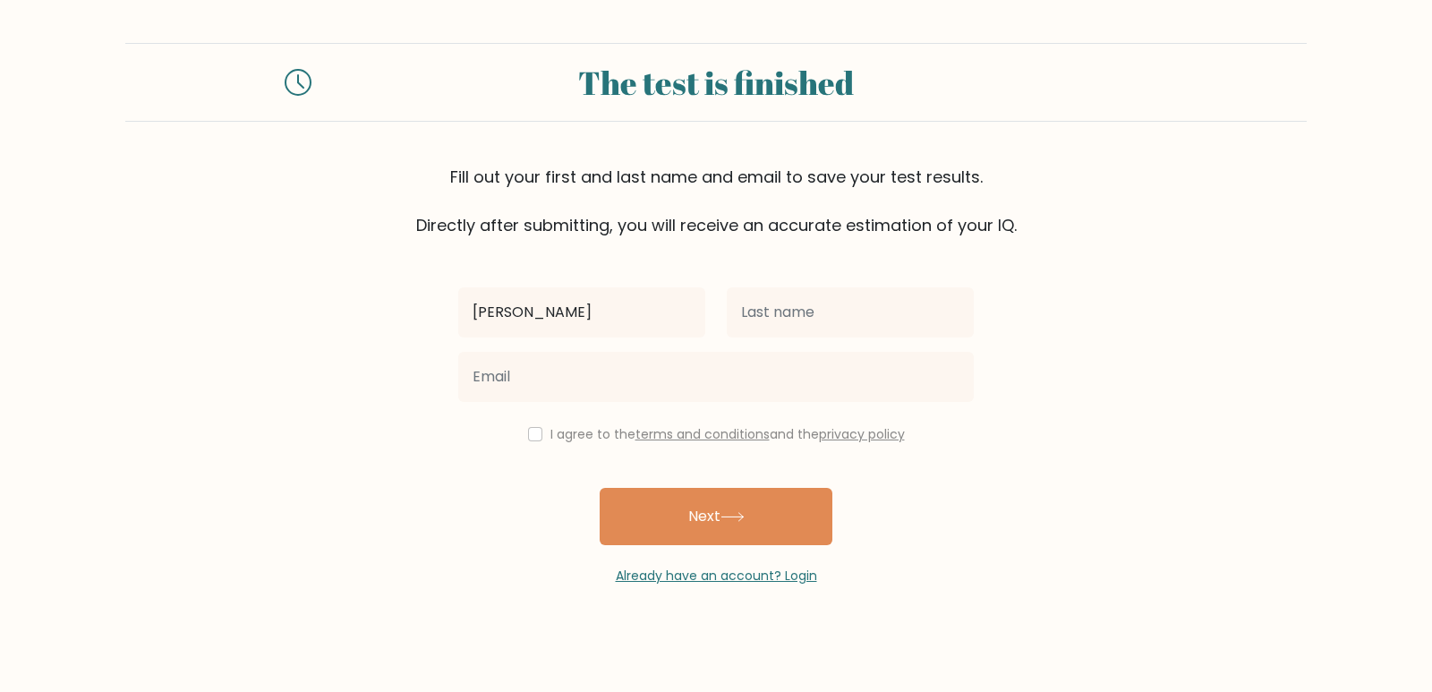
type input "Robie Jane"
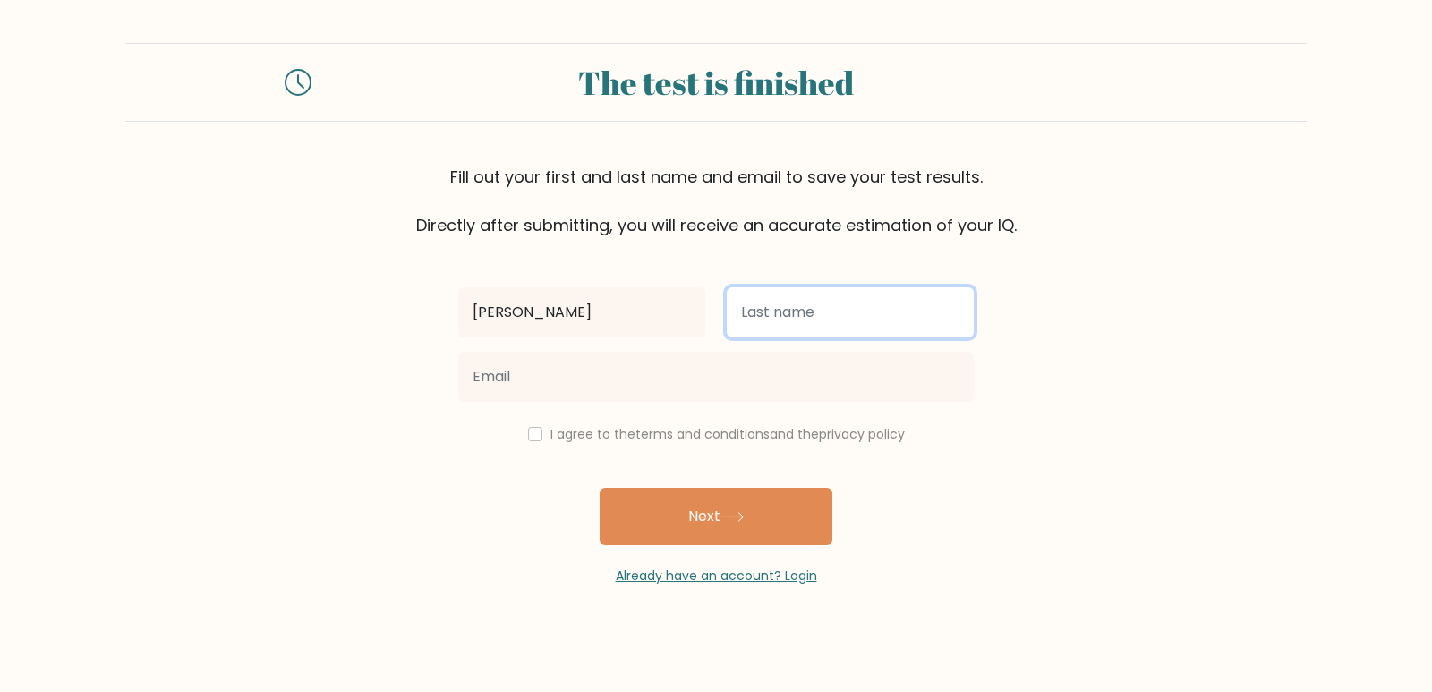
click at [795, 311] on input "text" at bounding box center [850, 312] width 247 height 50
type input "Amoguis"
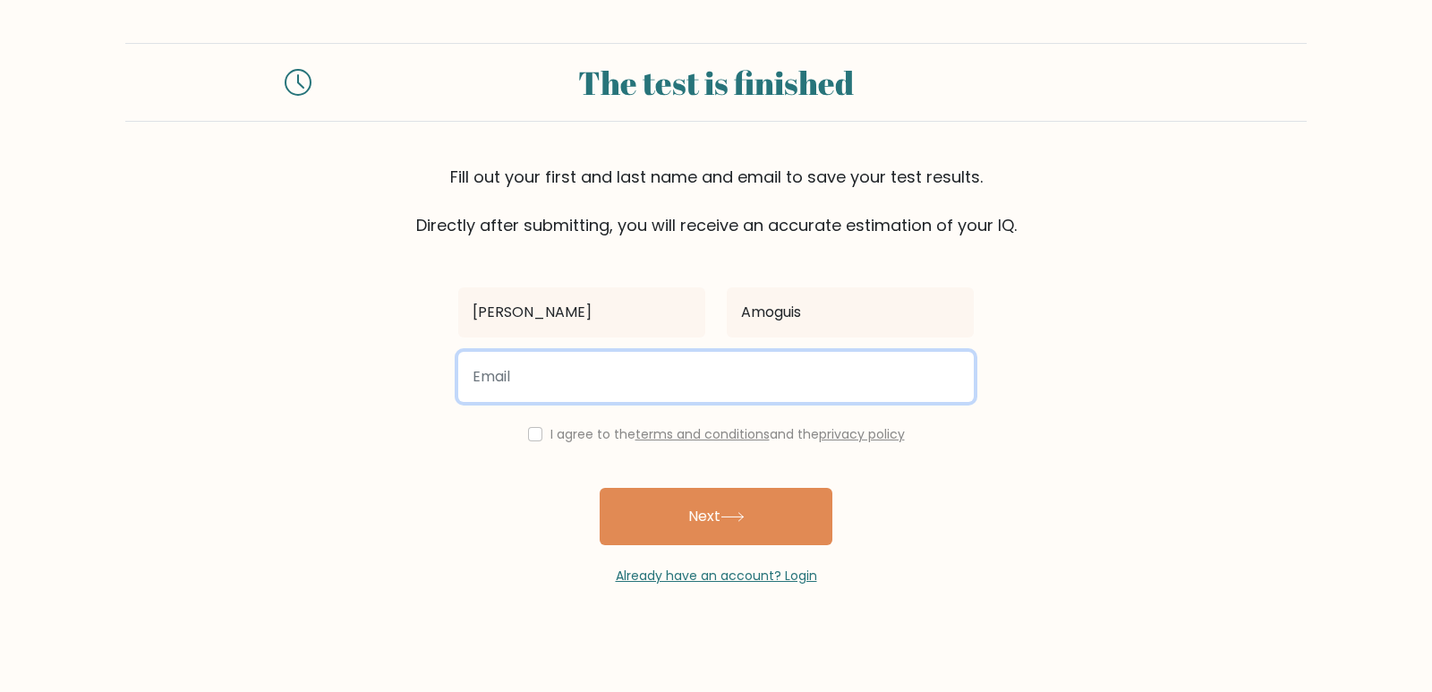
click at [637, 369] on input "email" at bounding box center [715, 377] width 515 height 50
type input "supahrobie@gmail.com"
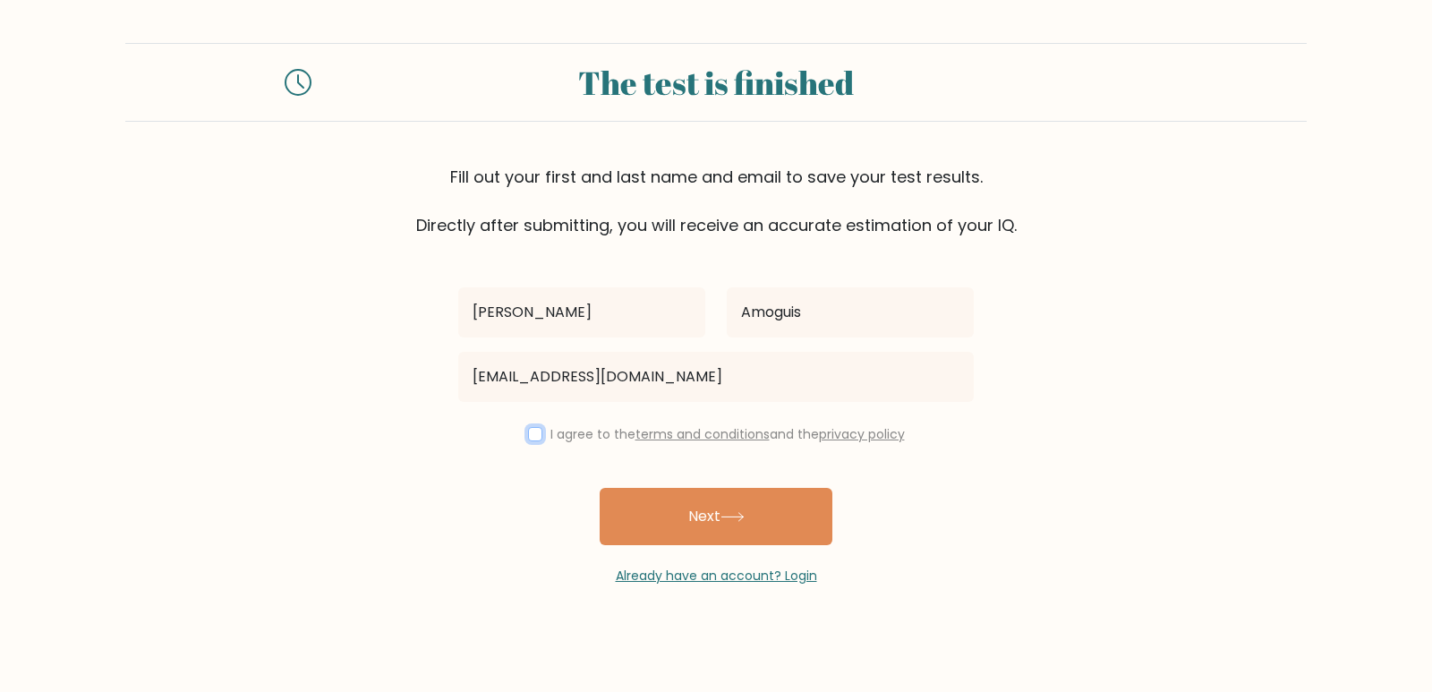
click at [533, 430] on input "checkbox" at bounding box center [535, 434] width 14 height 14
checkbox input "true"
click at [760, 546] on div "Already have an account? Login" at bounding box center [715, 565] width 515 height 40
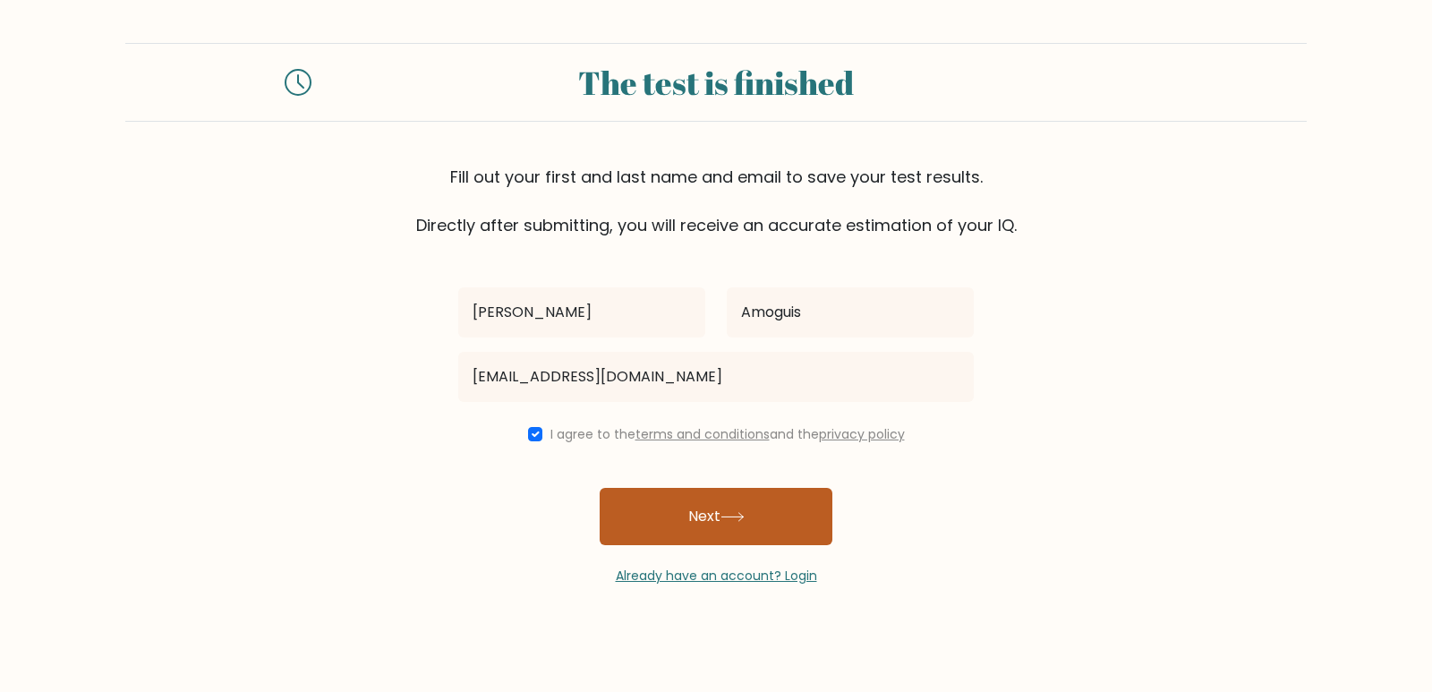
click at [713, 527] on button "Next" at bounding box center [716, 516] width 233 height 57
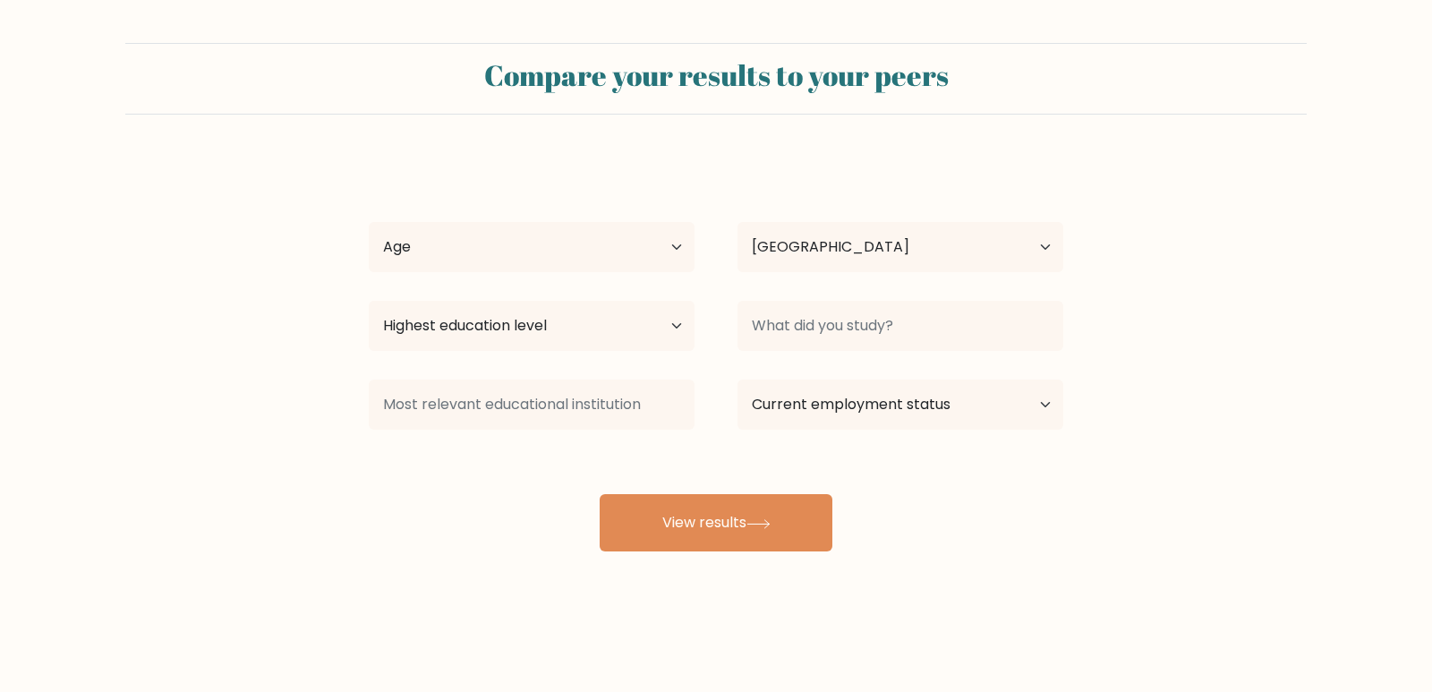
select select "NZ"
click at [462, 248] on select "Age Under [DEMOGRAPHIC_DATA] [DEMOGRAPHIC_DATA] [DEMOGRAPHIC_DATA] [DEMOGRAPHIC…" at bounding box center [532, 247] width 326 height 50
select select "35_44"
click at [369, 222] on select "Age Under [DEMOGRAPHIC_DATA] [DEMOGRAPHIC_DATA] [DEMOGRAPHIC_DATA] [DEMOGRAPHIC…" at bounding box center [532, 247] width 326 height 50
click at [679, 323] on select "Highest education level No schooling Primary Lower Secondary Upper Secondary Oc…" at bounding box center [532, 326] width 326 height 50
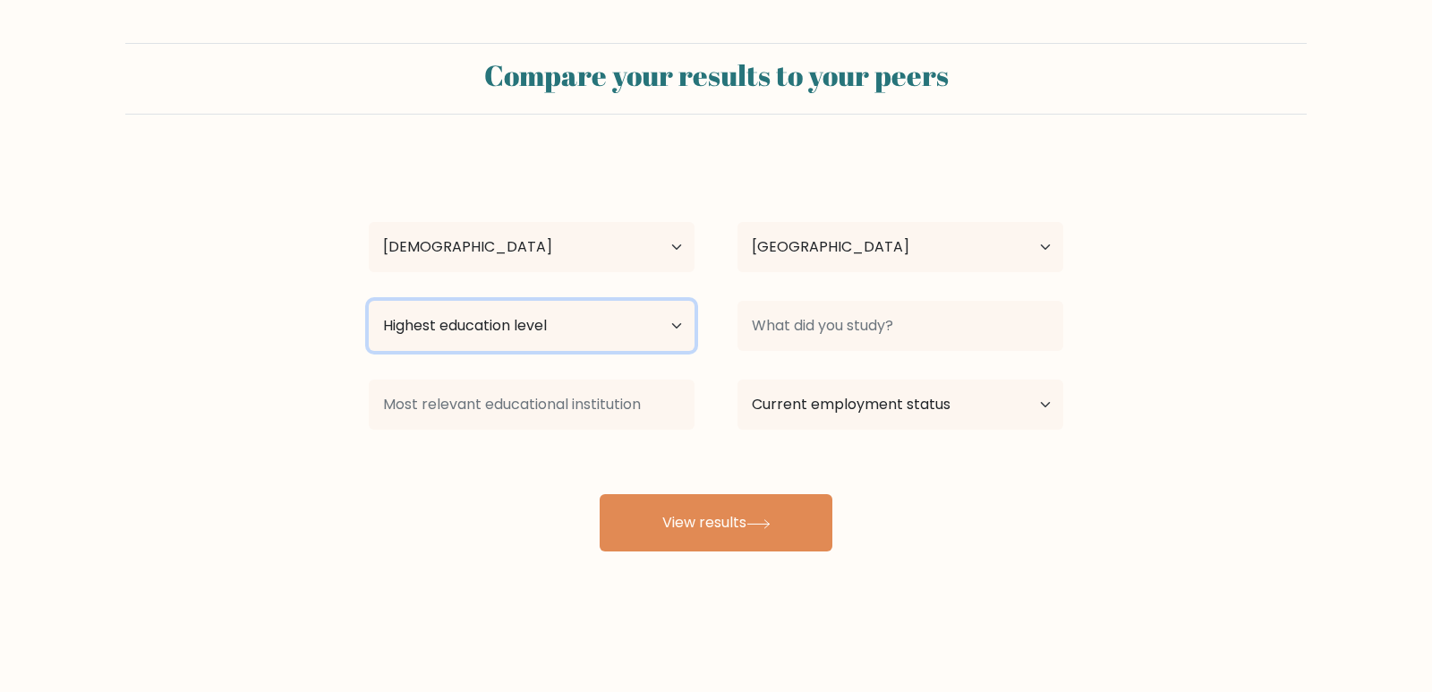
select select "bachelors_degree"
click at [369, 301] on select "Highest education level No schooling Primary Lower Secondary Upper Secondary Oc…" at bounding box center [532, 326] width 326 height 50
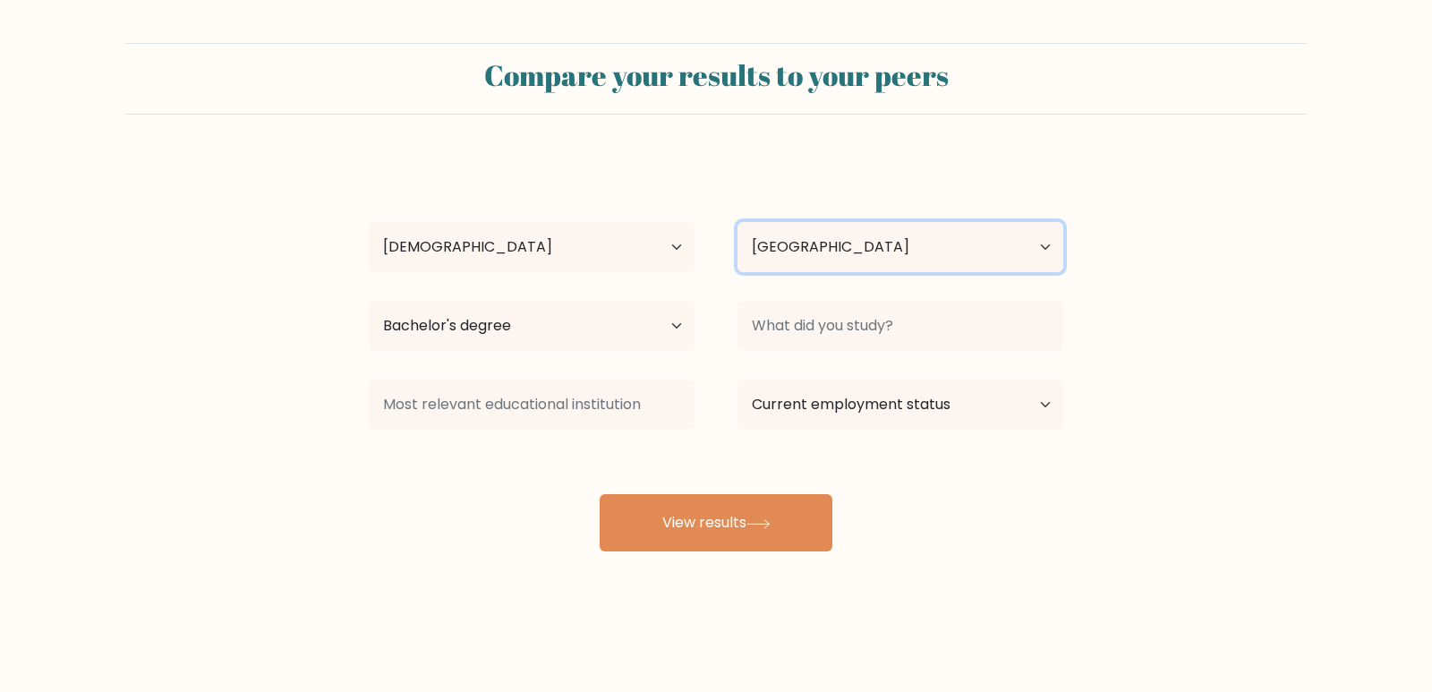
click at [881, 255] on select "Country Afghanistan Albania Algeria American Samoa Andorra Angola Anguilla Anta…" at bounding box center [900, 247] width 326 height 50
select select "PH"
click at [863, 246] on select "Country Afghanistan Albania Algeria American Samoa Andorra Angola Anguilla Anta…" at bounding box center [900, 247] width 326 height 50
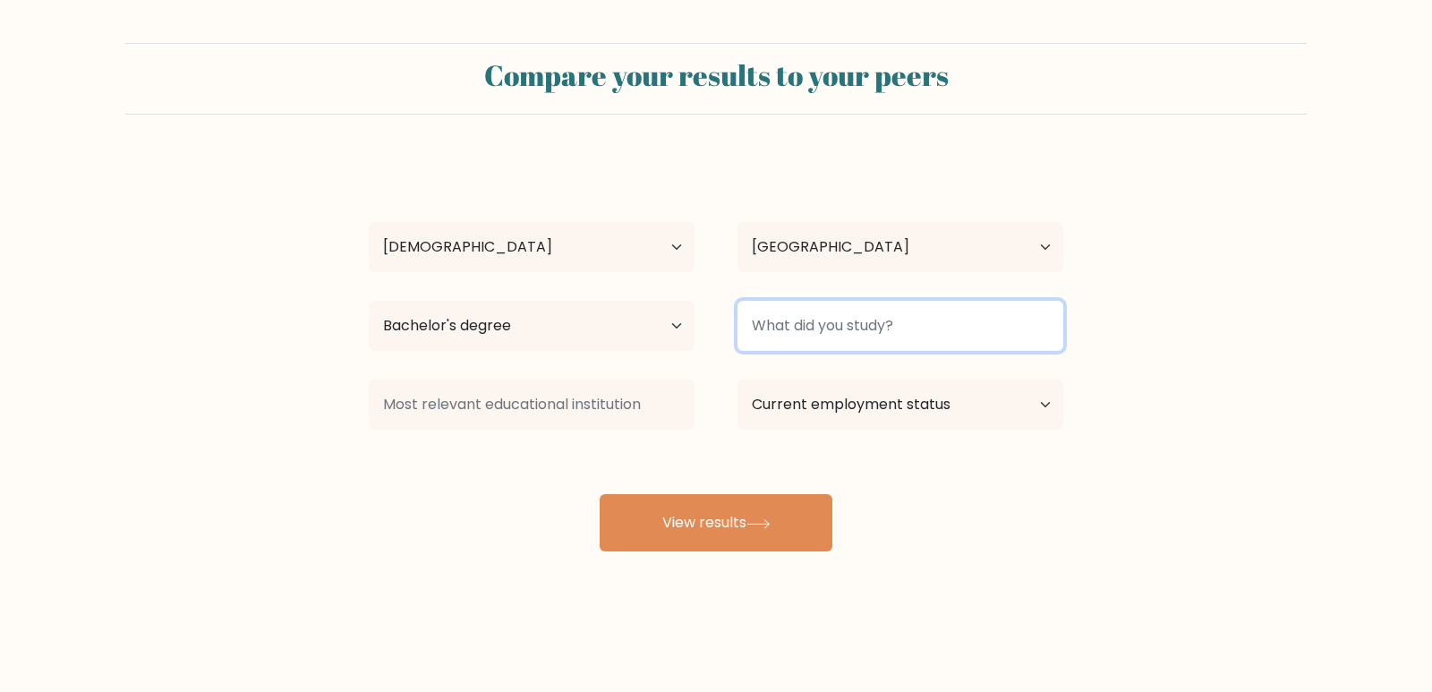
click at [863, 330] on input at bounding box center [900, 326] width 326 height 50
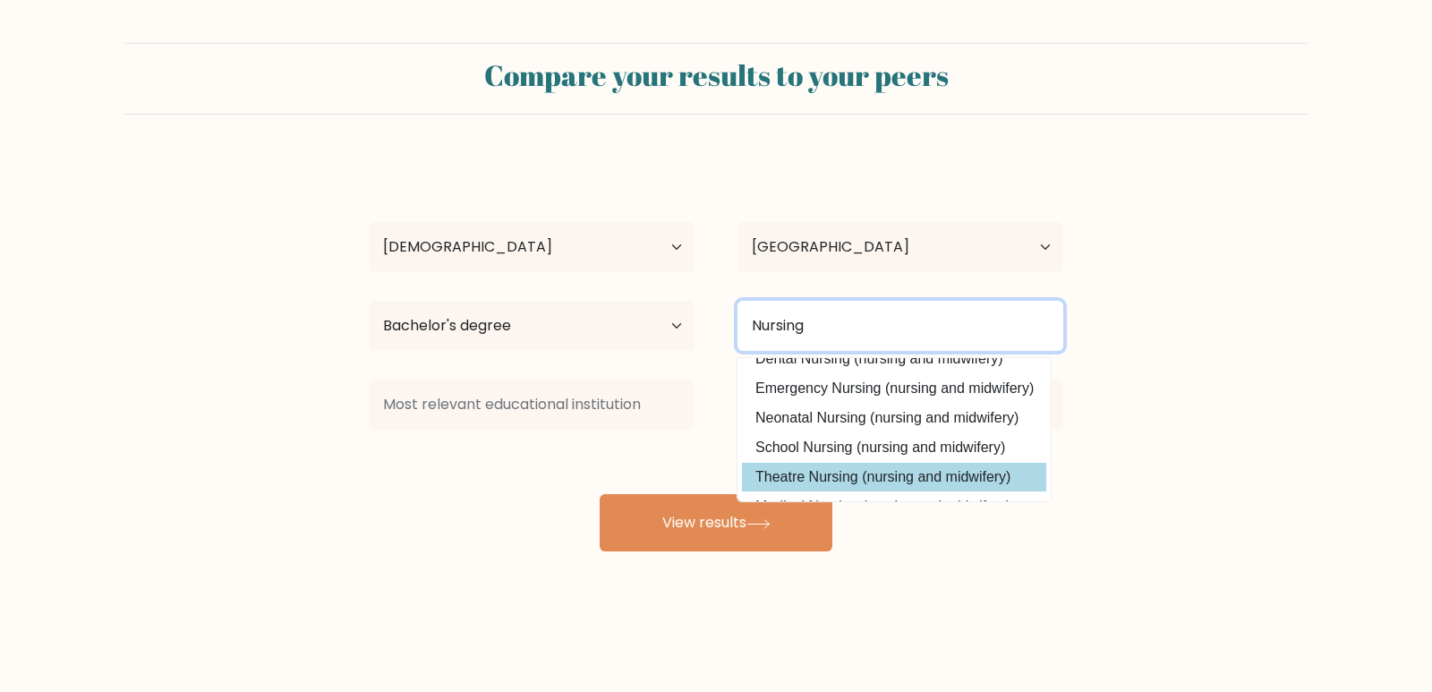
scroll to position [161, 0]
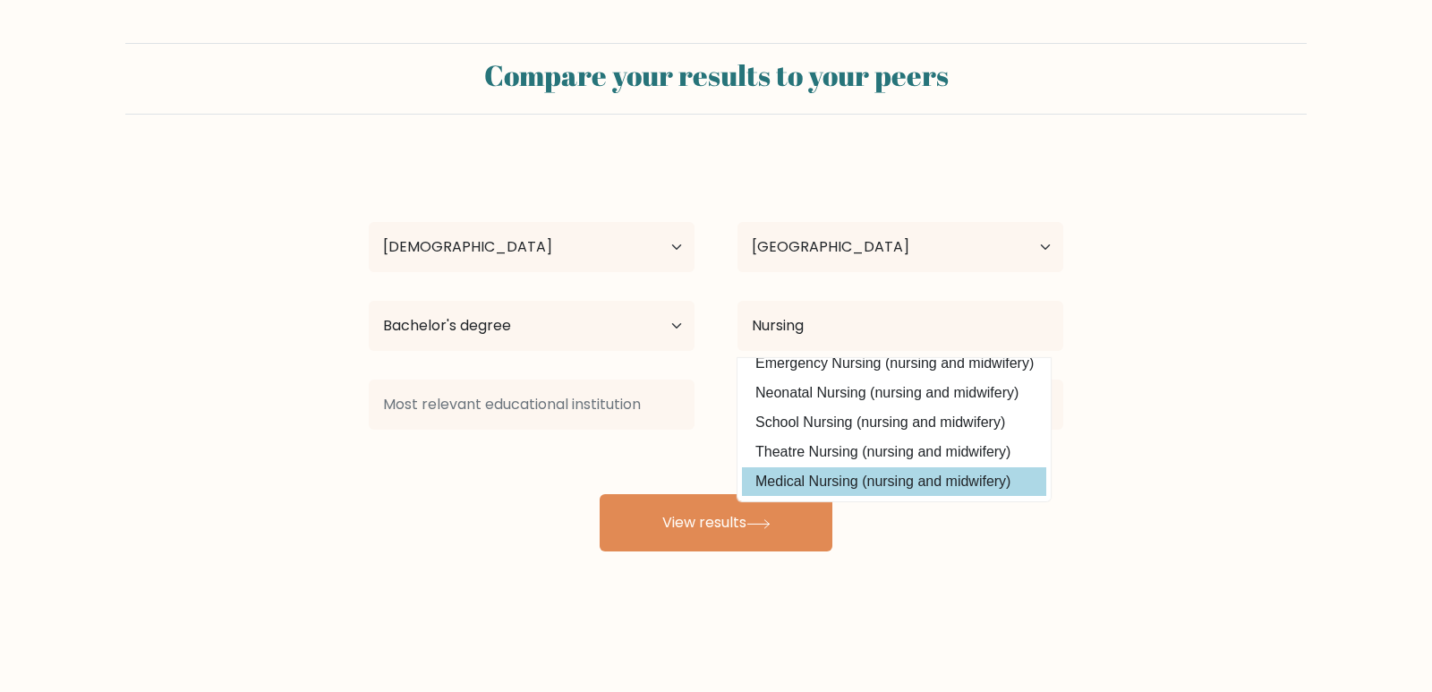
click at [840, 478] on option "Medical Nursing (nursing and midwifery)" at bounding box center [894, 481] width 304 height 29
type input "Medical Nursing"
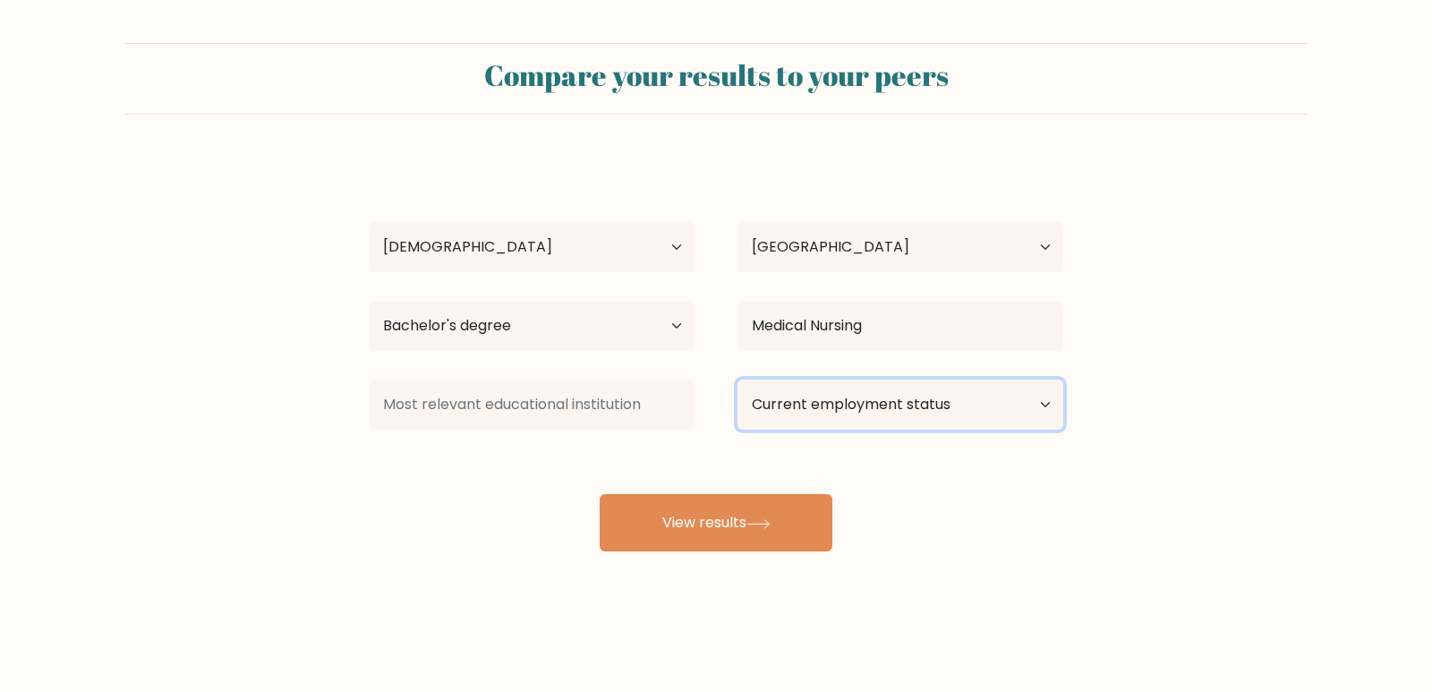
click at [923, 406] on select "Current employment status Employed Student Retired Other / prefer not to answer" at bounding box center [900, 404] width 326 height 50
select select "employed"
click at [737, 379] on select "Current employment status Employed Student Retired Other / prefer not to answer" at bounding box center [900, 404] width 326 height 50
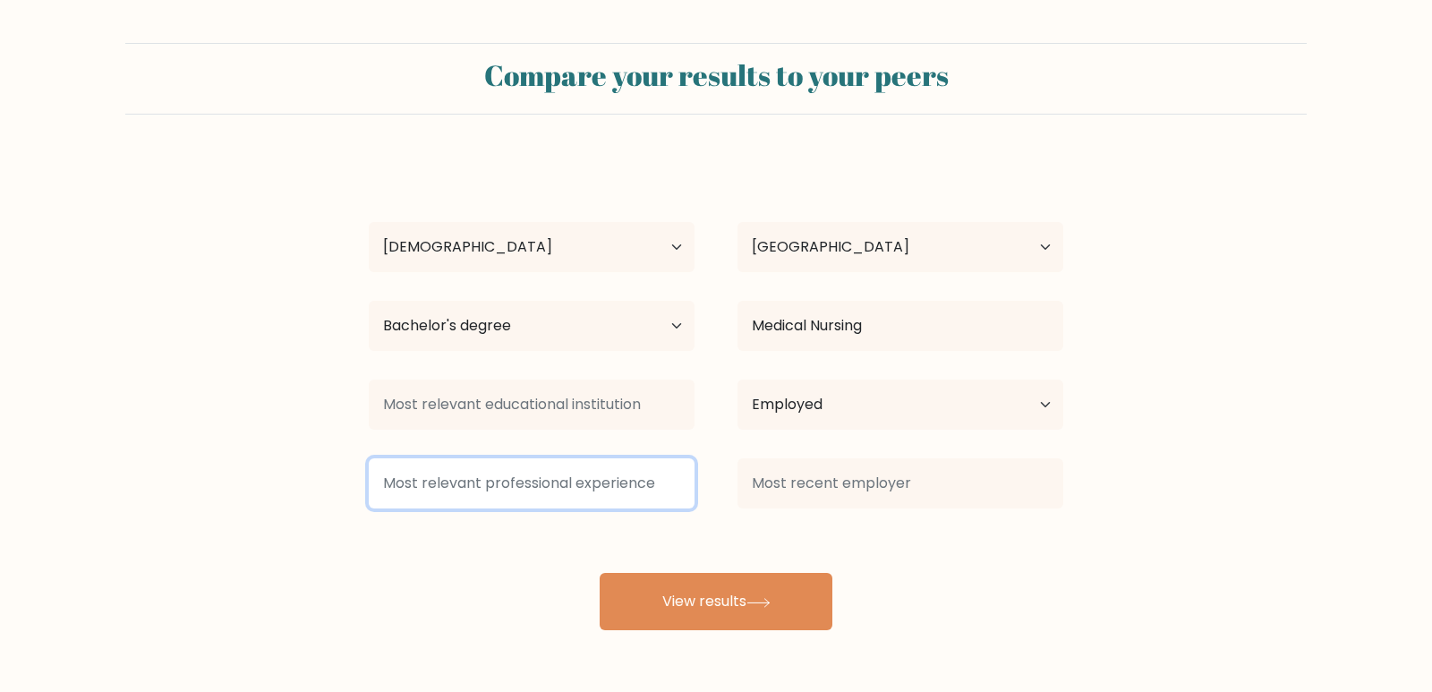
click at [560, 476] on input at bounding box center [532, 483] width 326 height 50
click at [556, 481] on input at bounding box center [532, 483] width 326 height 50
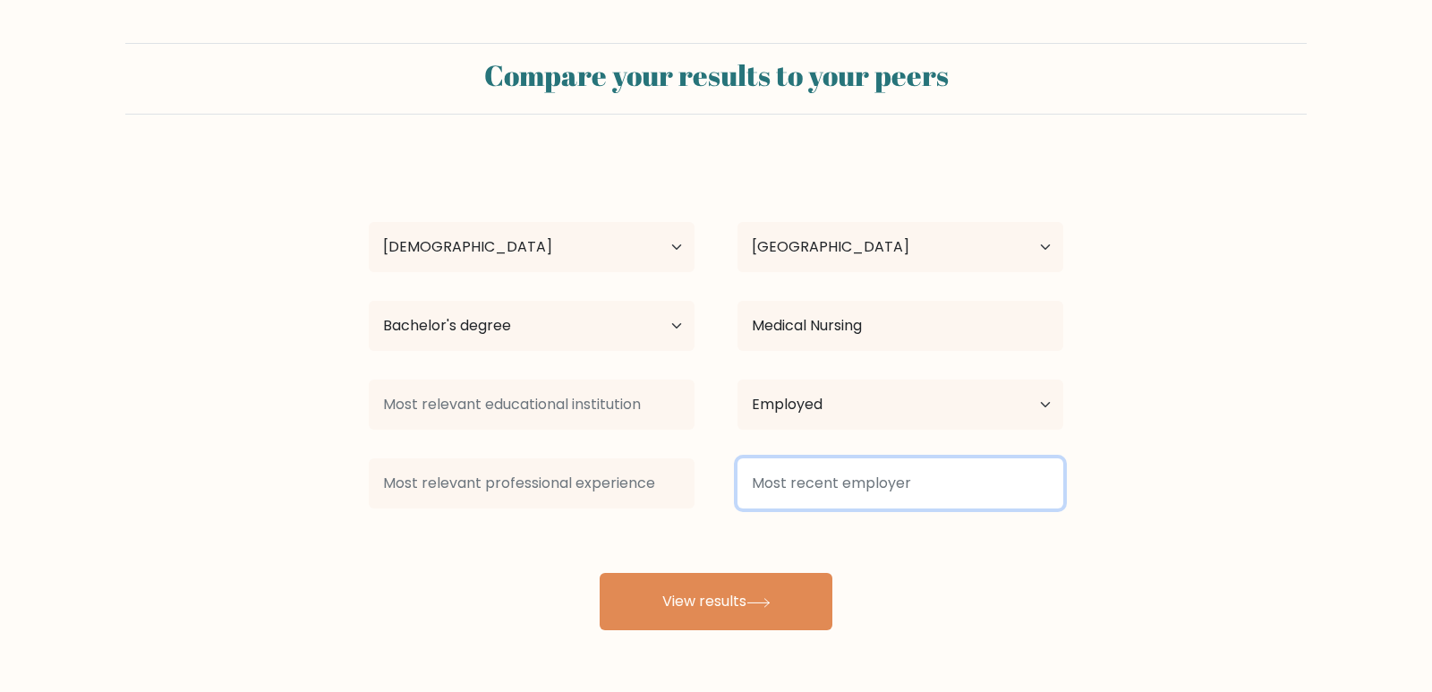
click at [889, 484] on input at bounding box center [900, 483] width 326 height 50
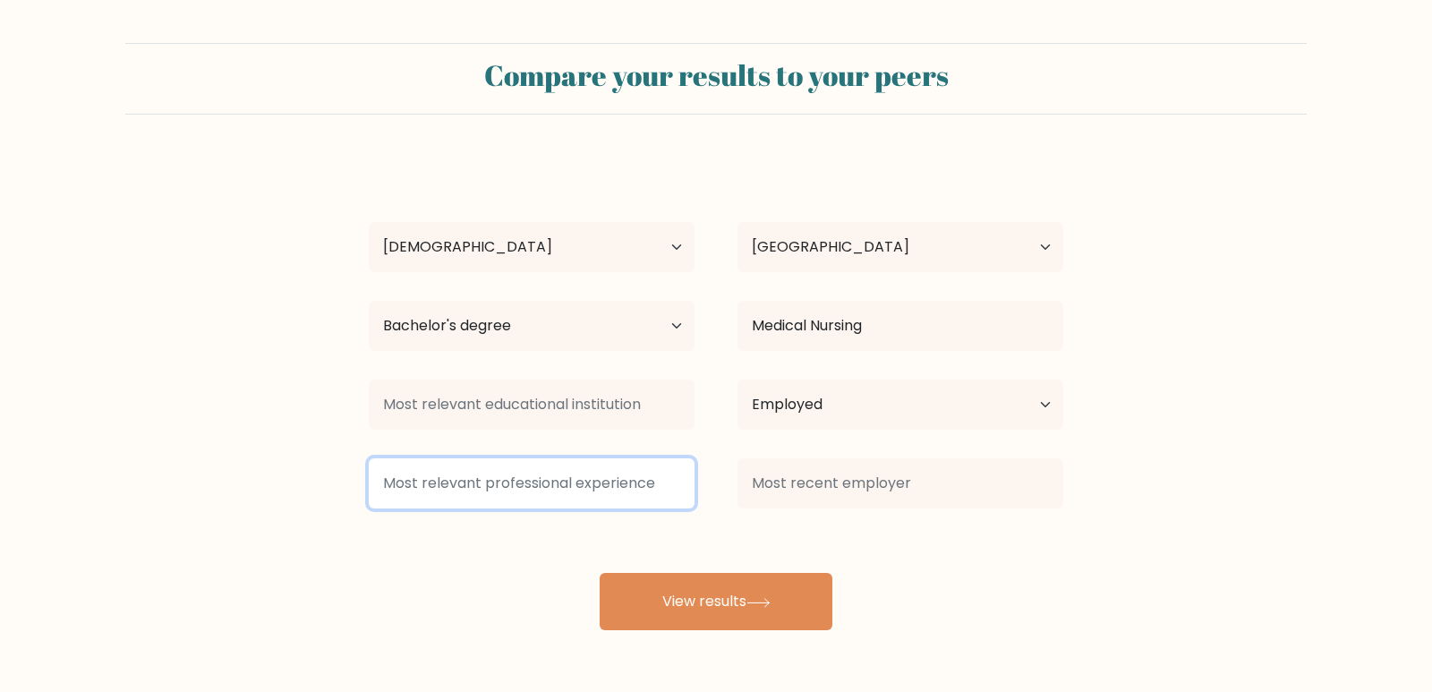
click at [539, 477] on input at bounding box center [532, 483] width 326 height 50
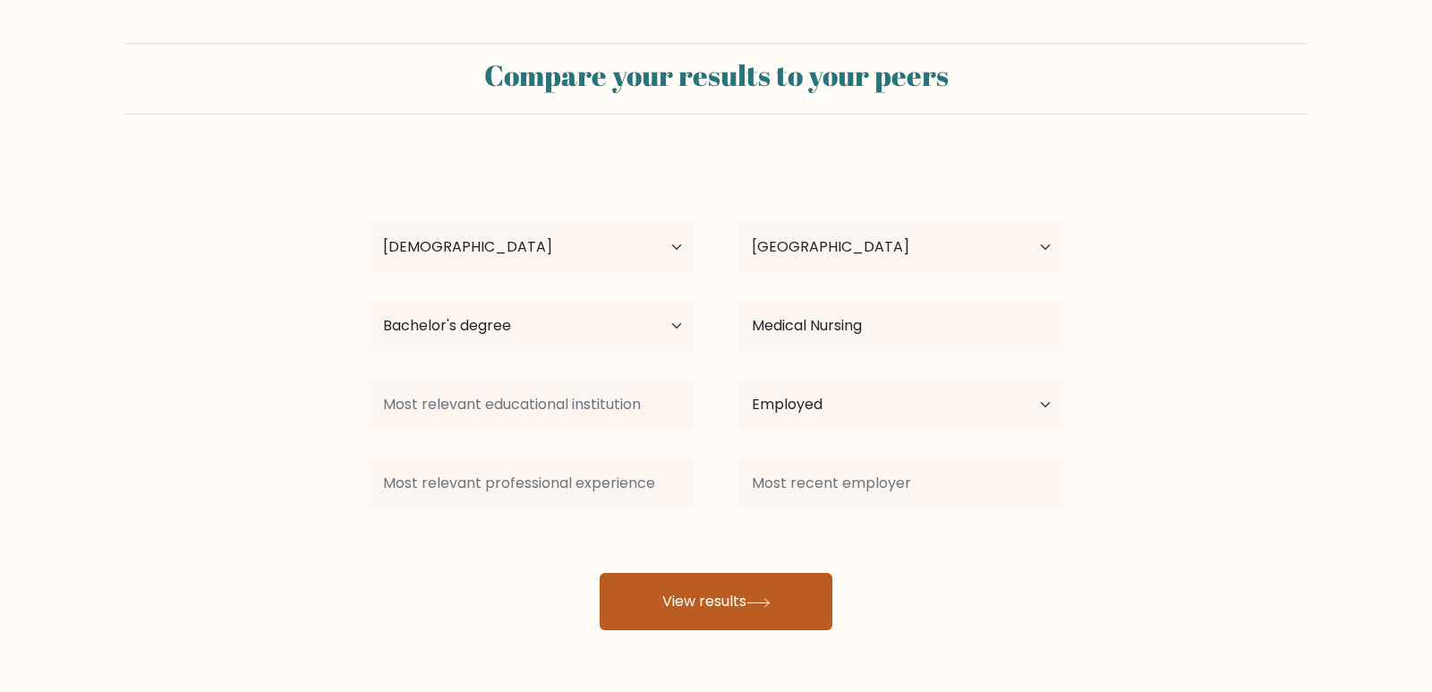
click at [726, 608] on button "View results" at bounding box center [716, 601] width 233 height 57
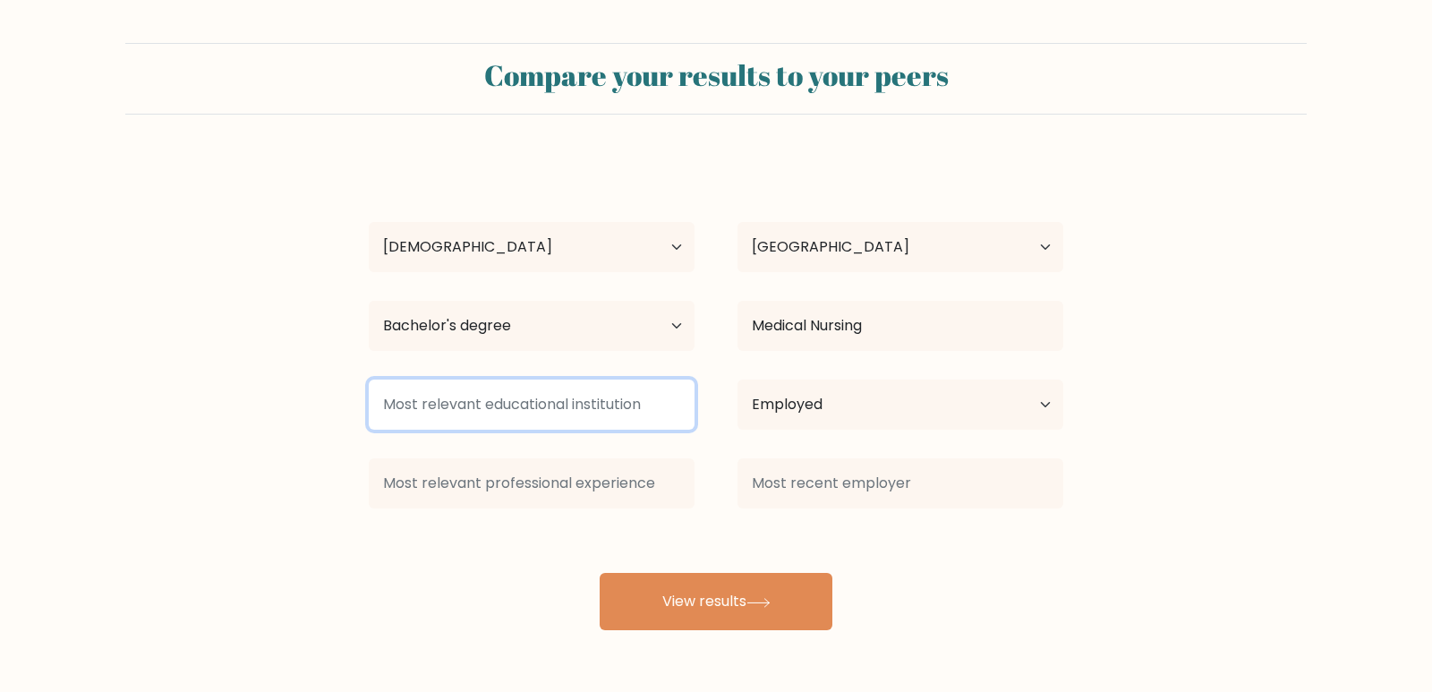
click at [573, 402] on input at bounding box center [532, 404] width 326 height 50
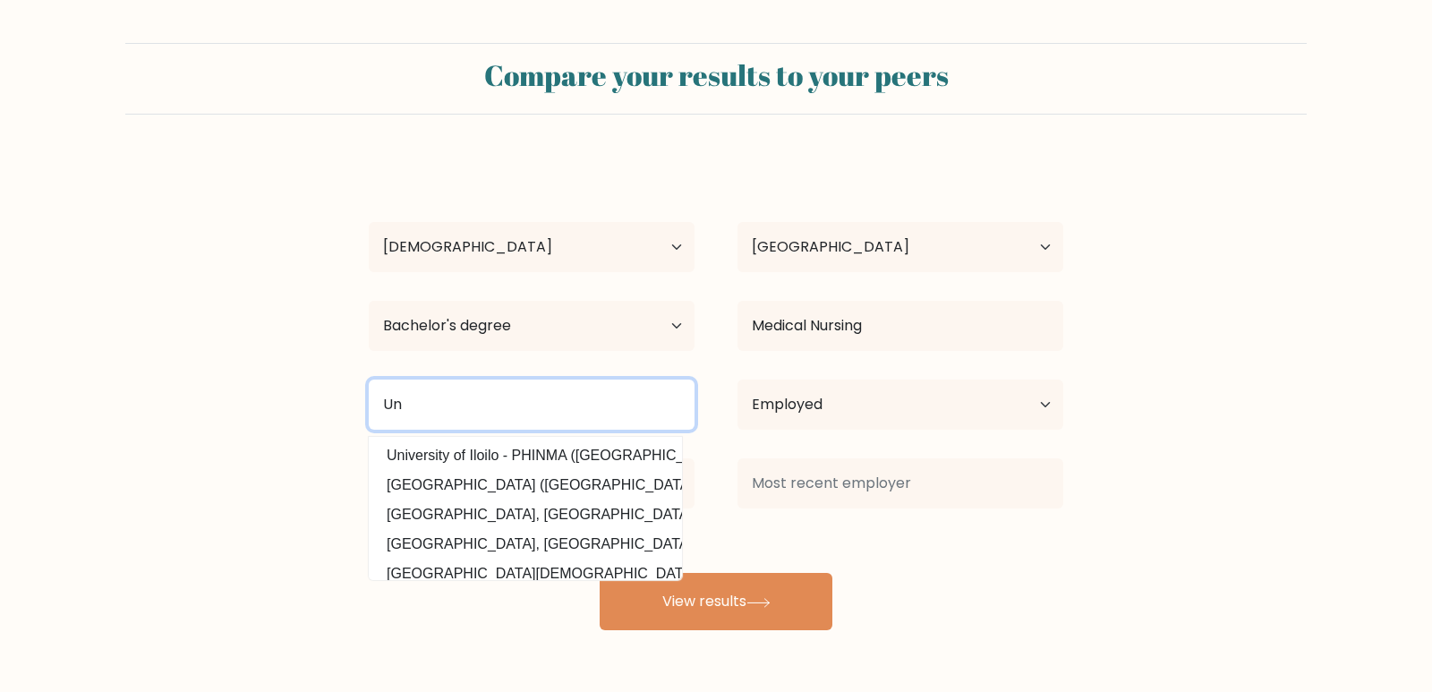
type input "U"
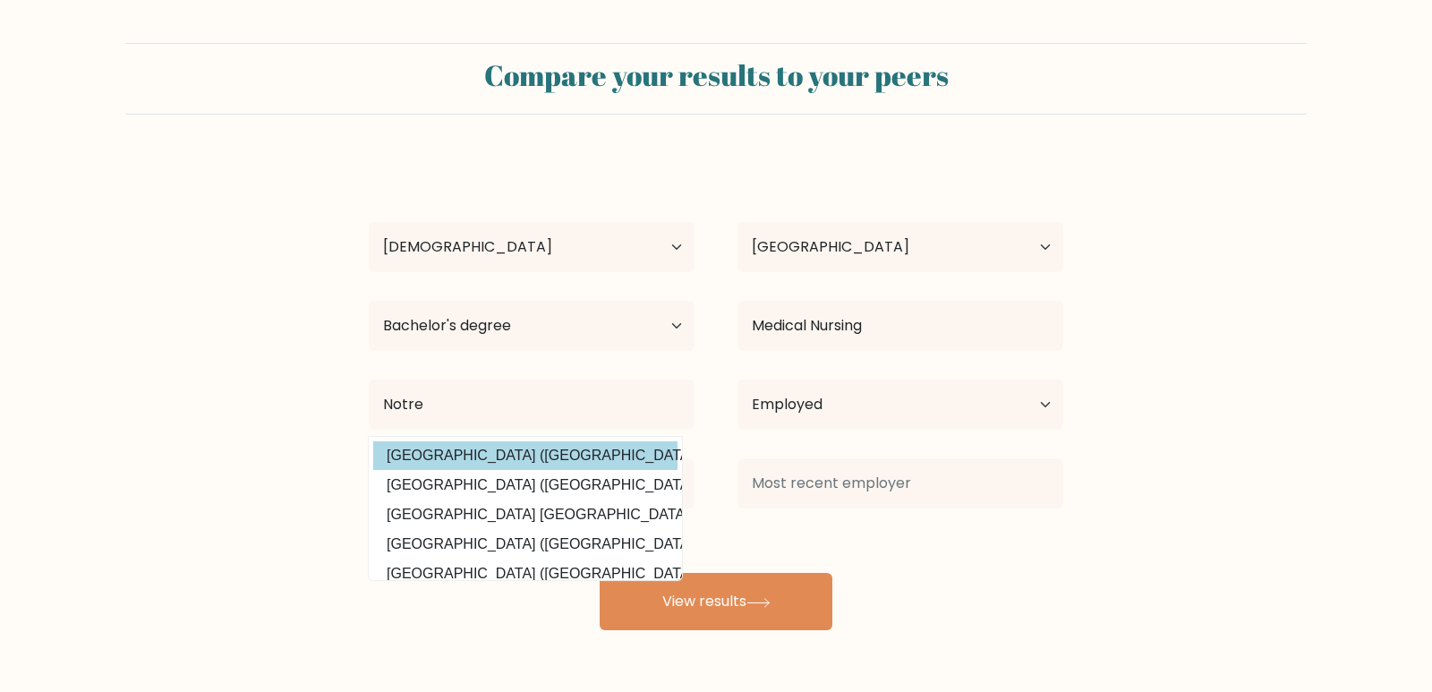
click at [599, 446] on option "Notre Dame University (Philippines)" at bounding box center [525, 455] width 304 height 29
type input "Notre Dame University"
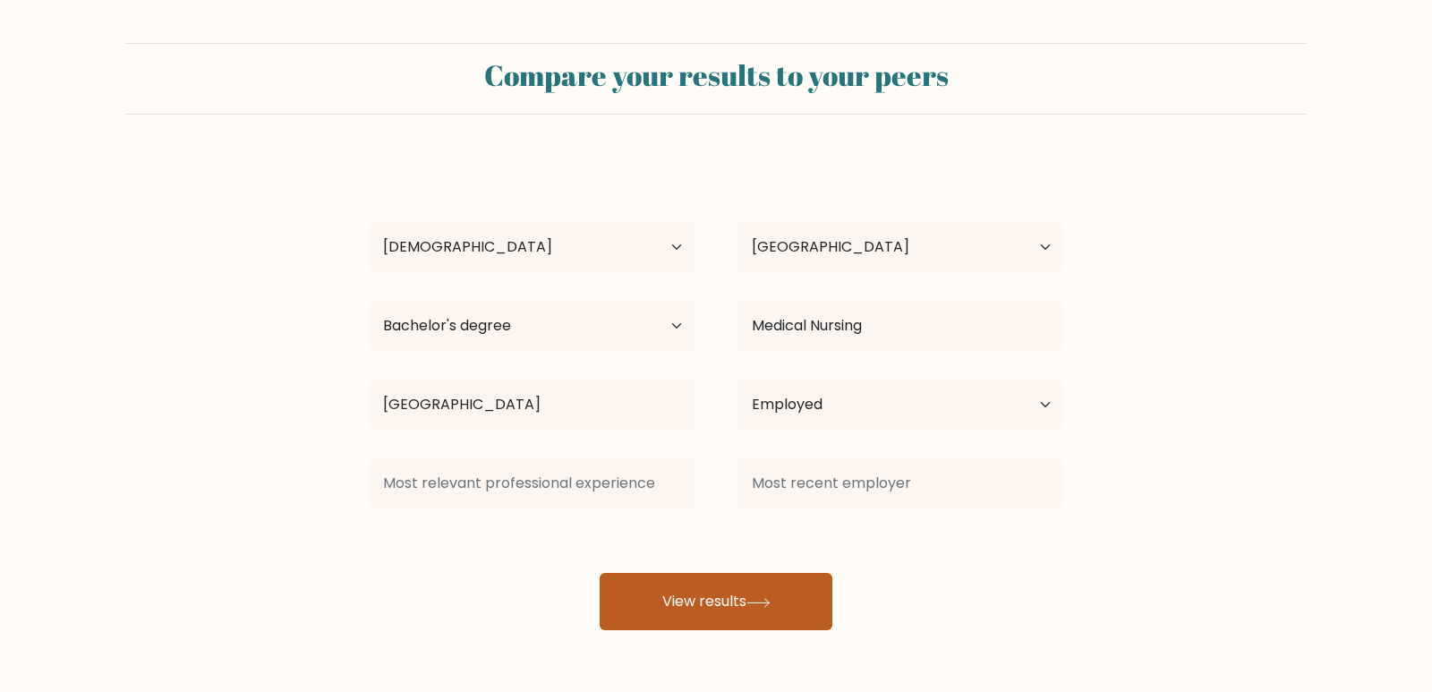
click at [700, 615] on button "View results" at bounding box center [716, 601] width 233 height 57
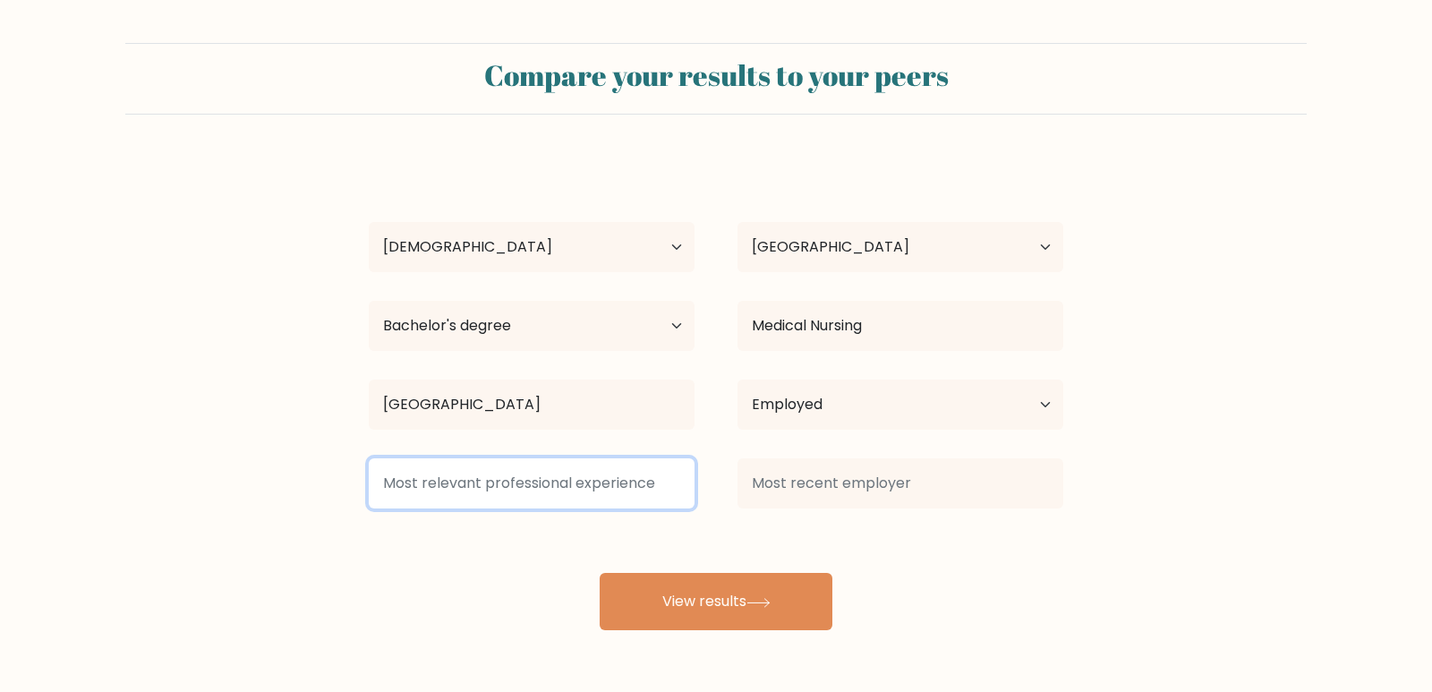
click at [605, 483] on input at bounding box center [532, 483] width 326 height 50
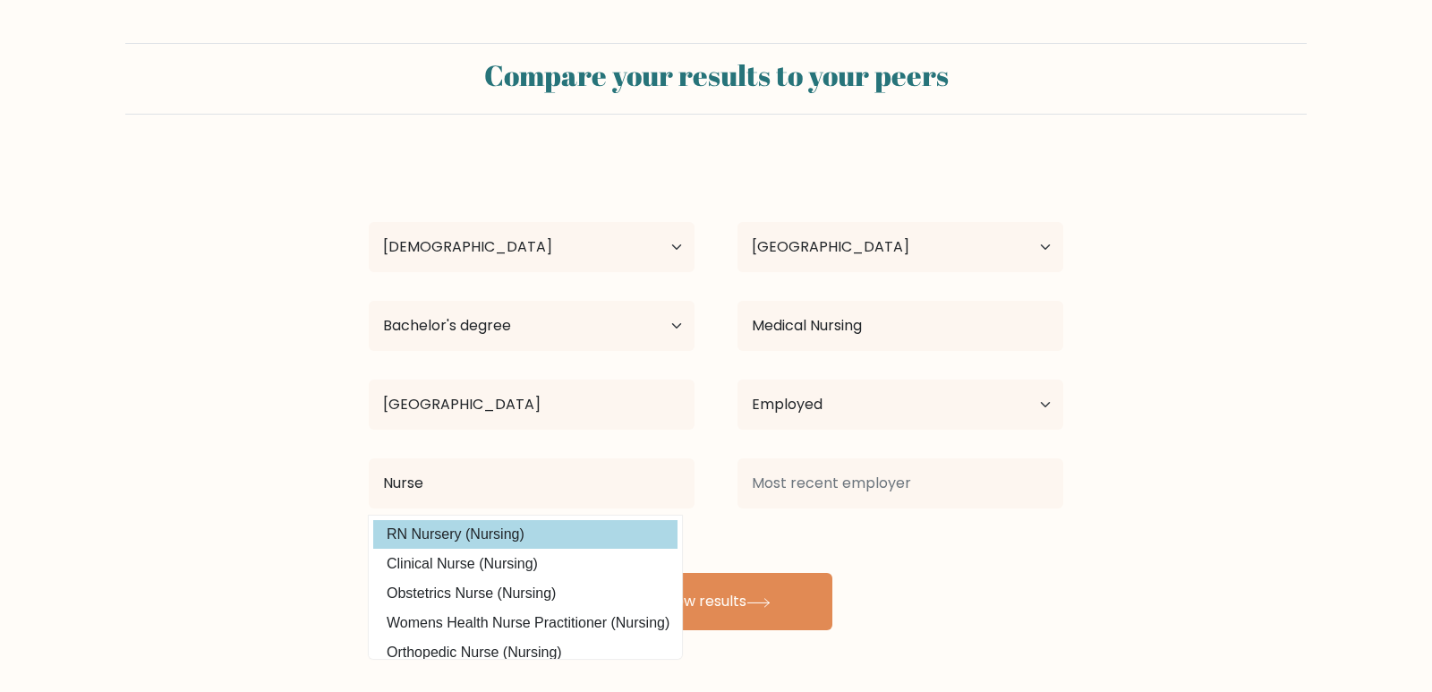
click at [576, 545] on option "RN Nursery (Nursing)" at bounding box center [525, 534] width 304 height 29
type input "RN Nursery"
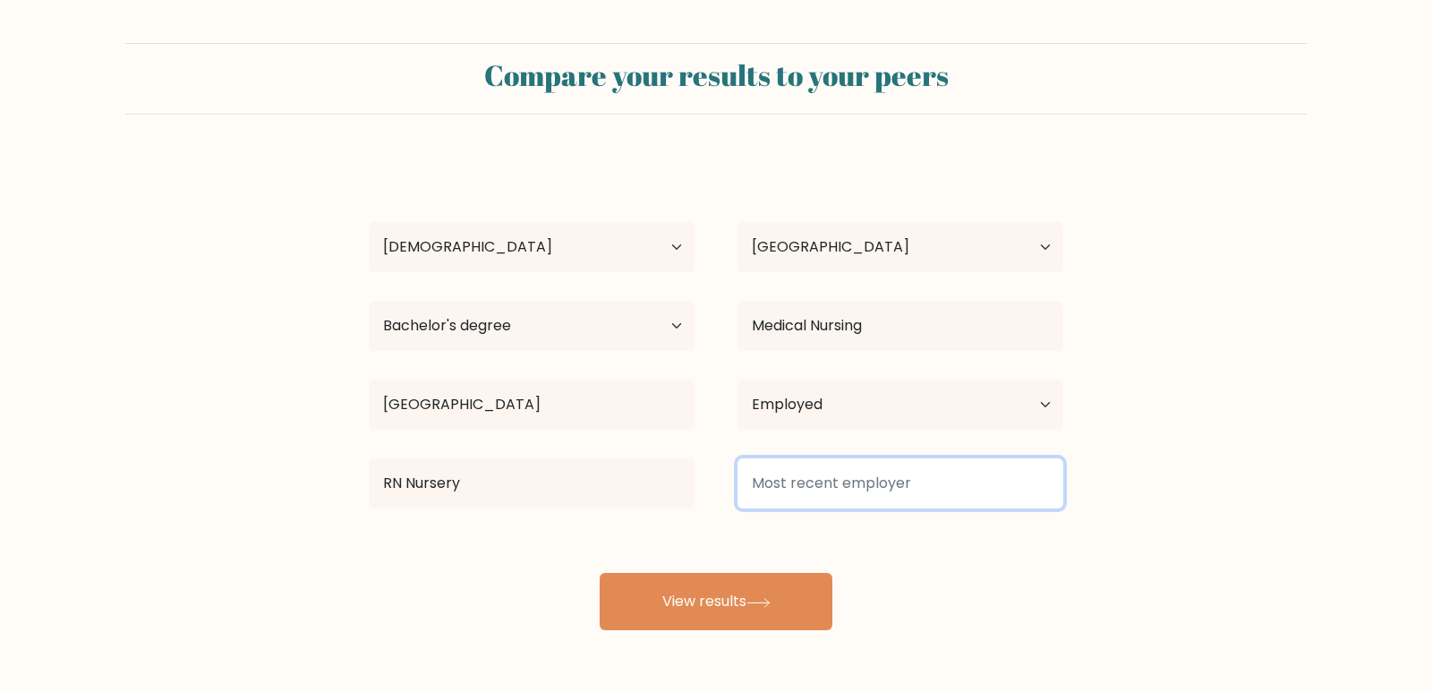
click at [804, 472] on input at bounding box center [900, 483] width 326 height 50
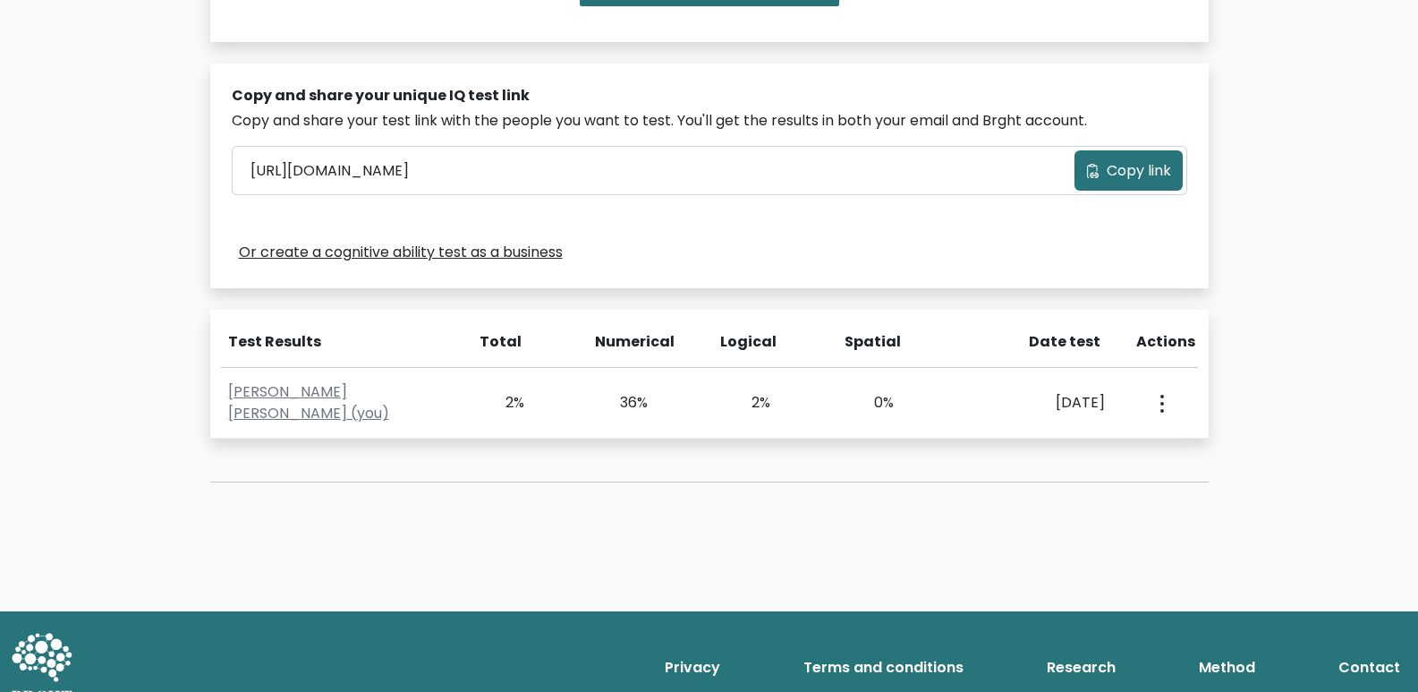
scroll to position [531, 0]
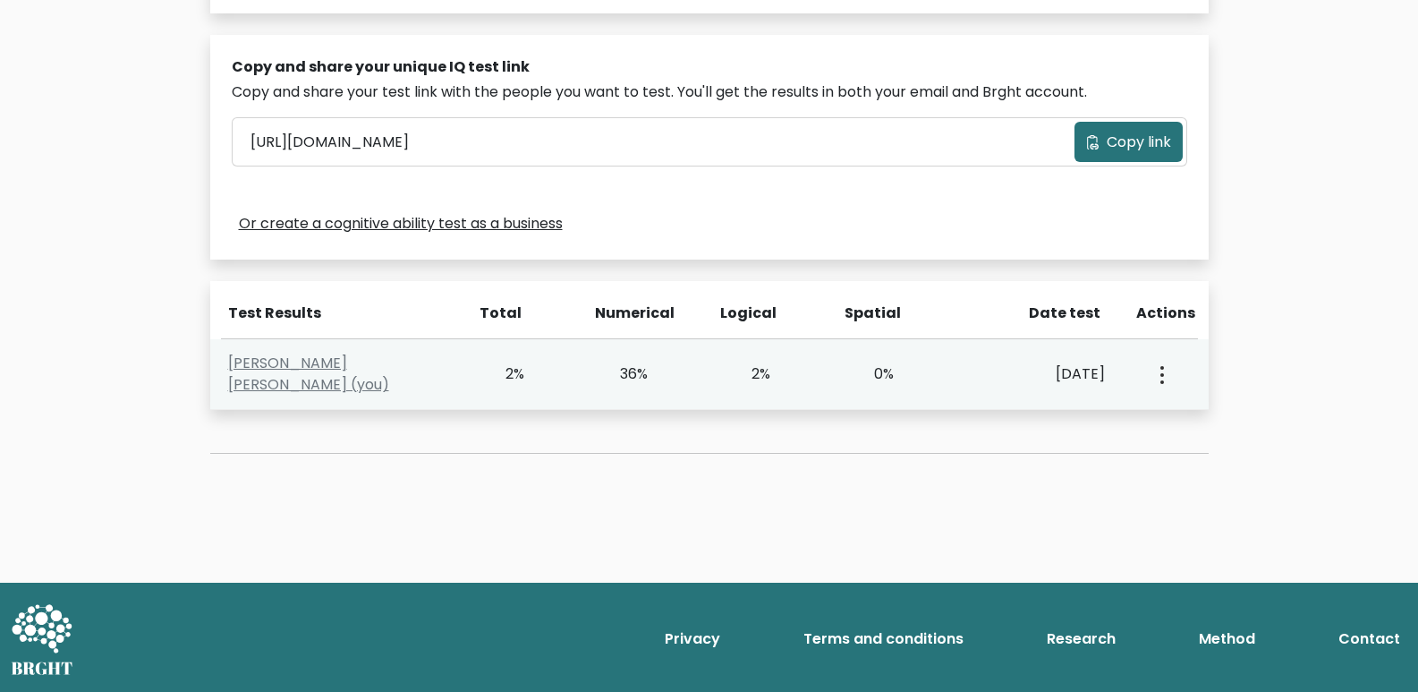
click at [617, 370] on div "36%" at bounding box center [622, 373] width 51 height 21
click at [629, 376] on div "36%" at bounding box center [622, 373] width 51 height 21
